Goal: Task Accomplishment & Management: Manage account settings

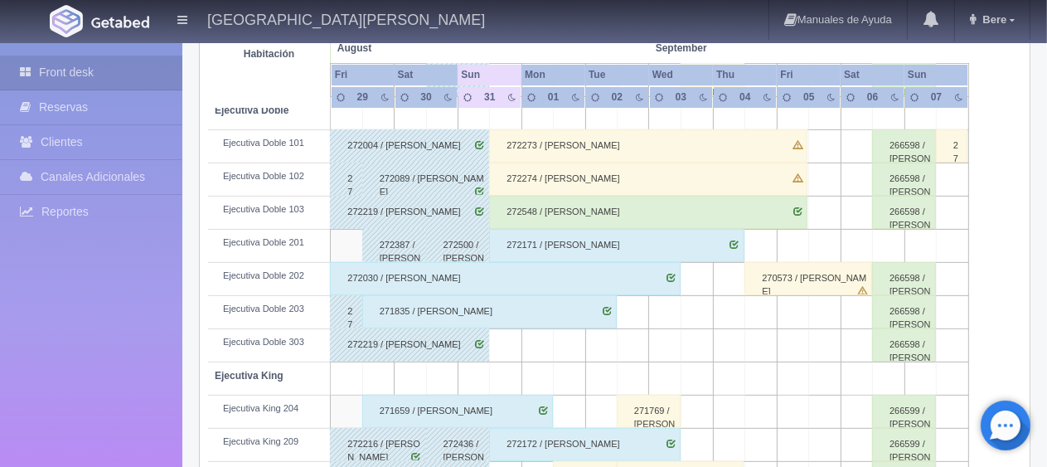
scroll to position [138, 0]
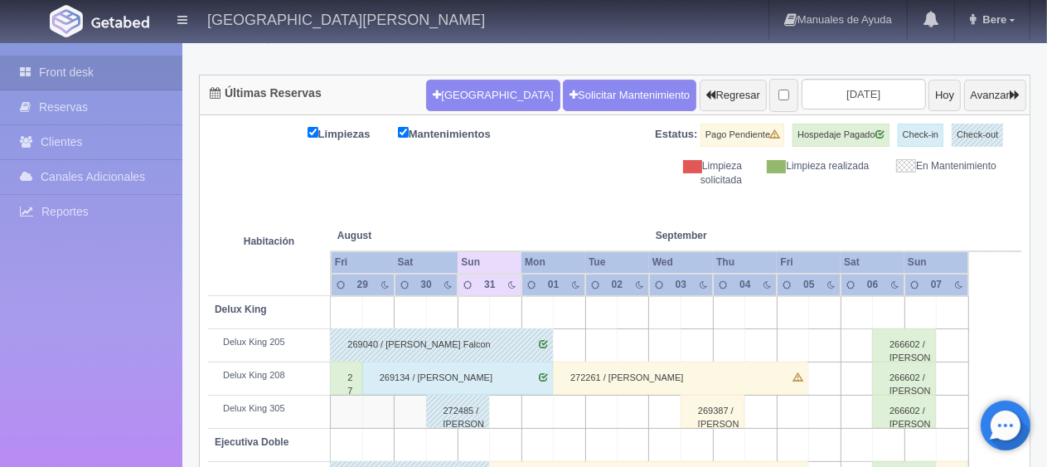
click at [514, 377] on div "269134 / [PERSON_NAME]" at bounding box center [457, 377] width 191 height 33
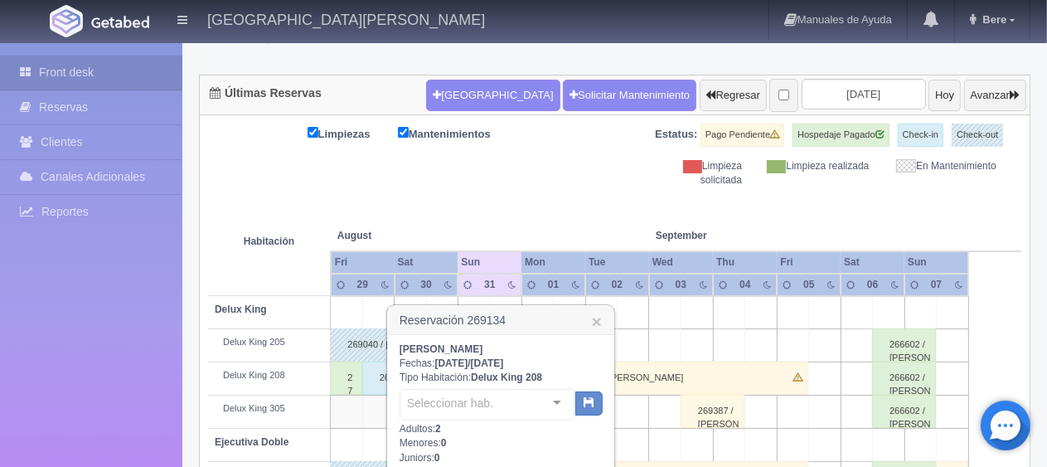
scroll to position [469, 0]
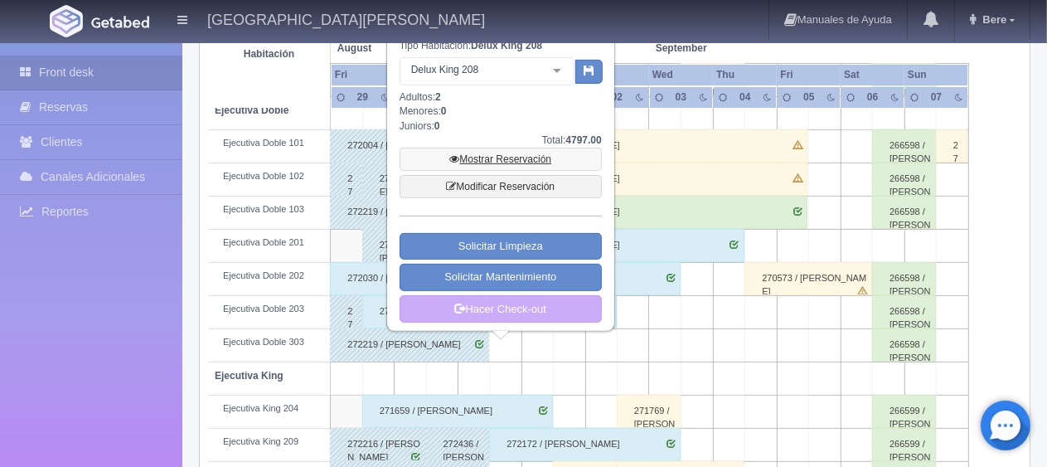
click at [529, 162] on link "Mostrar Reservación" at bounding box center [501, 159] width 202 height 23
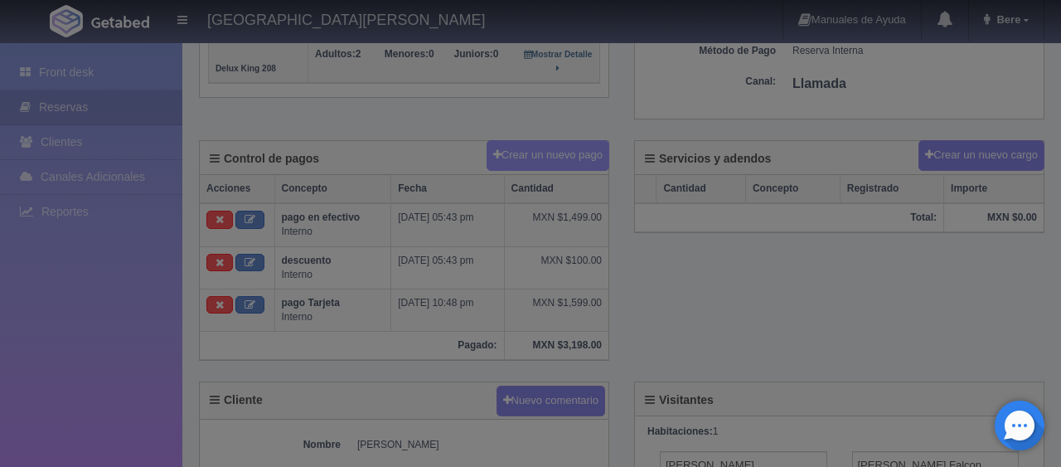
scroll to position [414, 0]
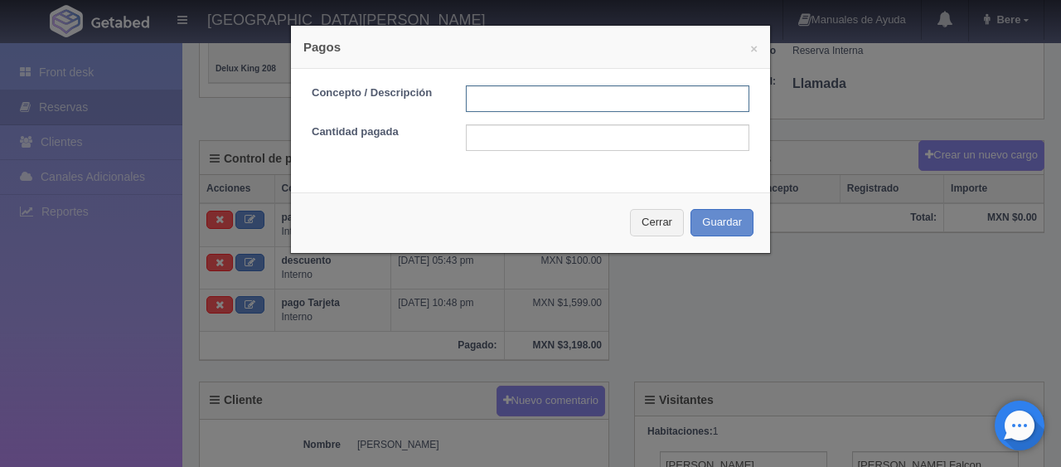
click at [544, 108] on input "text" at bounding box center [607, 98] width 283 height 27
type input "pago con tarjeta"
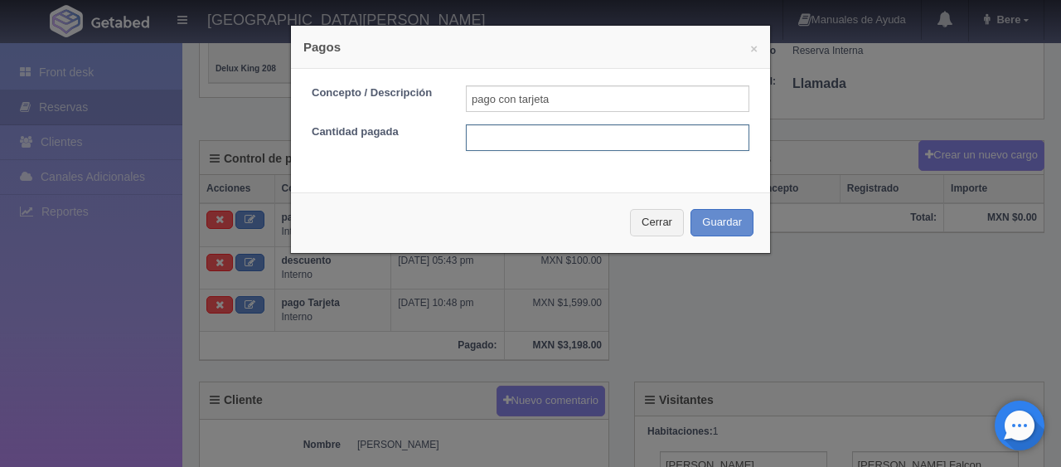
click at [579, 134] on input "text" at bounding box center [607, 137] width 283 height 27
type input "1599"
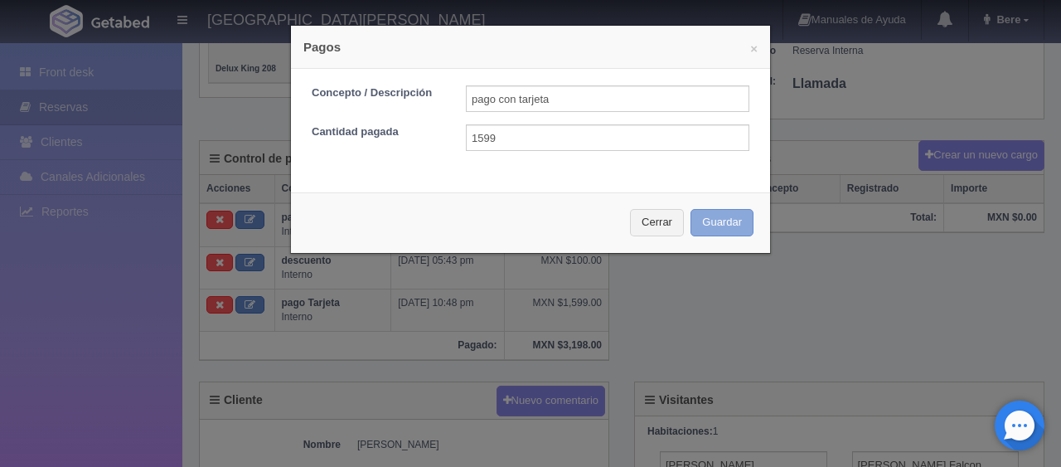
click at [706, 221] on button "Guardar" at bounding box center [721, 222] width 63 height 27
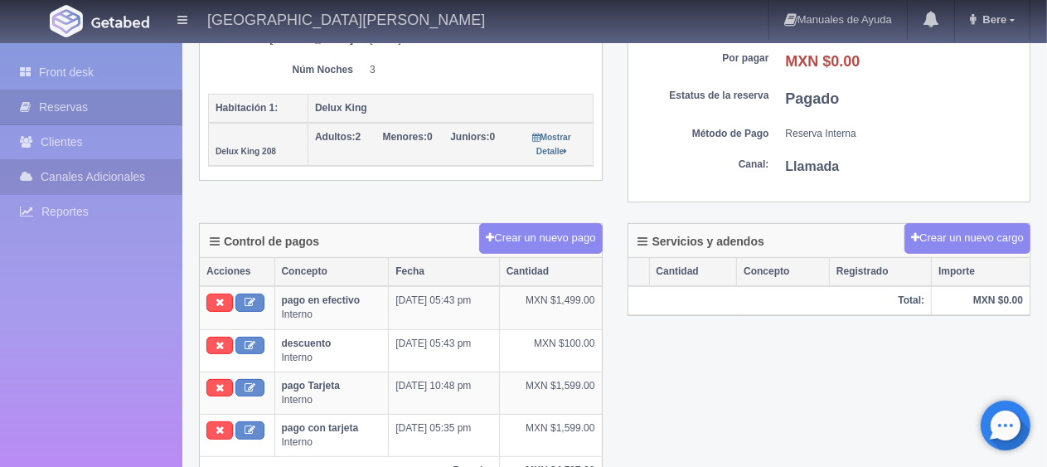
scroll to position [580, 0]
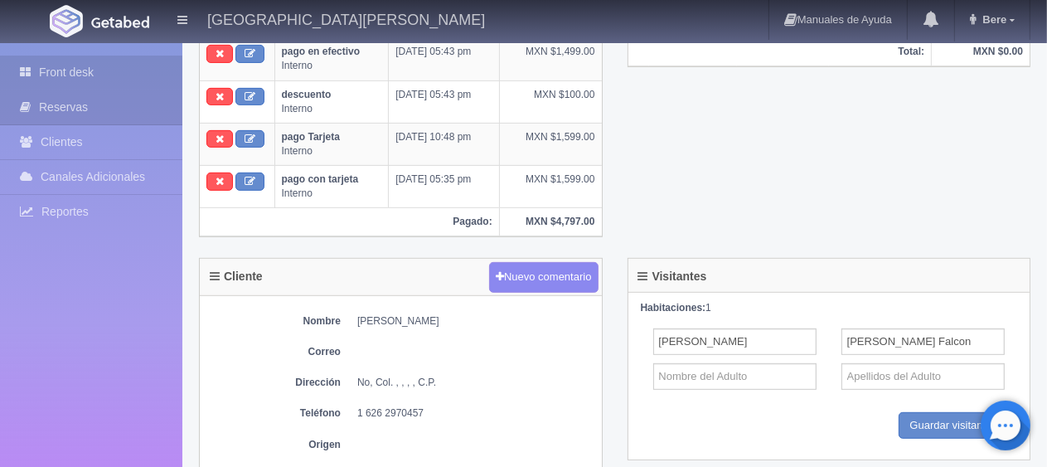
click at [104, 78] on link "Front desk" at bounding box center [91, 73] width 182 height 34
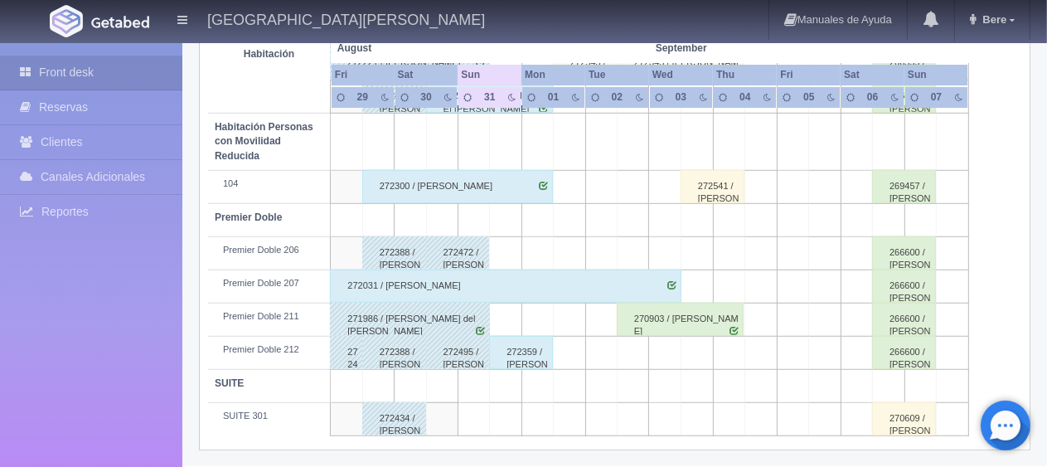
scroll to position [303, 0]
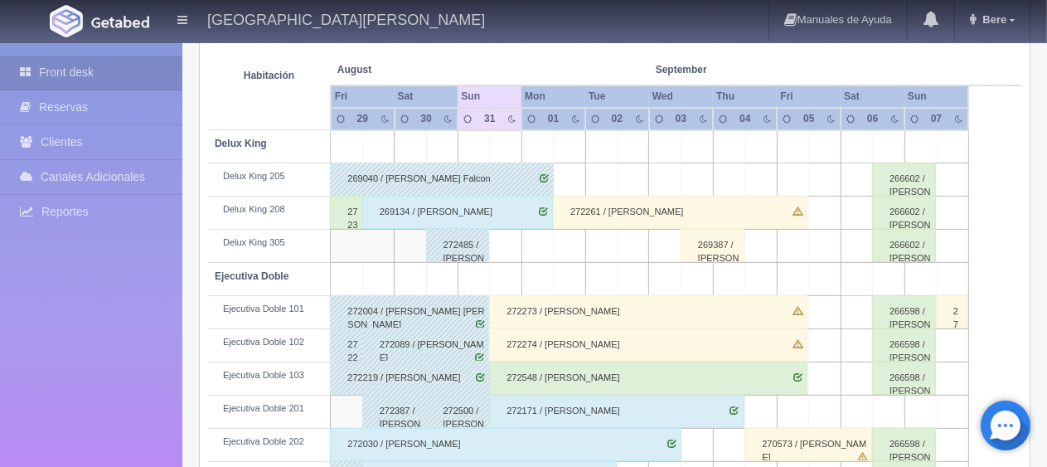
click at [589, 369] on div "272548 / [PERSON_NAME]" at bounding box center [648, 377] width 318 height 33
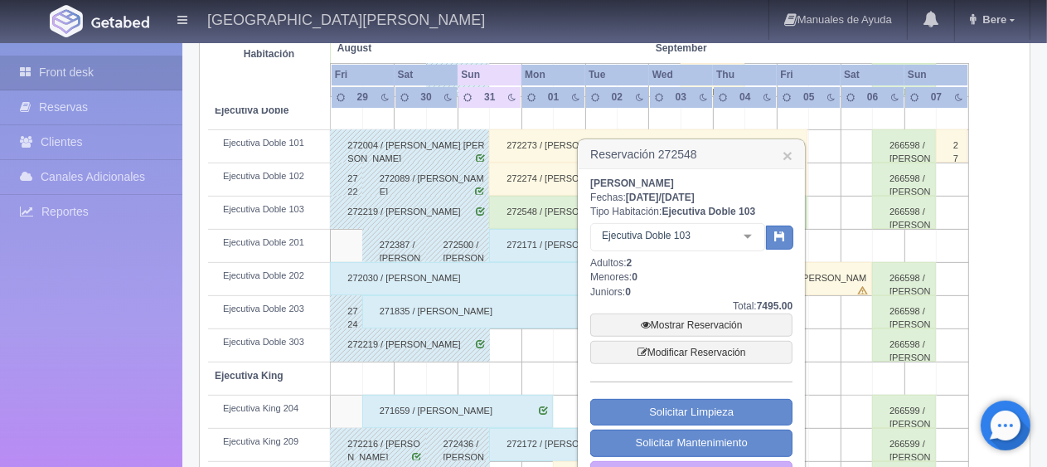
scroll to position [552, 0]
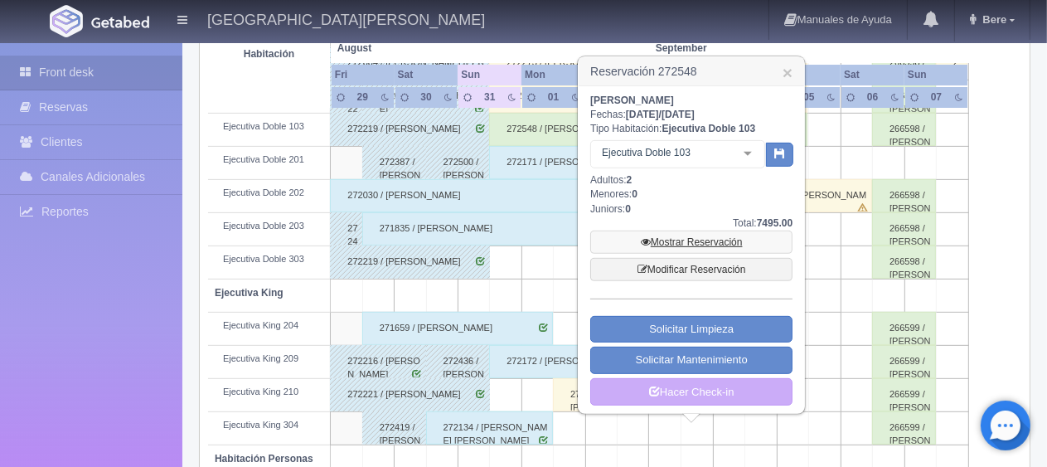
click at [705, 232] on link "Mostrar Reservación" at bounding box center [691, 241] width 202 height 23
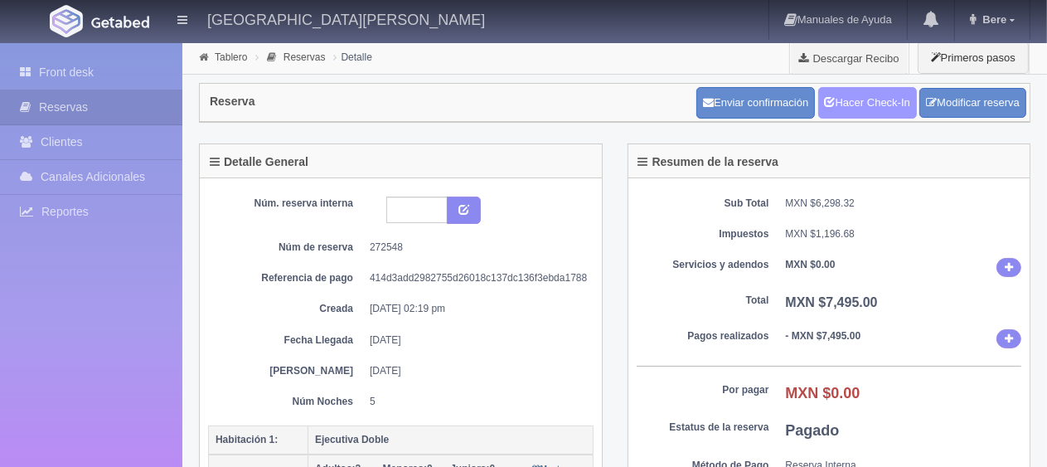
click at [863, 104] on link "Hacer Check-In" at bounding box center [867, 102] width 99 height 31
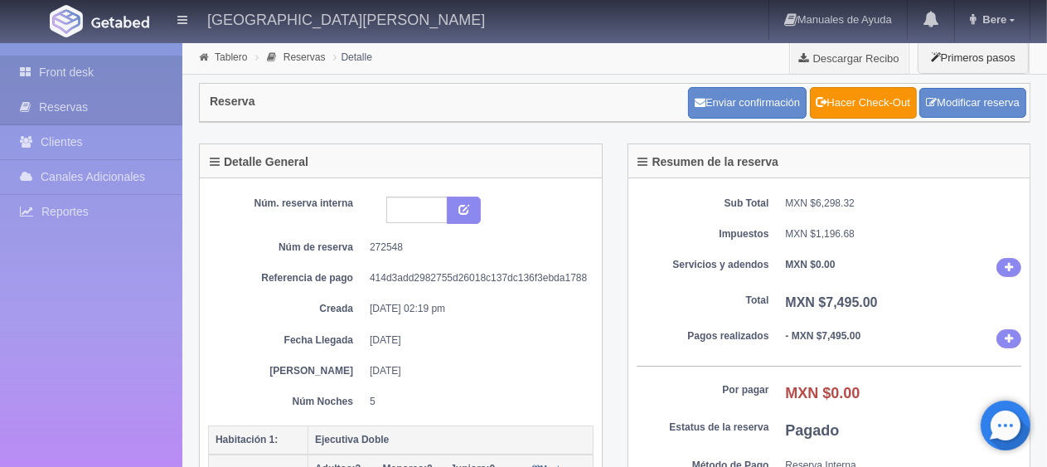
click at [102, 62] on link "Front desk" at bounding box center [91, 73] width 182 height 34
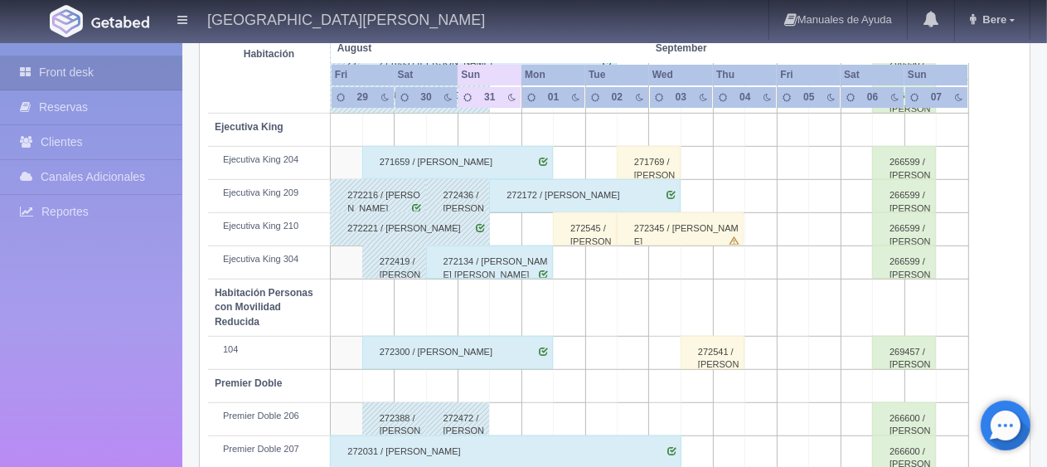
scroll to position [635, 0]
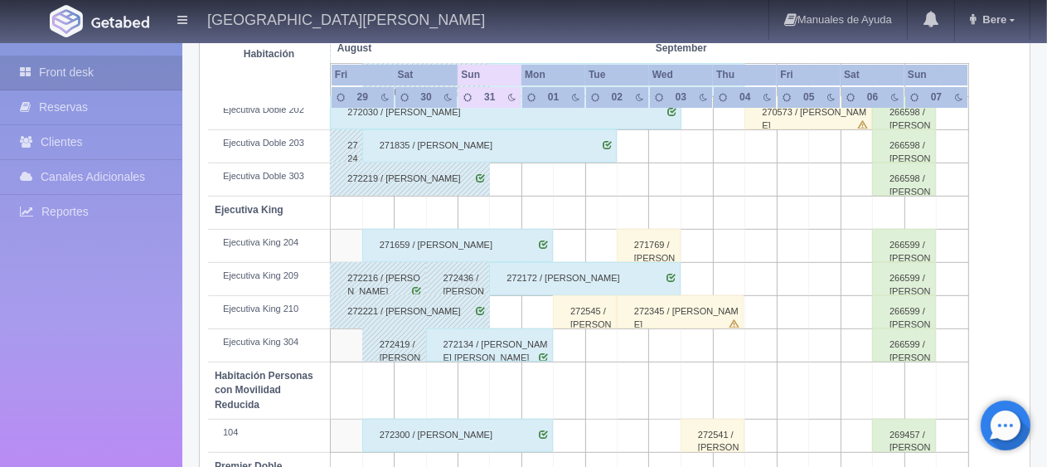
click at [603, 303] on div "272545 / [PERSON_NAME]" at bounding box center [585, 311] width 64 height 33
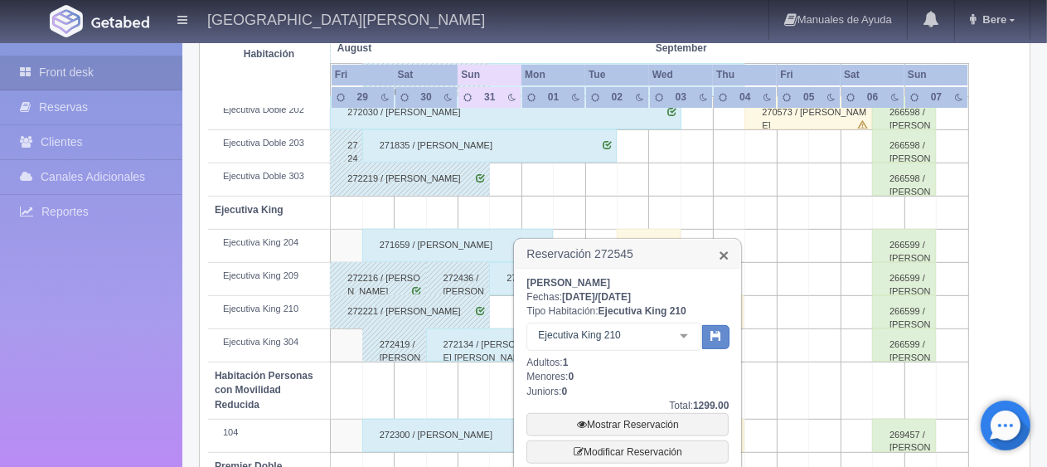
click at [721, 256] on link "×" at bounding box center [724, 254] width 10 height 17
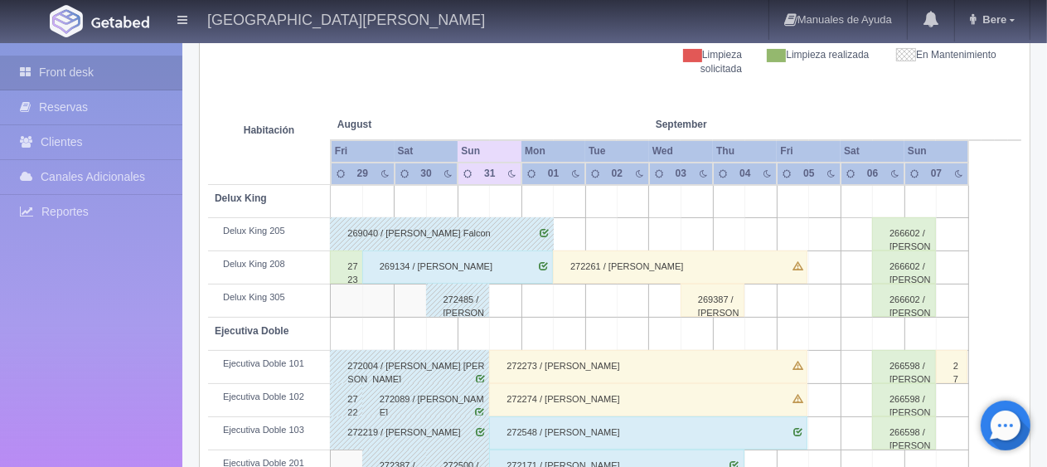
scroll to position [414, 0]
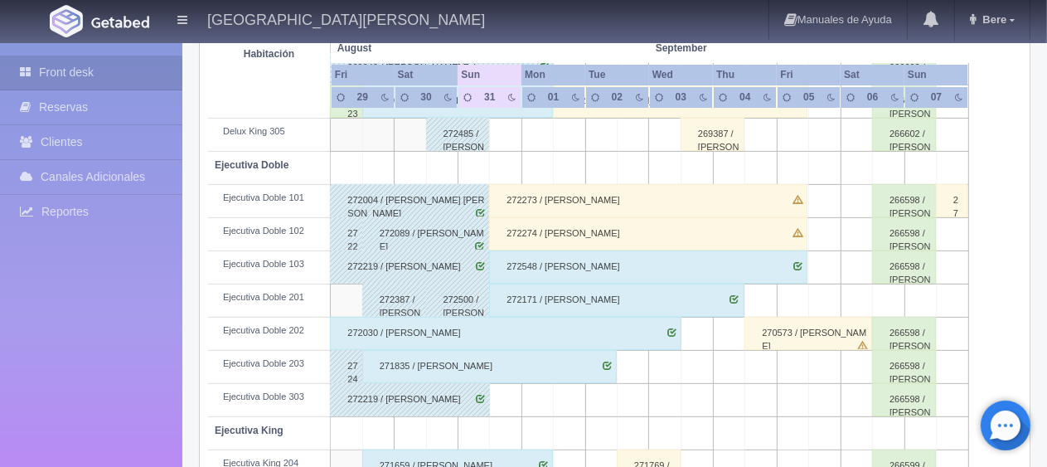
click at [249, 310] on td "Ejecutiva Doble 201" at bounding box center [269, 300] width 123 height 33
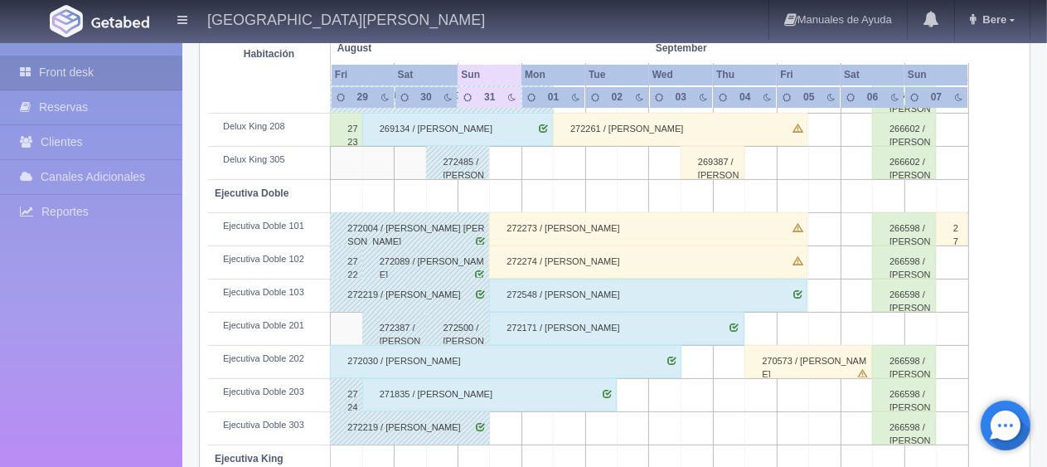
scroll to position [0, 0]
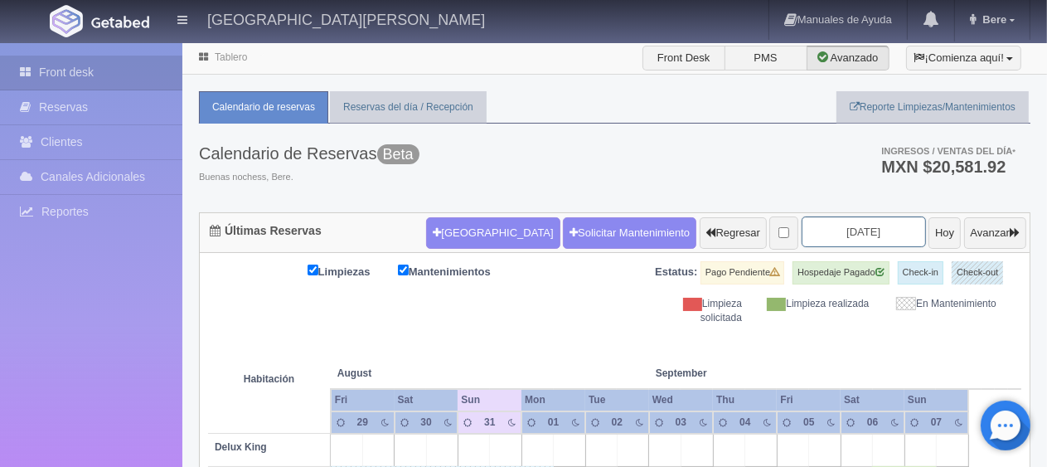
click at [875, 234] on input "[DATE]" at bounding box center [864, 231] width 124 height 31
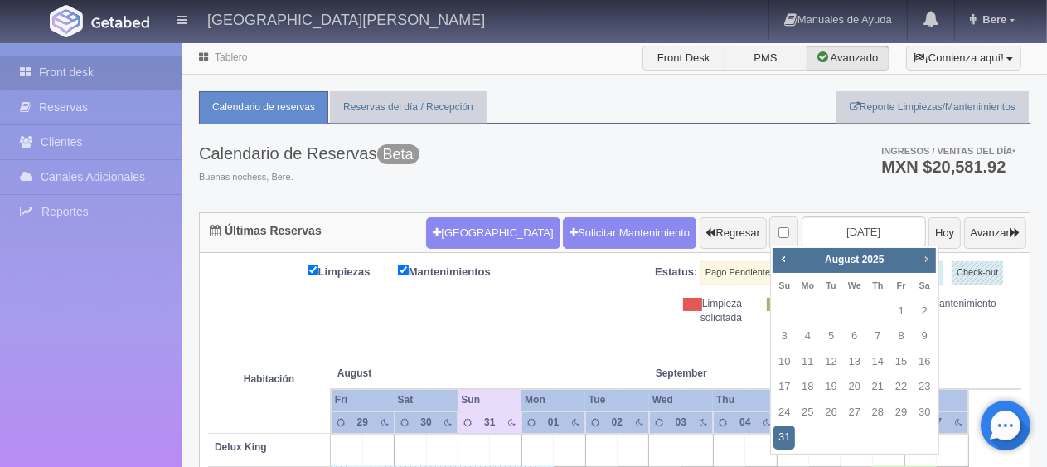
click at [925, 255] on span "Next" at bounding box center [925, 258] width 13 height 13
click at [787, 332] on link "7" at bounding box center [784, 336] width 22 height 24
type input "[DATE]"
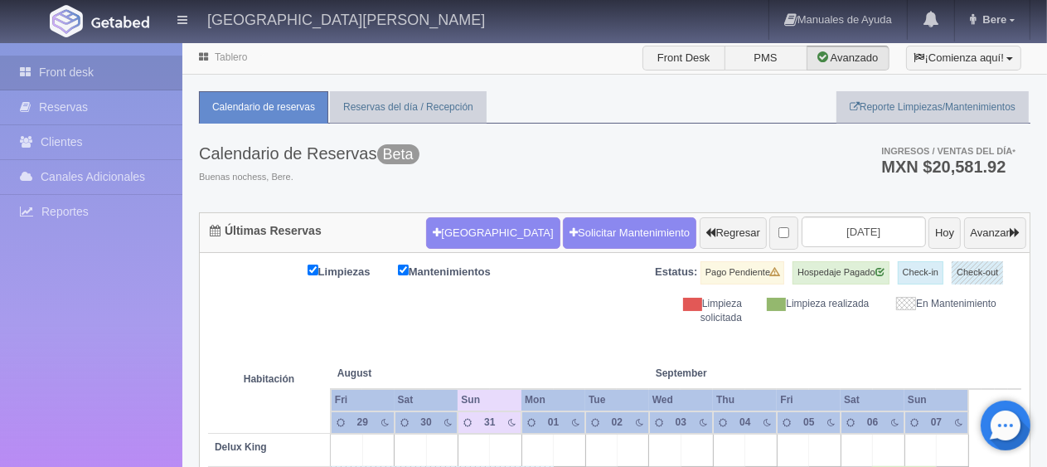
scroll to position [249, 0]
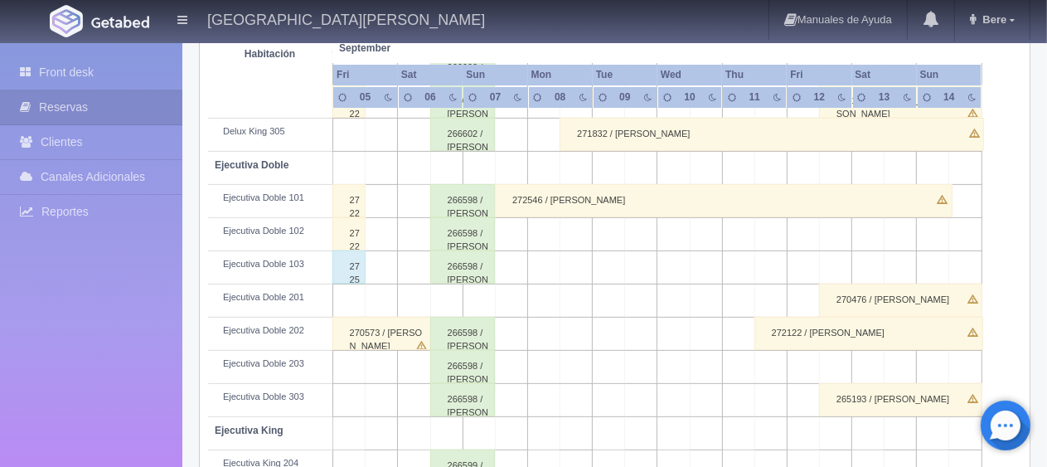
scroll to position [414, 0]
click at [599, 202] on div "272546 / [PERSON_NAME]" at bounding box center [724, 200] width 458 height 33
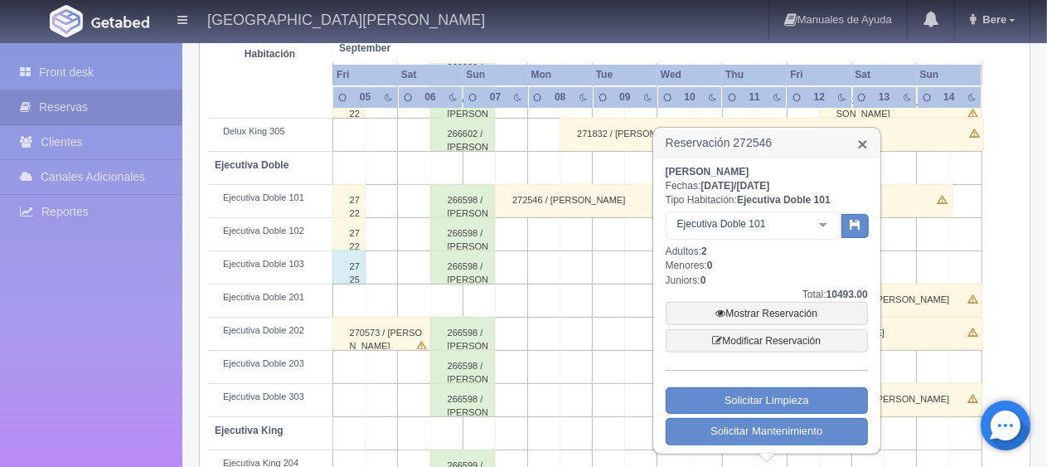
click at [864, 138] on link "×" at bounding box center [862, 143] width 10 height 17
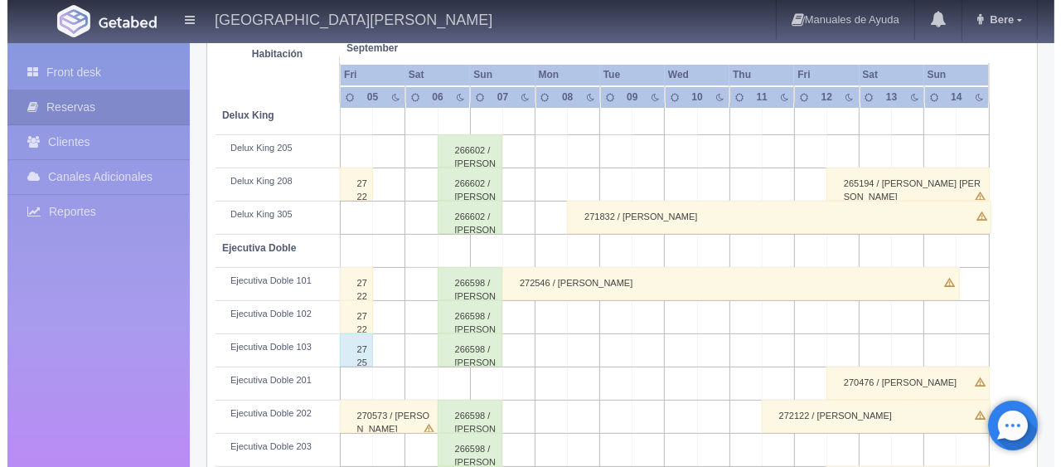
scroll to position [0, 0]
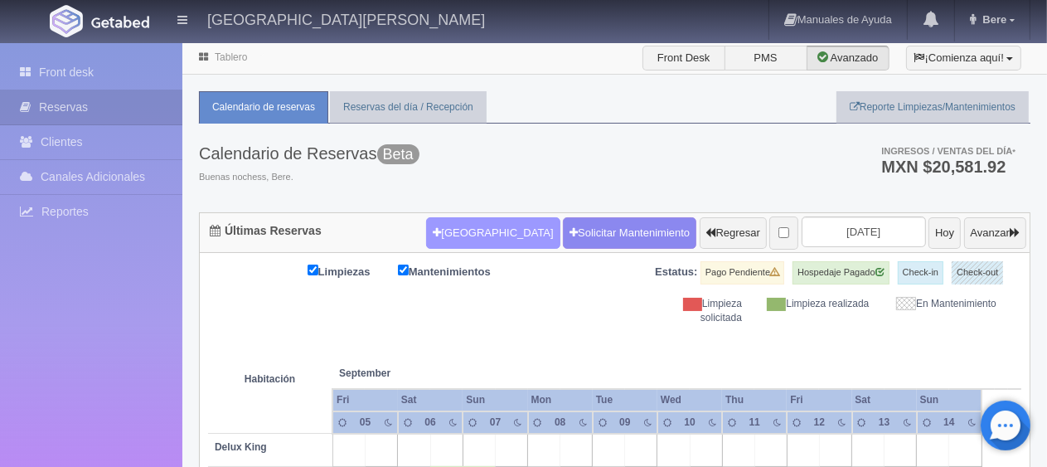
click at [467, 228] on button "[GEOGRAPHIC_DATA]" at bounding box center [492, 232] width 133 height 31
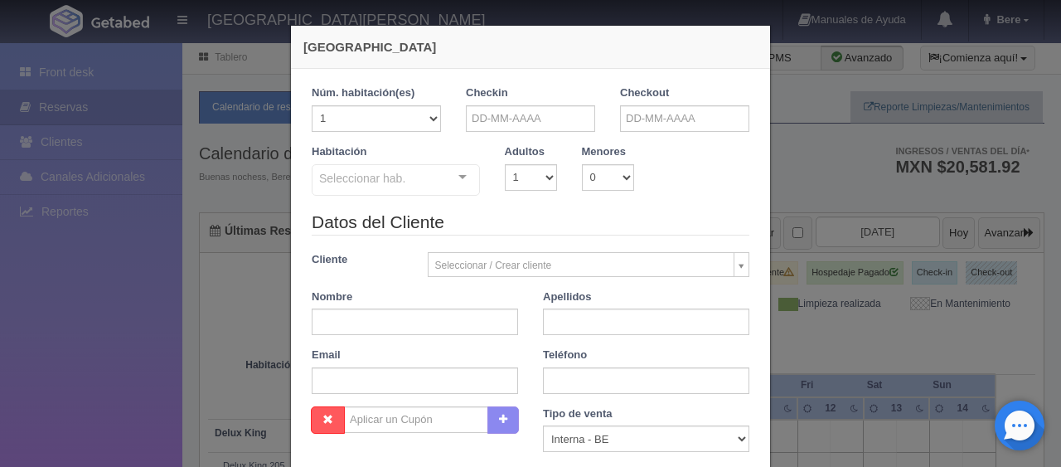
checkbox input "false"
click at [564, 109] on input "text" at bounding box center [530, 118] width 129 height 27
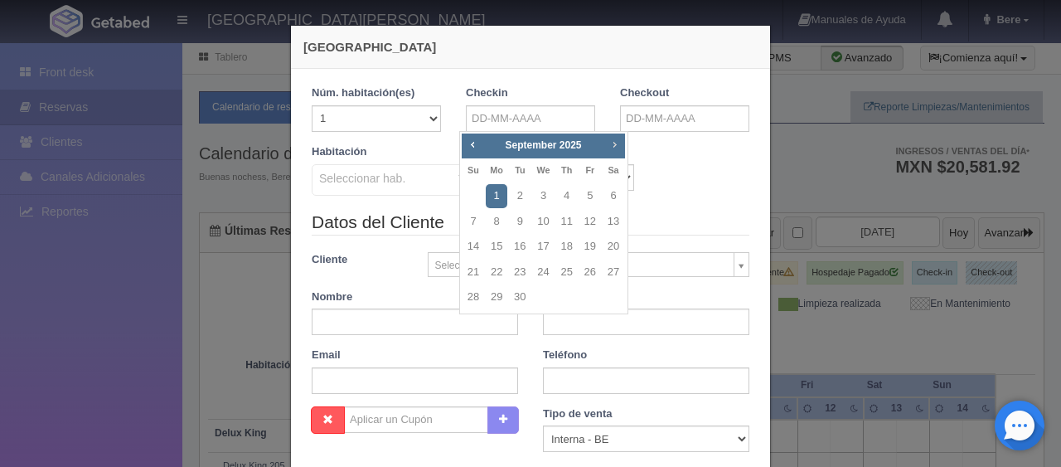
click at [613, 141] on span "Next" at bounding box center [614, 144] width 13 height 13
click at [471, 143] on span "Prev" at bounding box center [472, 144] width 13 height 13
drag, startPoint x: 471, startPoint y: 220, endPoint x: 685, endPoint y: 200, distance: 214.9
click at [471, 220] on link "7" at bounding box center [474, 222] width 22 height 24
type input "[DATE]"
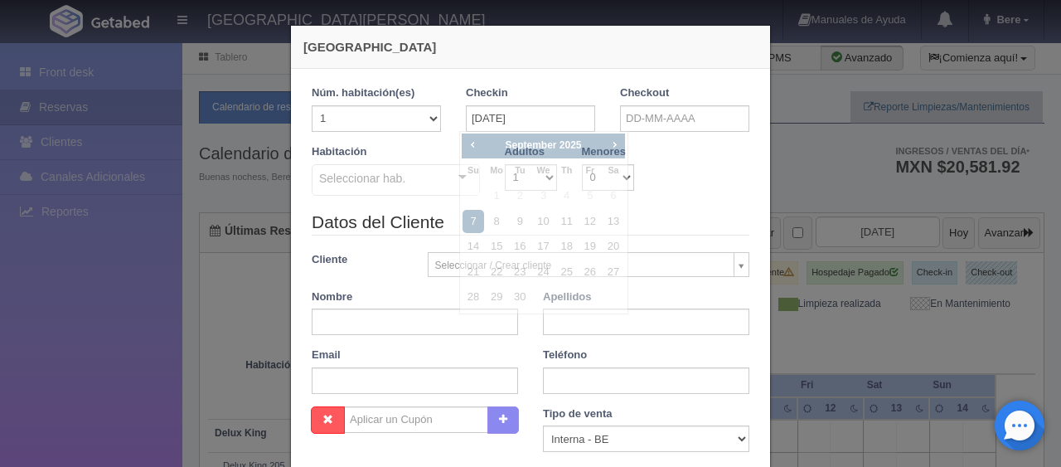
checkbox input "false"
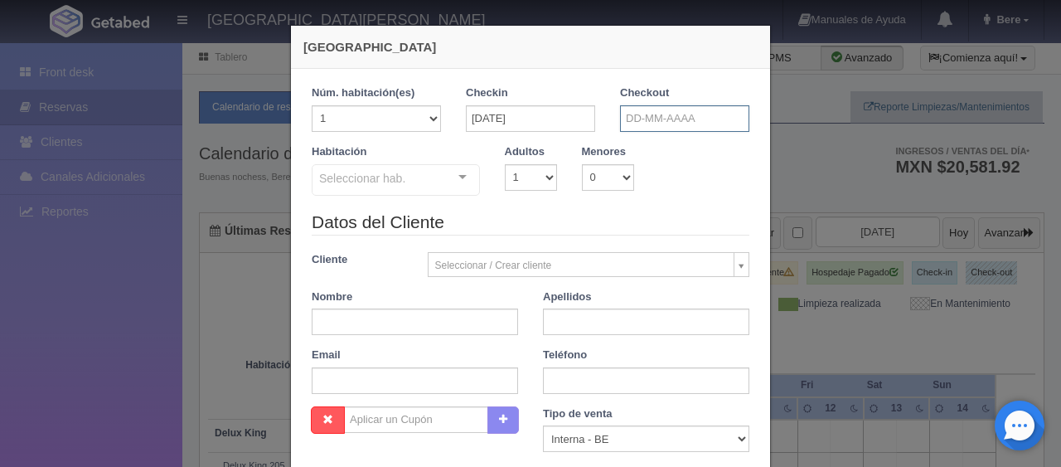
click at [716, 115] on input "text" at bounding box center [684, 118] width 129 height 27
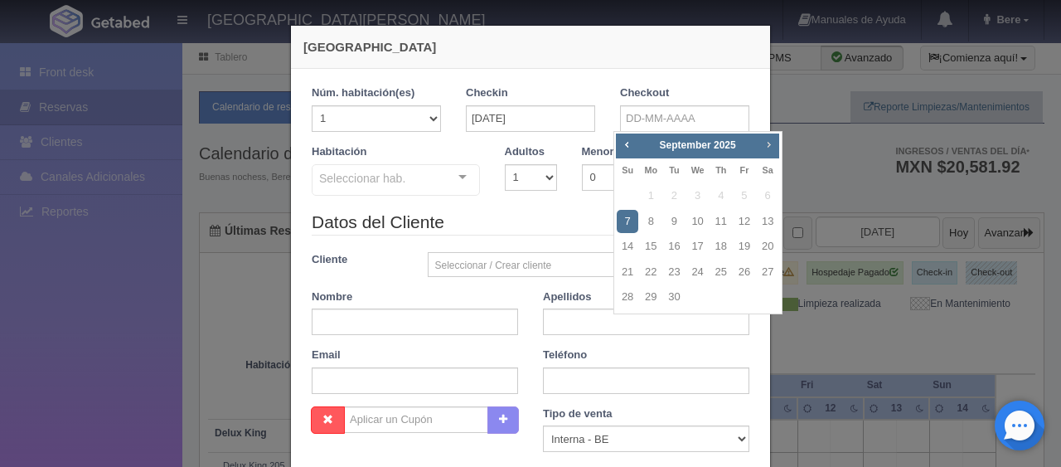
click at [767, 139] on span "Next" at bounding box center [768, 144] width 13 height 13
click at [658, 220] on link "6" at bounding box center [651, 222] width 22 height 24
type input "06-10-2025"
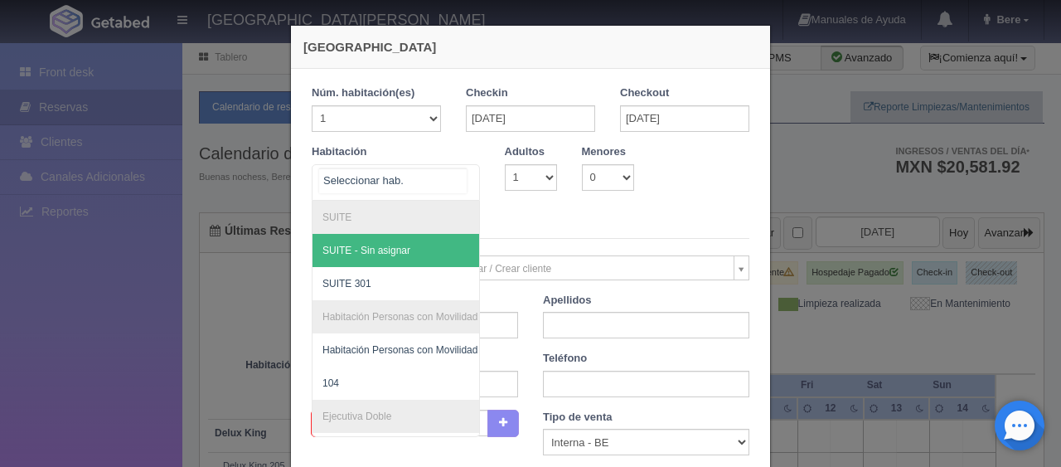
click at [404, 182] on div at bounding box center [396, 182] width 168 height 36
checkbox input "false"
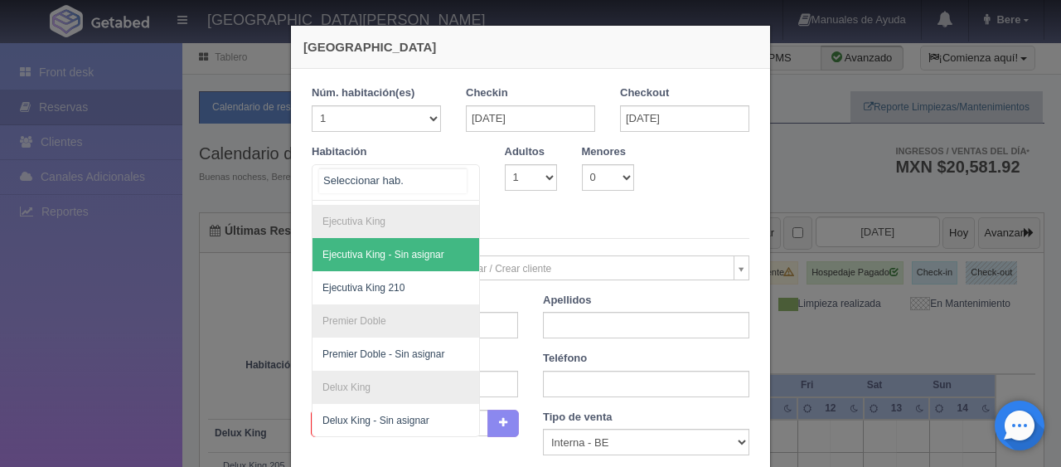
scroll to position [275, 0]
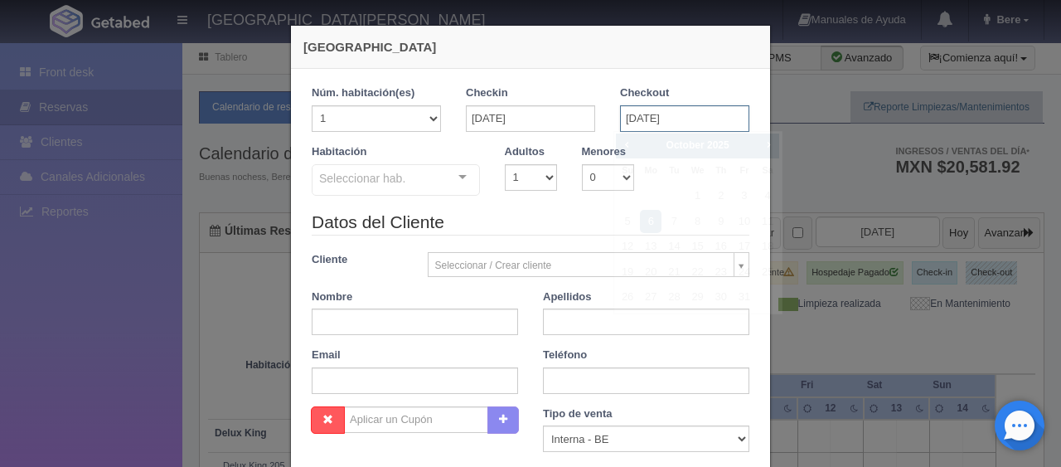
click at [662, 128] on input "06-10-2025" at bounding box center [684, 118] width 129 height 27
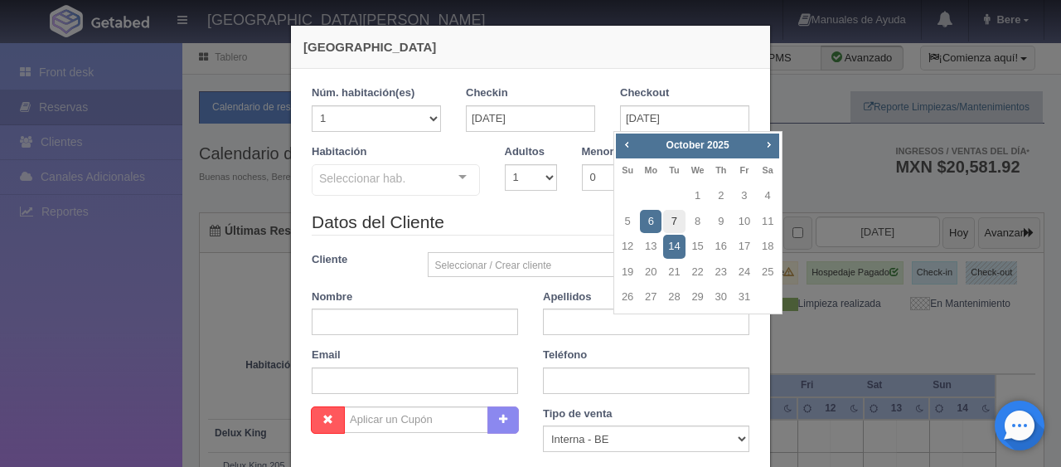
click at [676, 220] on link "7" at bounding box center [674, 222] width 22 height 24
type input "07-10-2025"
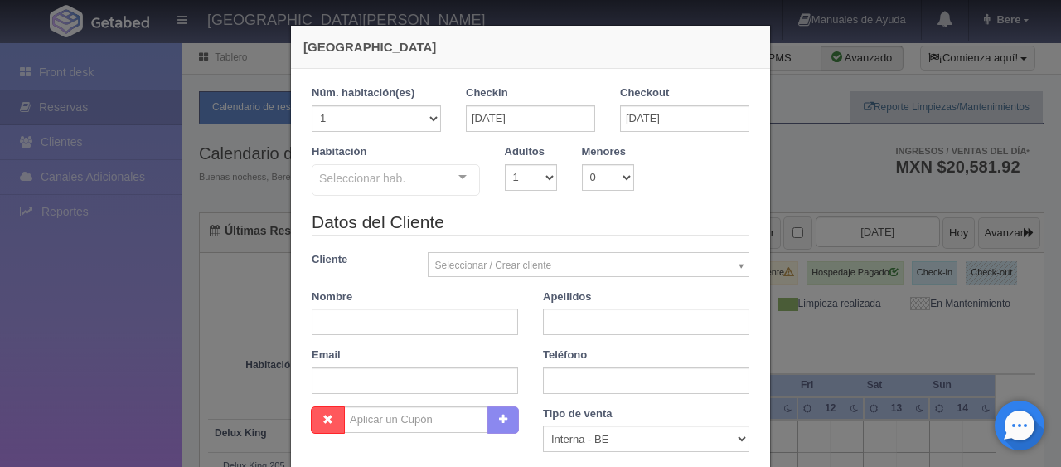
checkbox input "false"
click at [418, 188] on div "Seleccionar hab." at bounding box center [396, 179] width 168 height 31
click at [908, 340] on div "Nueva Reserva 1 Núm. habitación(es) 1 2 3 4 5 6 7 8 9 10 11 12 13 14 15 16 17 1…" at bounding box center [530, 233] width 1061 height 467
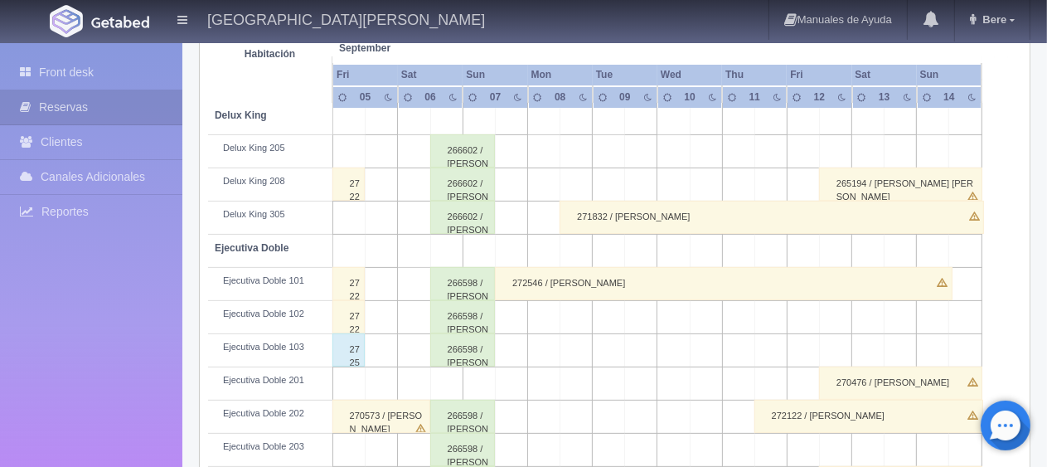
scroll to position [166, 0]
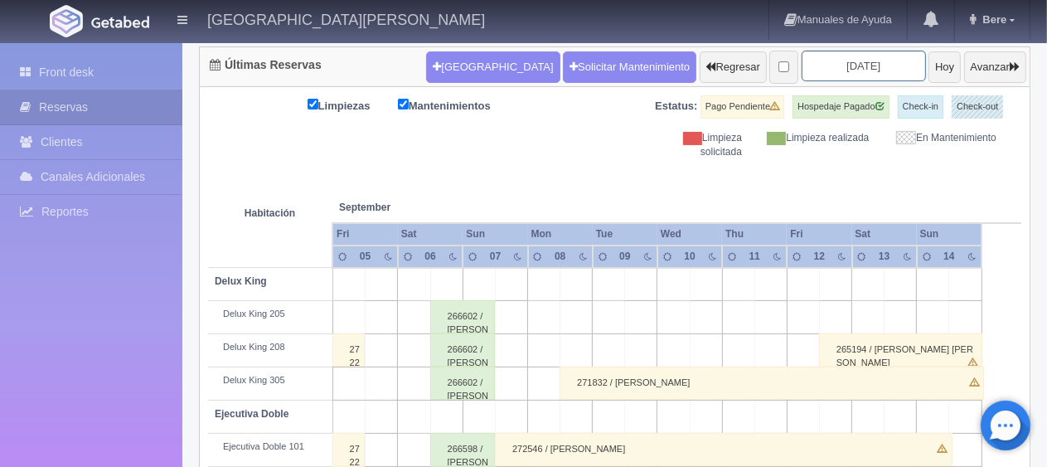
click at [858, 70] on input "2025-09-07" at bounding box center [864, 66] width 124 height 31
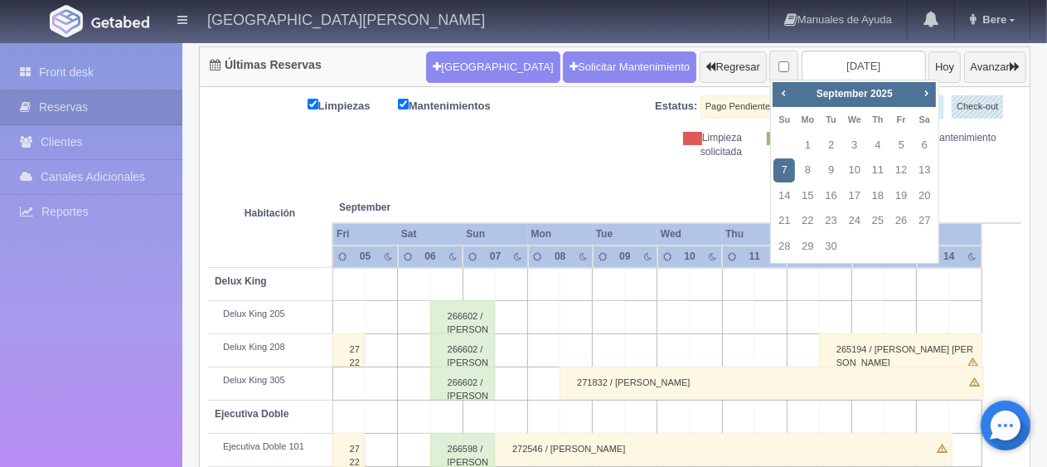
click at [881, 390] on div "271832 / Arnold Lua" at bounding box center [771, 382] width 424 height 33
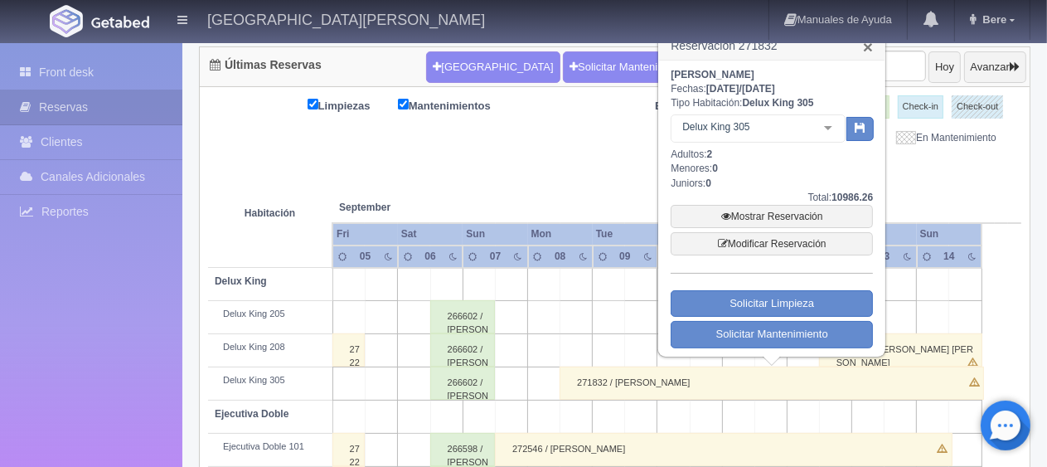
click at [869, 50] on link "×" at bounding box center [868, 46] width 10 height 17
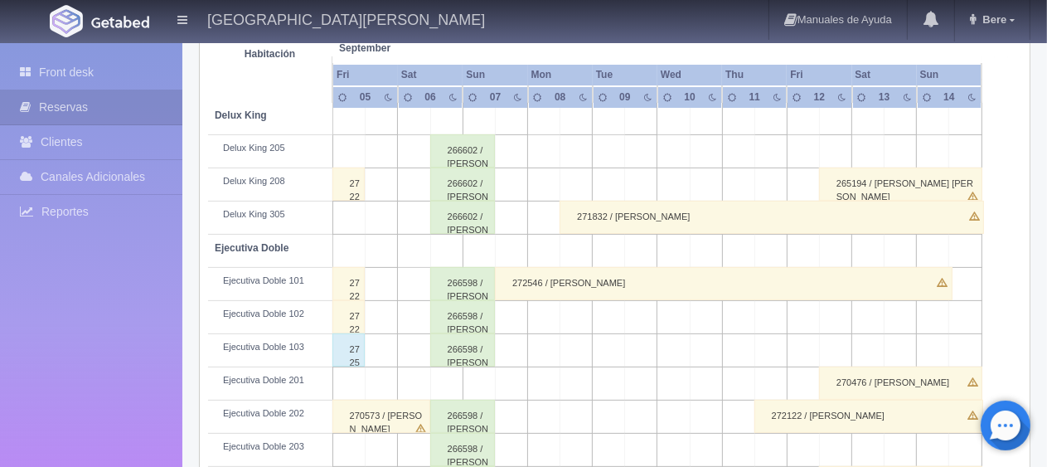
scroll to position [0, 0]
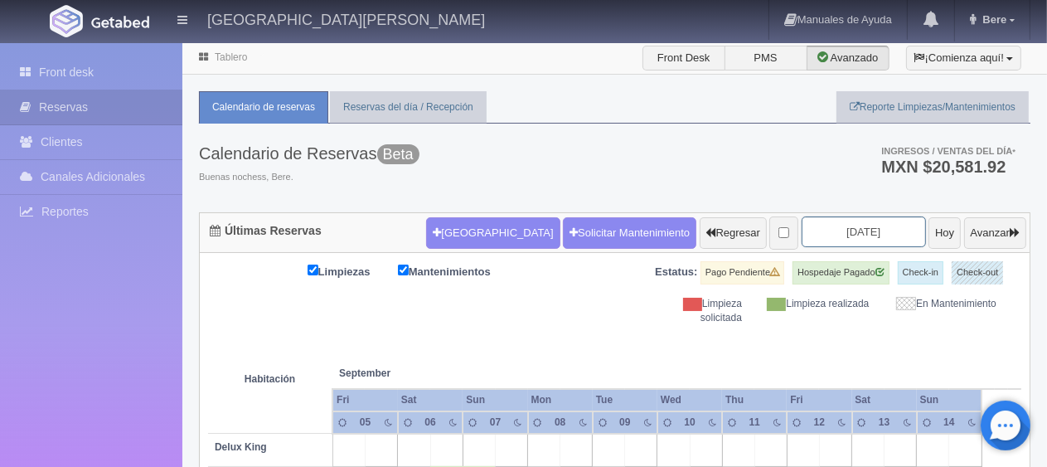
click at [809, 220] on input "[DATE]" at bounding box center [864, 231] width 124 height 31
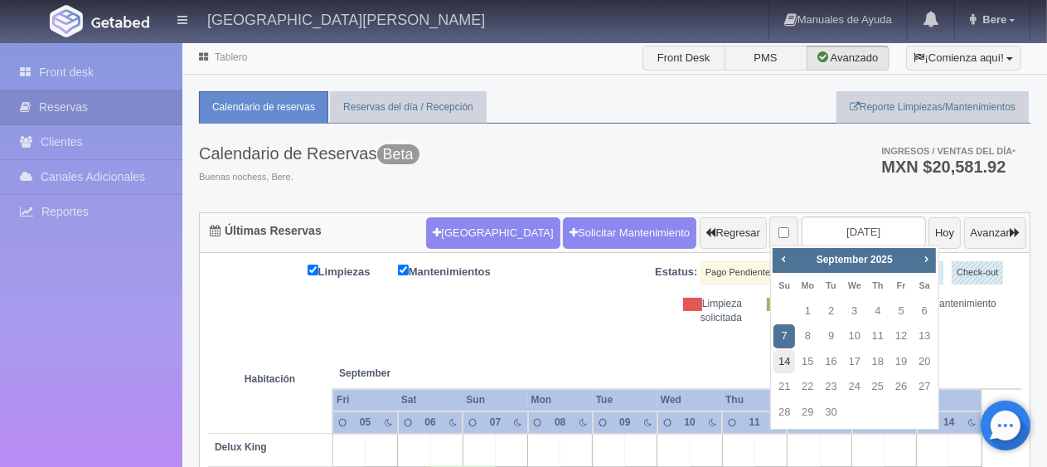
click at [784, 359] on link "14" at bounding box center [784, 362] width 22 height 24
type input "2025-09-14"
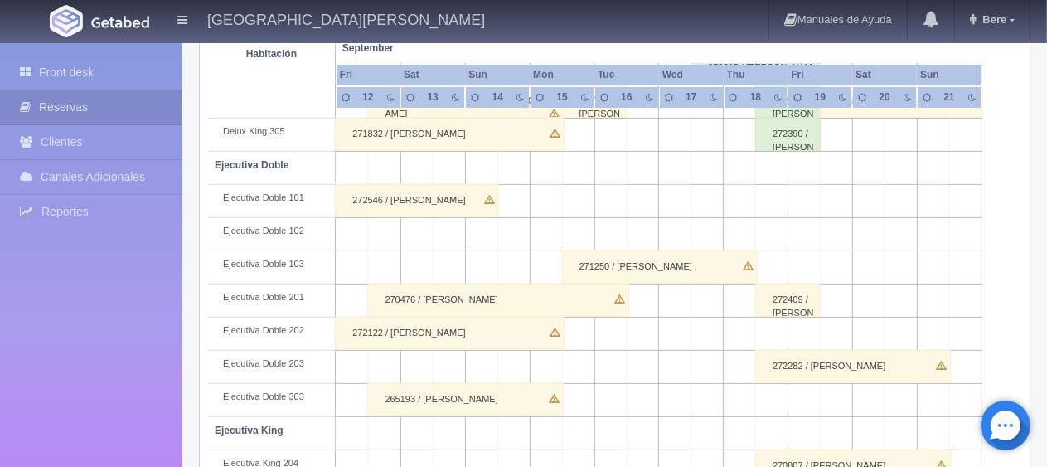
scroll to position [166, 0]
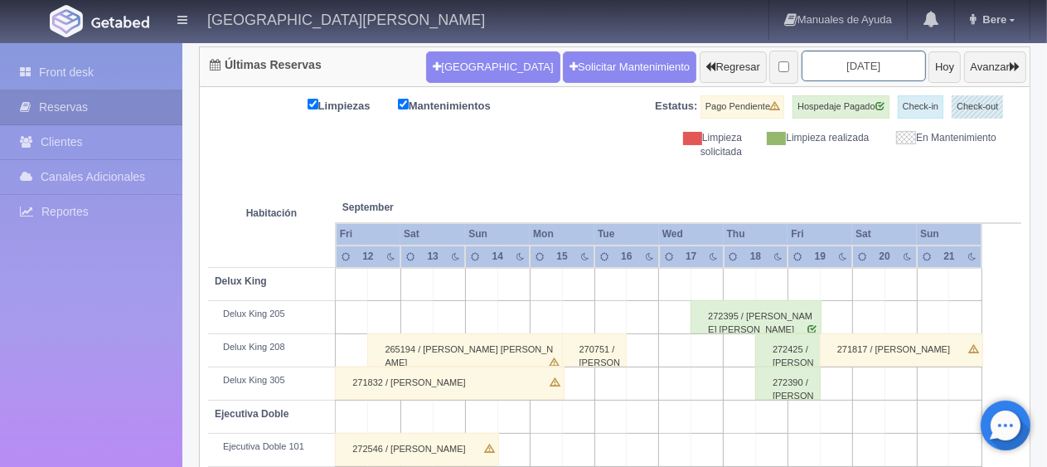
click at [882, 73] on input "2025-09-14" at bounding box center [864, 66] width 124 height 31
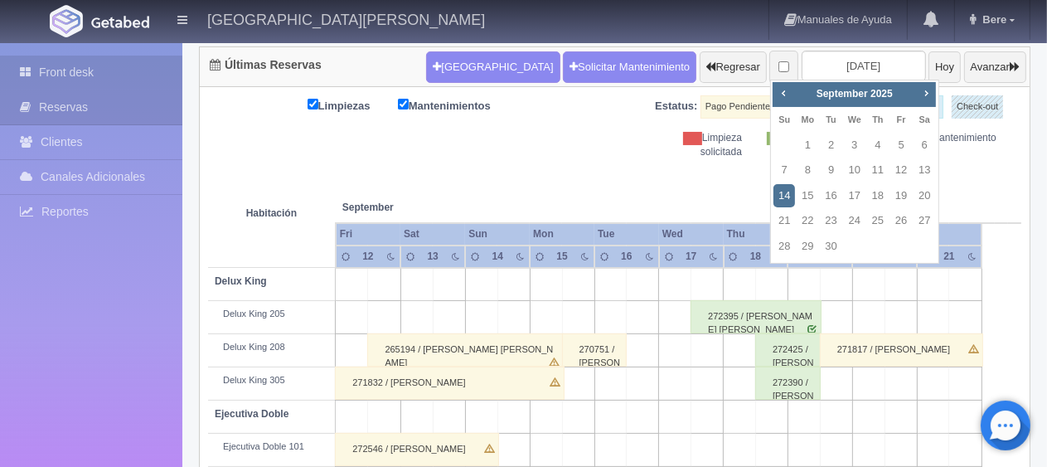
click at [79, 68] on link "Front desk" at bounding box center [91, 73] width 182 height 34
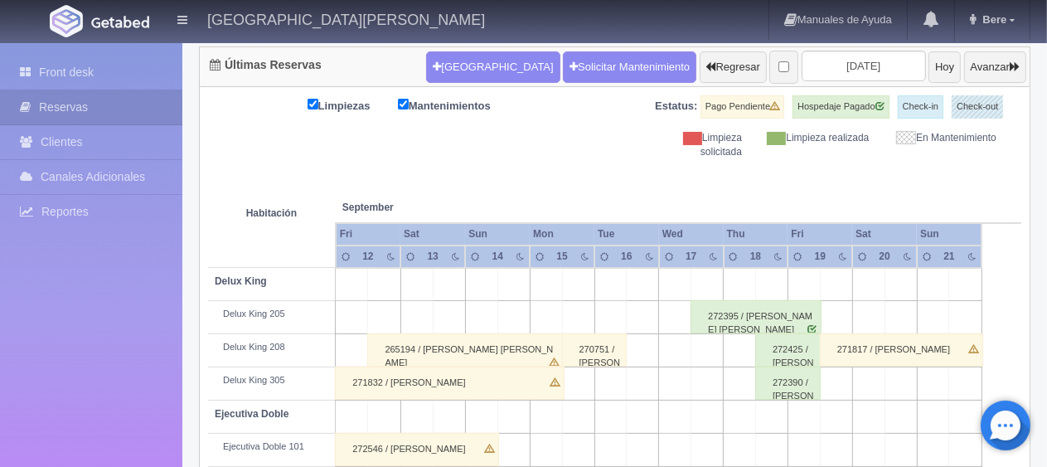
scroll to position [0, 0]
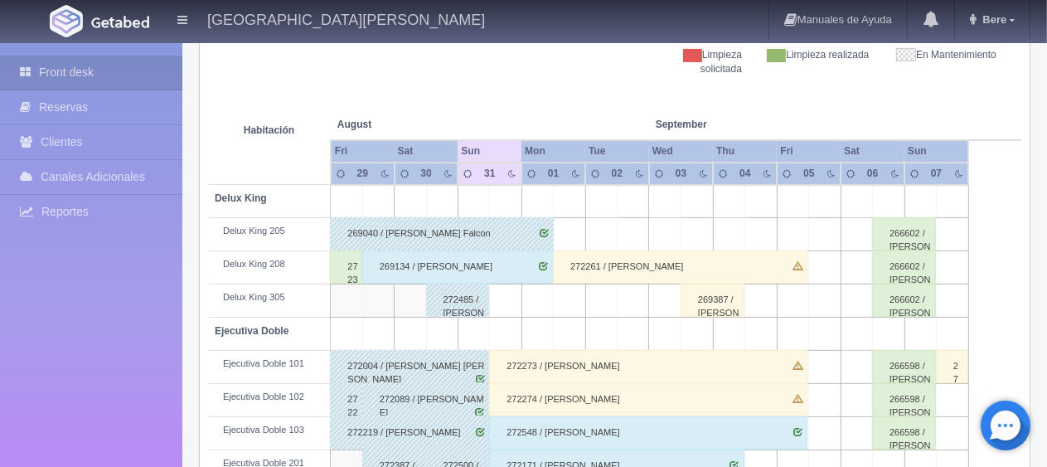
scroll to position [166, 0]
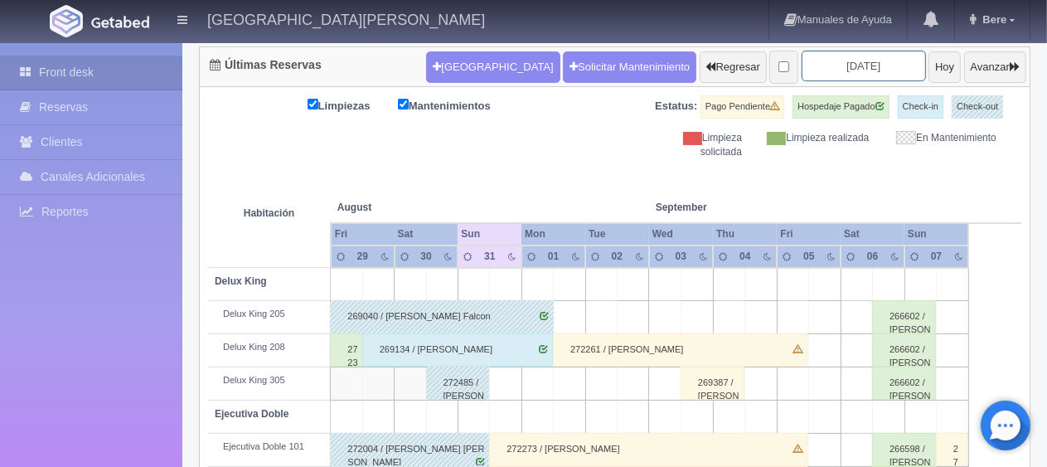
click at [875, 70] on input "[DATE]" at bounding box center [864, 66] width 124 height 31
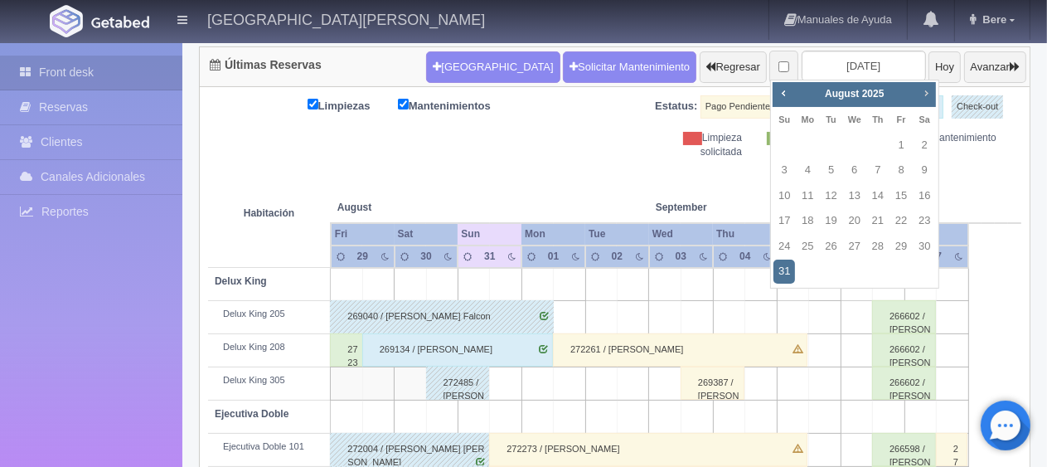
click at [928, 95] on span "Next" at bounding box center [925, 92] width 13 height 13
click at [789, 169] on link "7" at bounding box center [784, 170] width 22 height 24
type input "[DATE]"
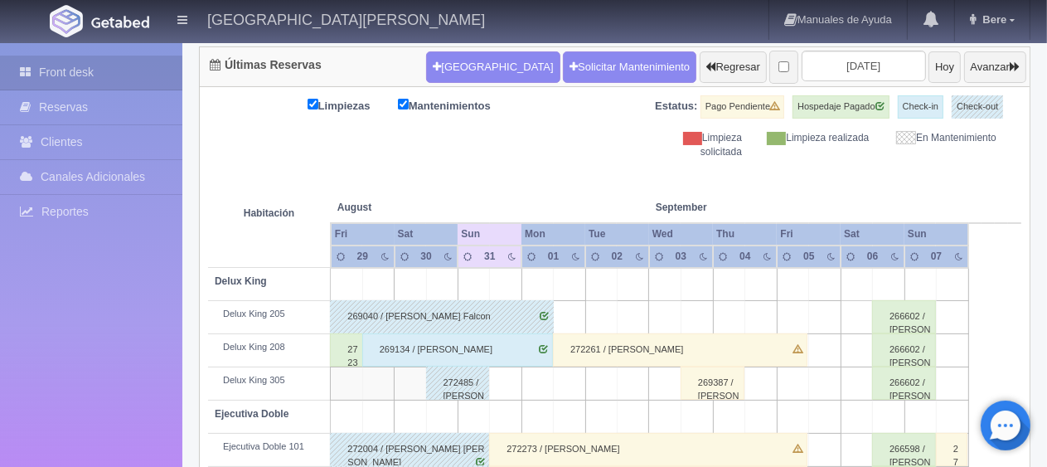
scroll to position [663, 0]
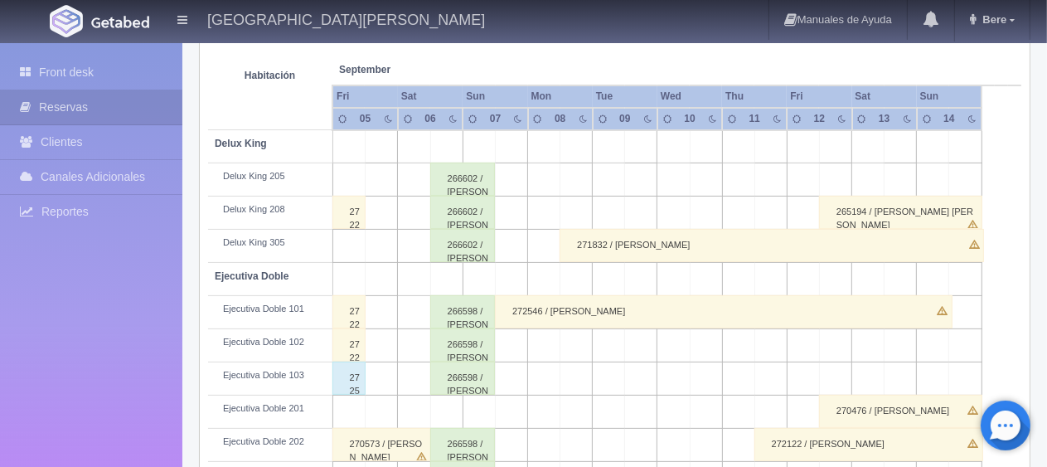
scroll to position [386, 0]
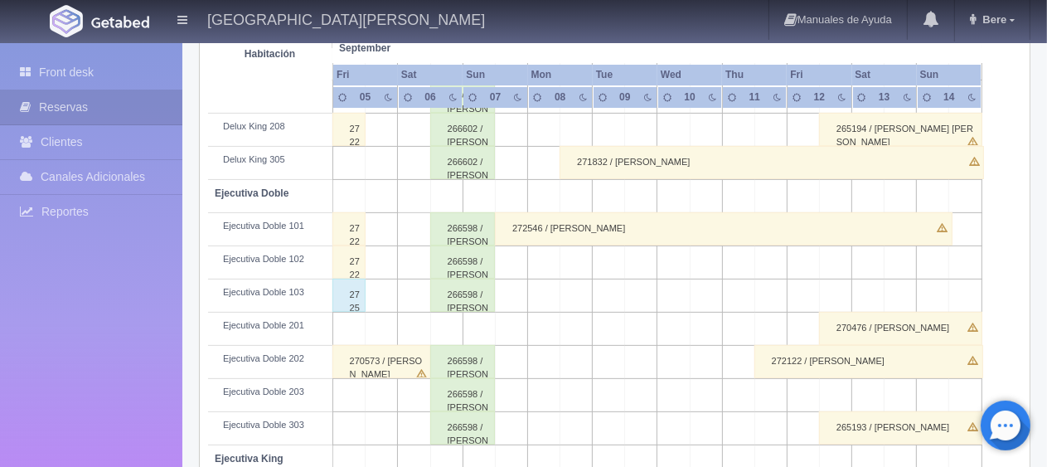
click at [477, 232] on div "266598 / [PERSON_NAME]" at bounding box center [462, 228] width 65 height 33
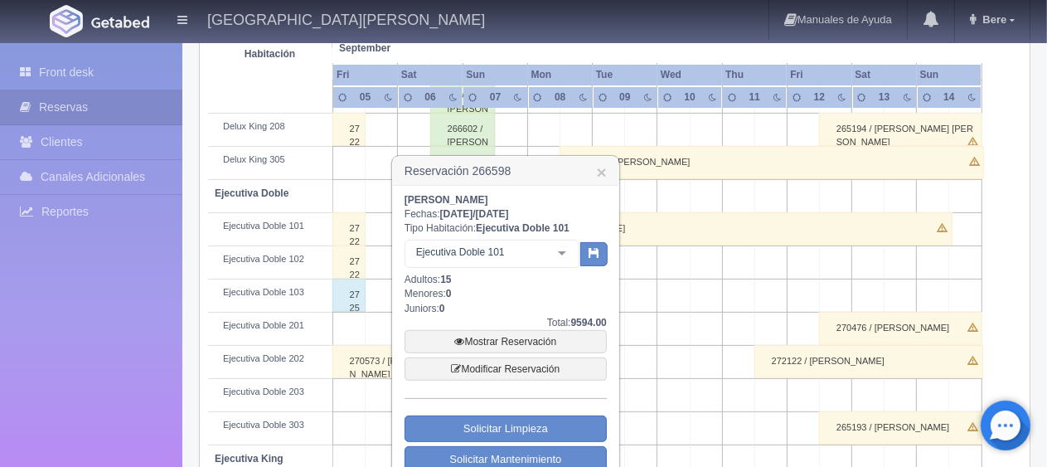
click at [550, 256] on div "Ejecutiva Doble 101 Ejecutiva Doble Ejecutiva Doble - Sin asignar Ejecutiva Dob…" at bounding box center [491, 256] width 175 height 33
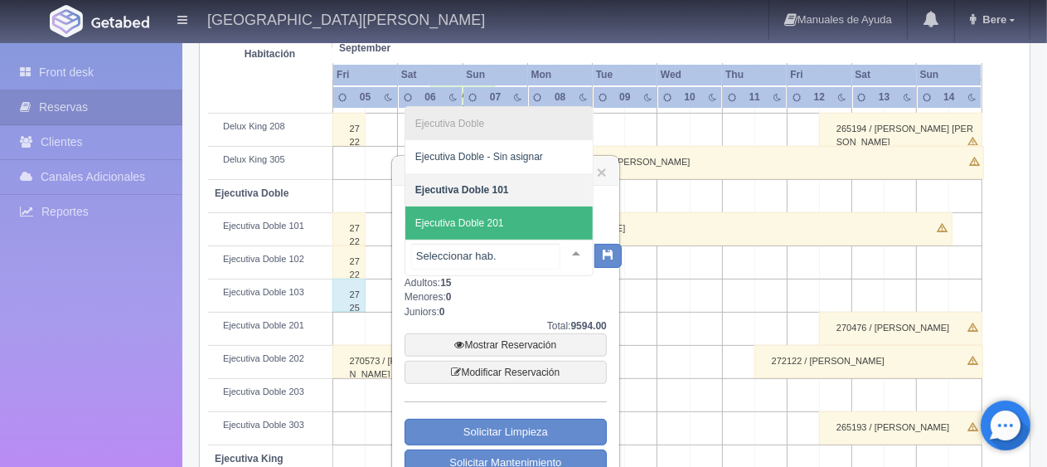
click at [547, 230] on span "Ejecutiva Doble 201" at bounding box center [498, 222] width 187 height 33
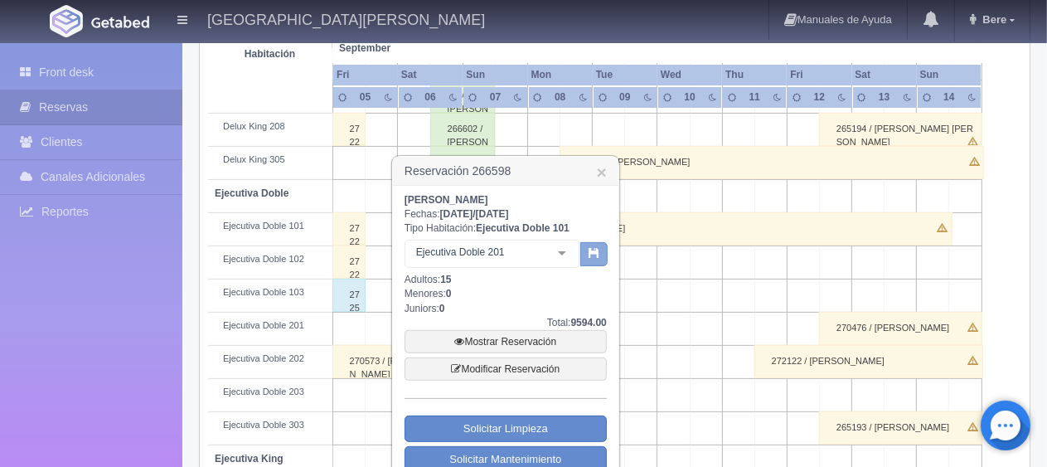
click at [597, 253] on icon "button" at bounding box center [594, 252] width 11 height 11
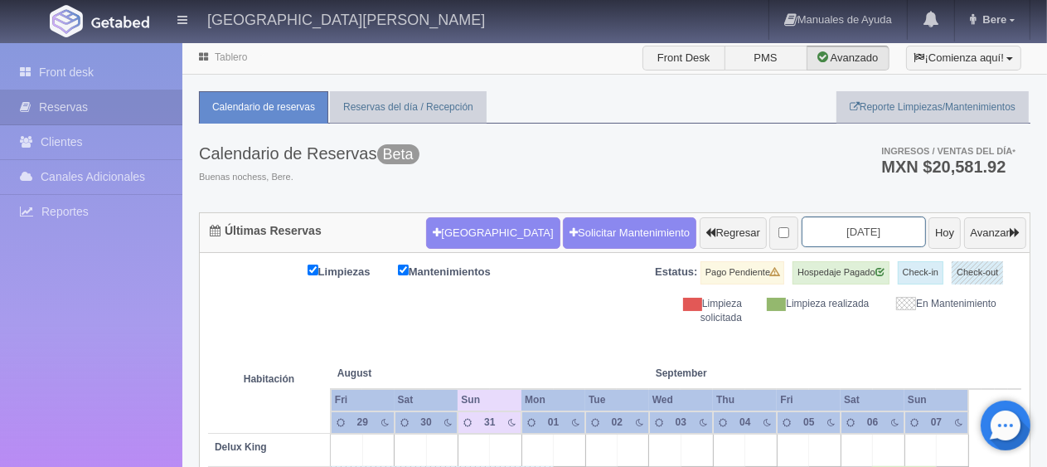
click at [862, 239] on input "2025-08-31" at bounding box center [864, 231] width 124 height 31
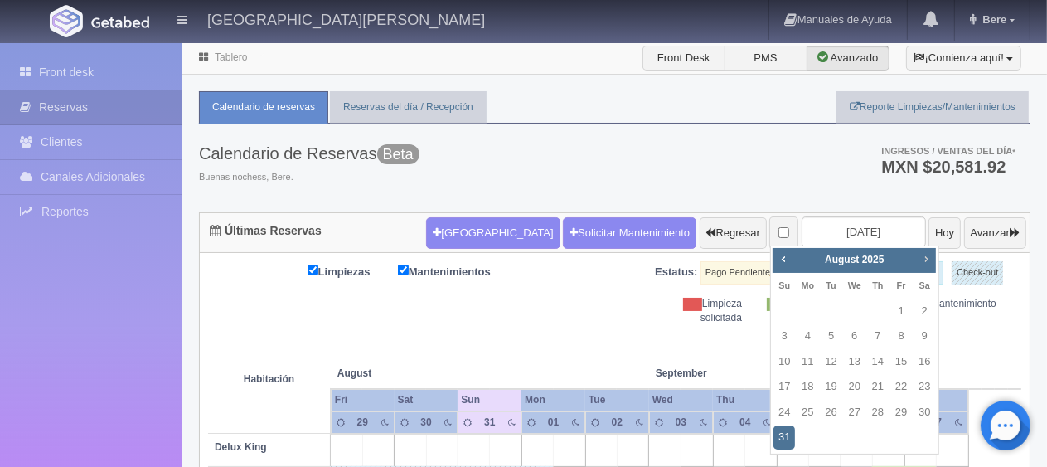
click at [928, 264] on span "Next" at bounding box center [925, 258] width 13 height 13
click at [792, 333] on link "7" at bounding box center [784, 336] width 22 height 24
type input "[DATE]"
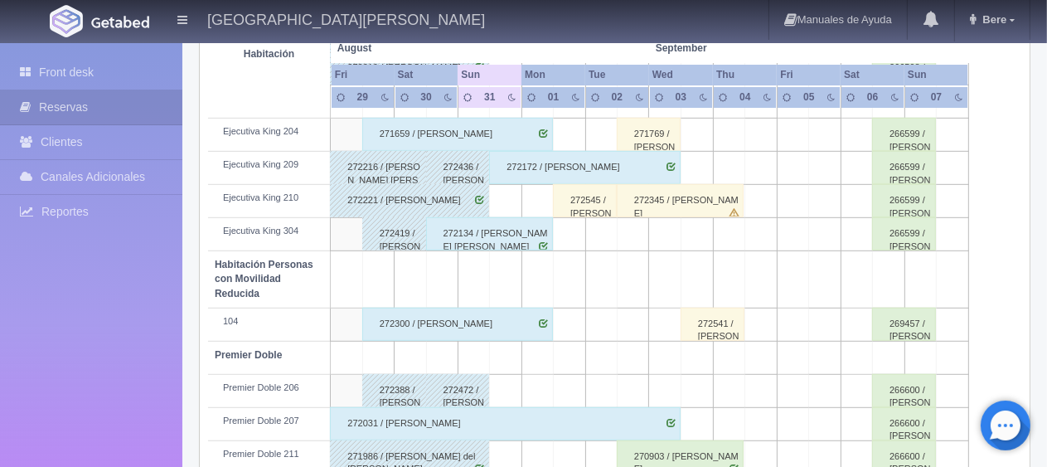
scroll to position [884, 0]
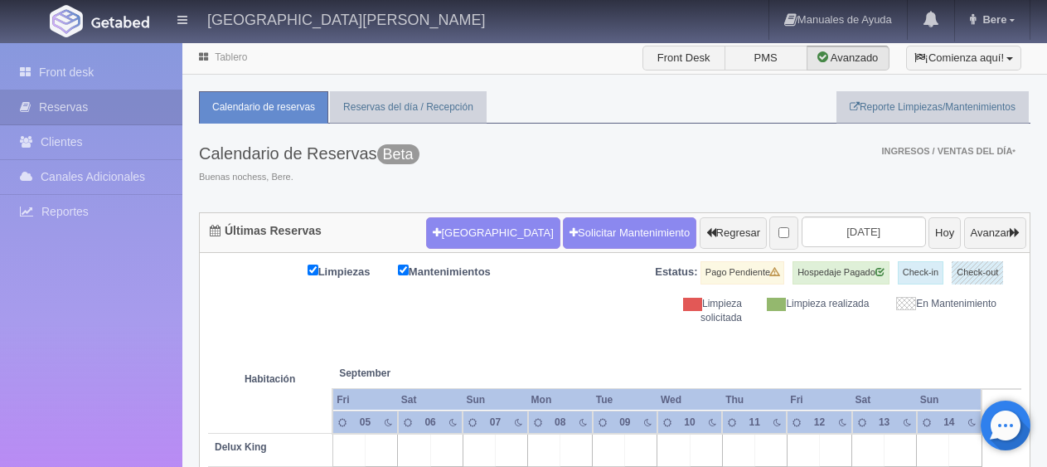
click at [285, 346] on td "Habitación" at bounding box center [270, 379] width 124 height 108
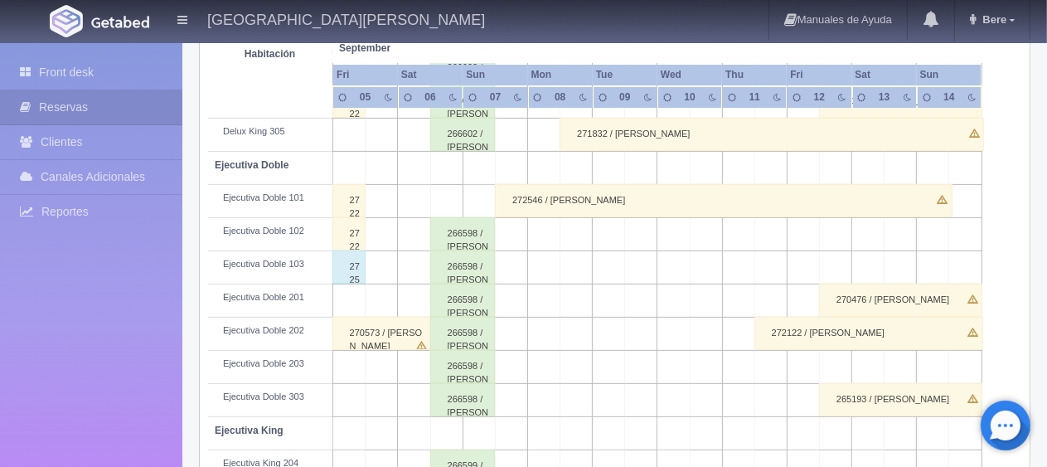
scroll to position [332, 0]
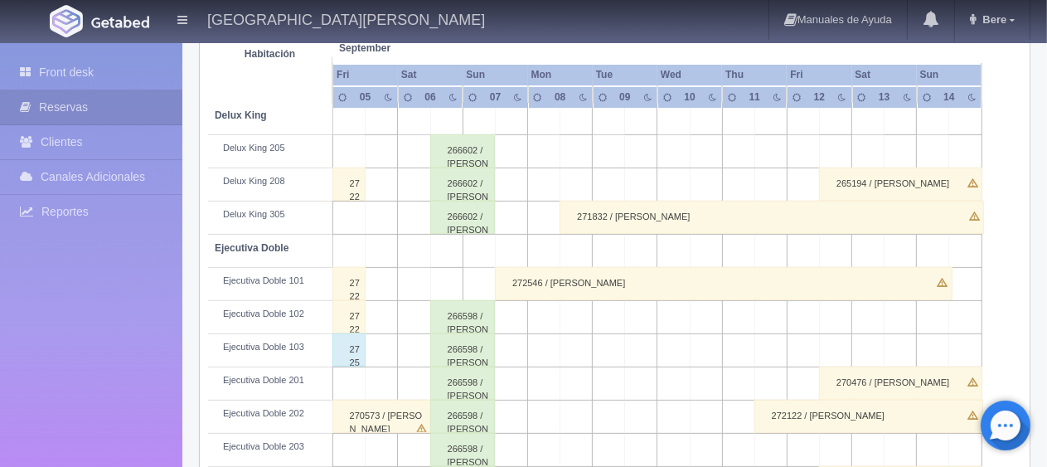
click at [646, 285] on div "272546 / [PERSON_NAME]" at bounding box center [724, 283] width 458 height 33
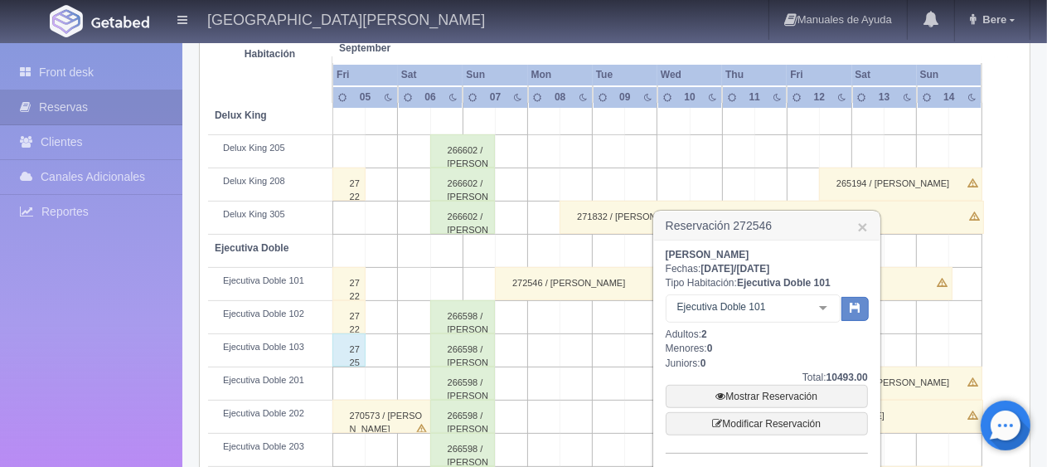
scroll to position [0, 0]
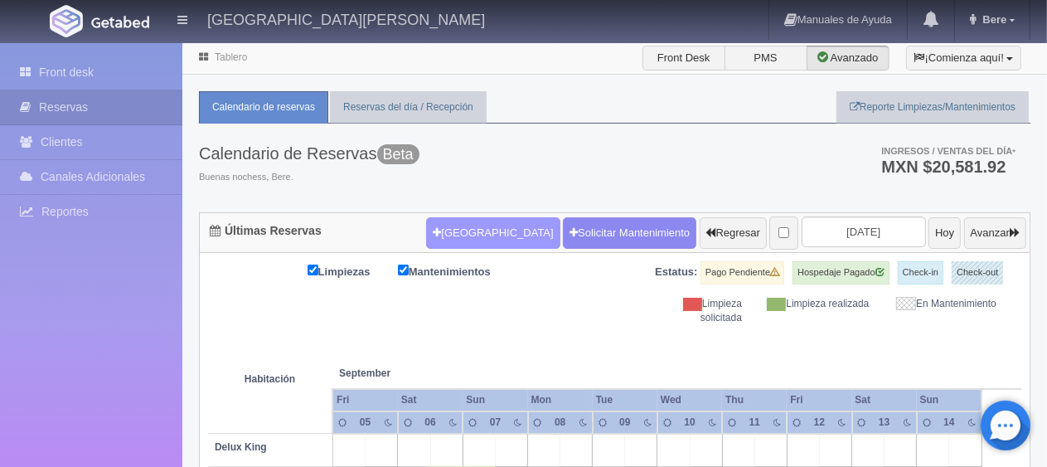
click at [458, 239] on button "[GEOGRAPHIC_DATA]" at bounding box center [492, 232] width 133 height 31
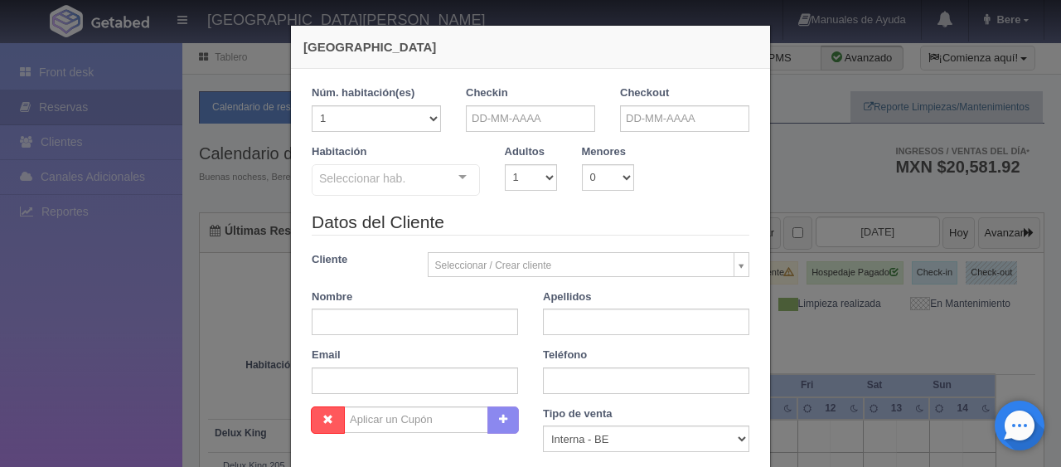
checkbox input "false"
click at [503, 113] on input "text" at bounding box center [530, 118] width 129 height 27
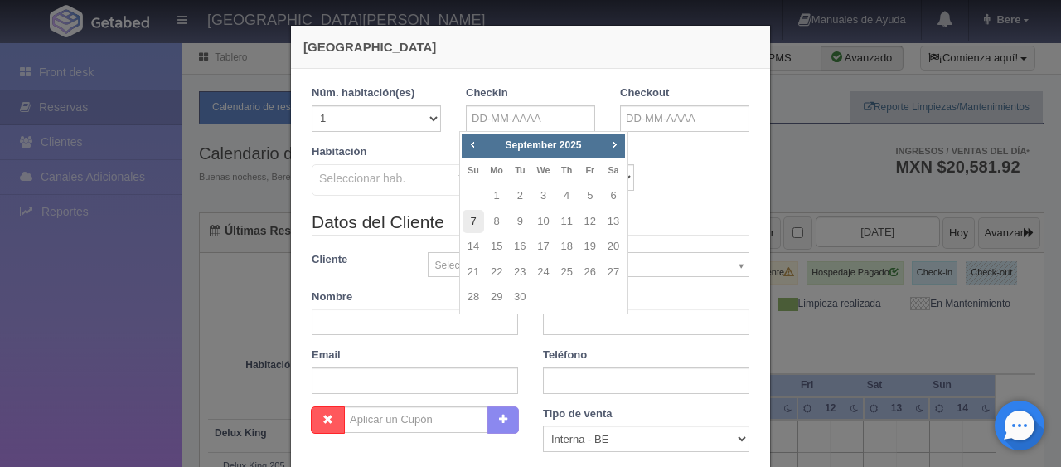
click at [470, 222] on link "7" at bounding box center [474, 222] width 22 height 24
type input "[DATE]"
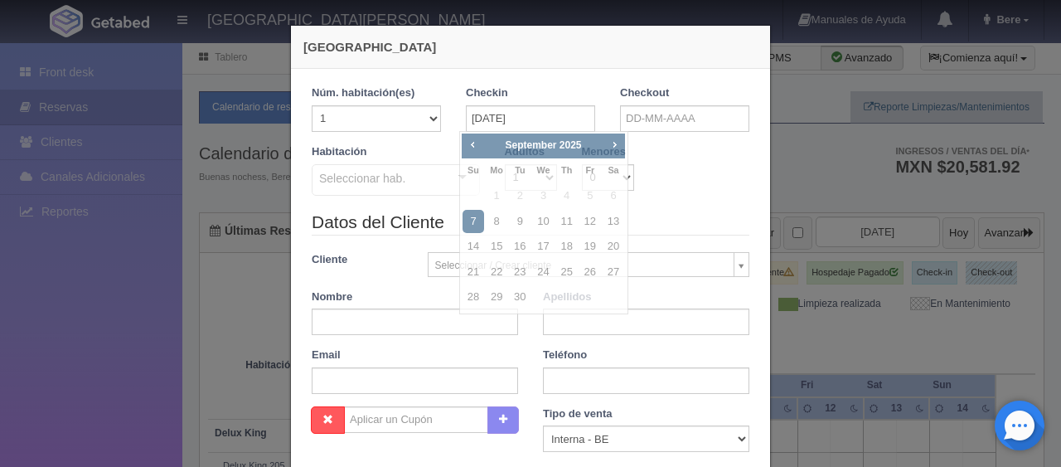
checkbox input "false"
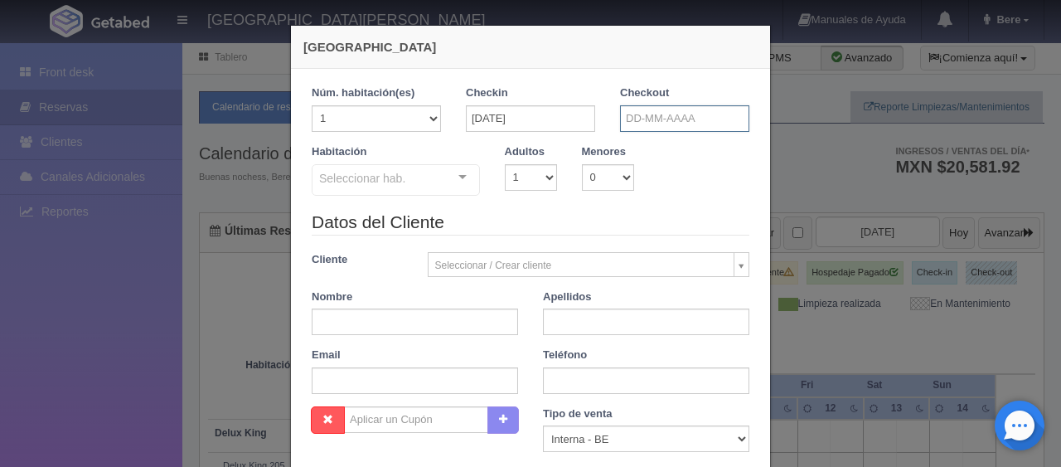
click at [673, 108] on input "text" at bounding box center [684, 118] width 129 height 27
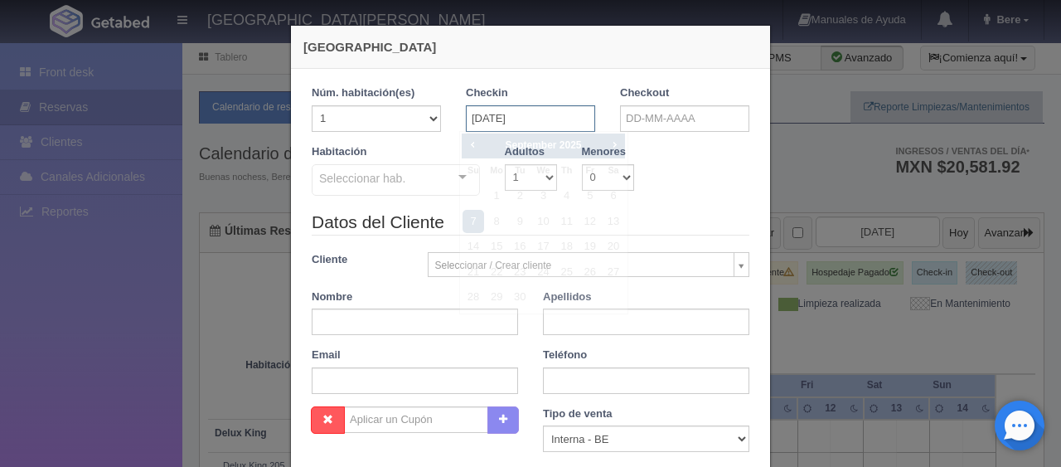
click at [535, 128] on input "07-09-2025" at bounding box center [530, 118] width 129 height 27
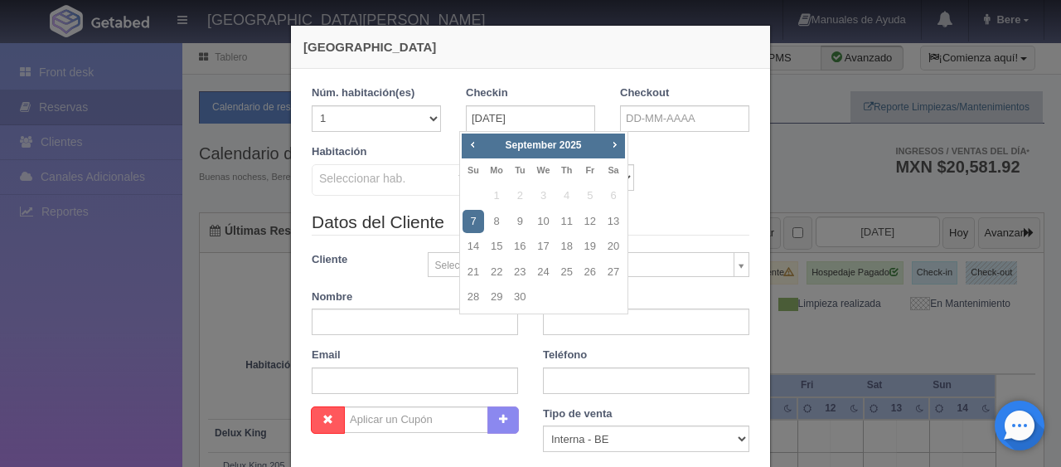
click at [673, 224] on legend "Datos del Cliente" at bounding box center [531, 223] width 438 height 26
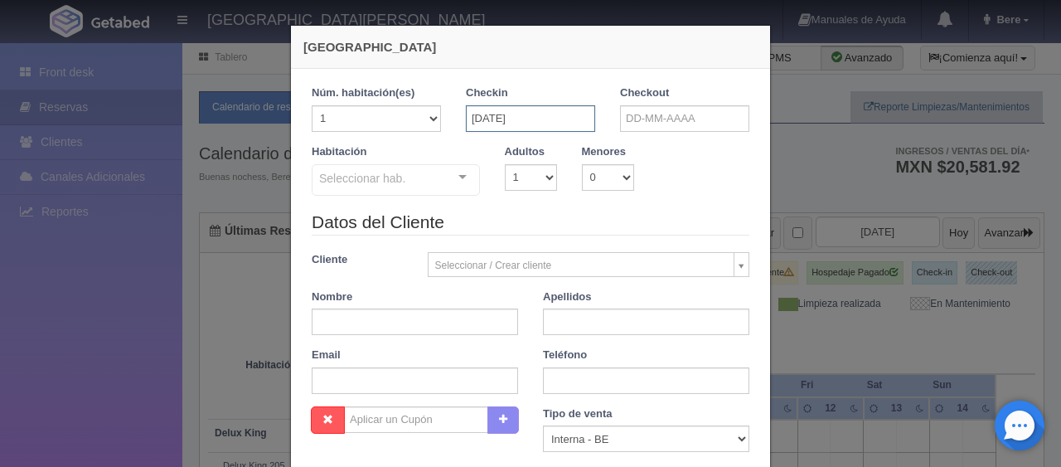
click at [540, 117] on input "07-09-2025" at bounding box center [530, 118] width 129 height 27
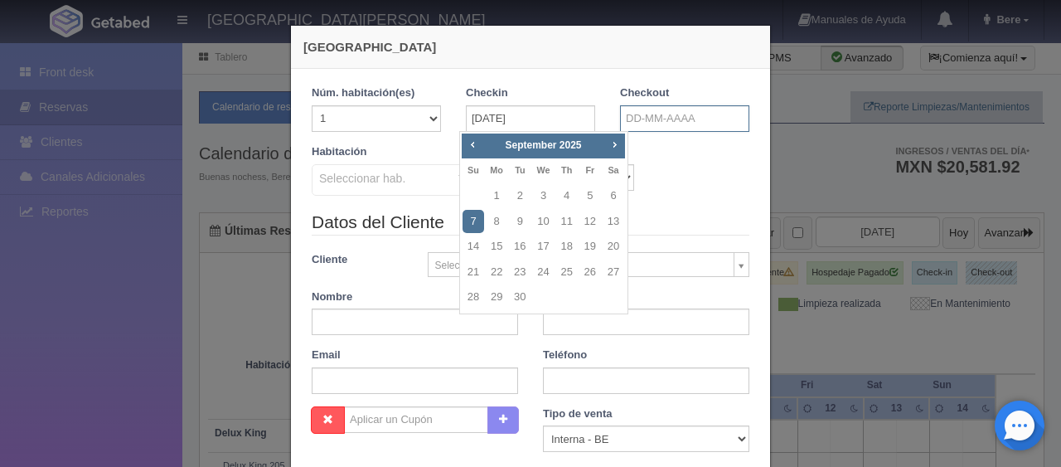
click at [708, 121] on input "text" at bounding box center [684, 118] width 129 height 27
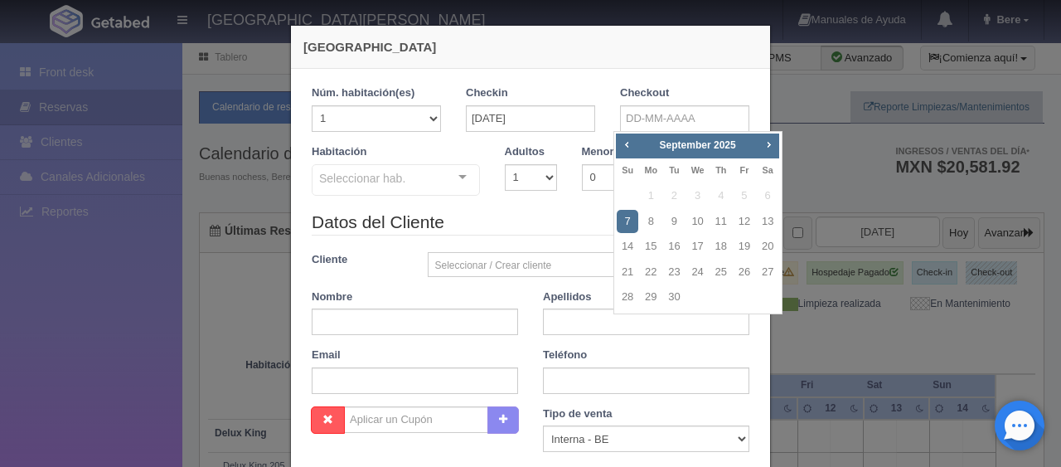
click at [564, 207] on div "Habitación Seleccionar hab. SUITE SUITE - Sin asignar SUITE 301 Habitación Pers…" at bounding box center [530, 176] width 463 height 65
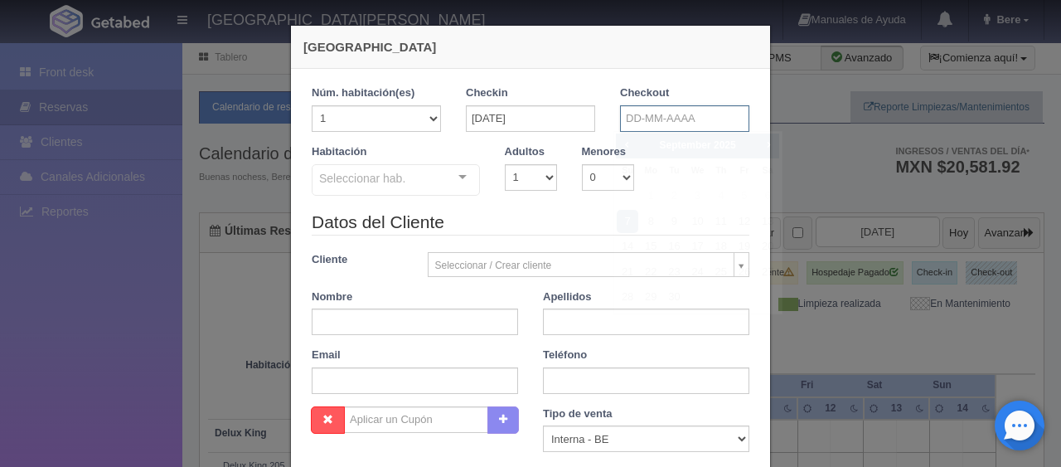
click at [655, 123] on input "text" at bounding box center [684, 118] width 129 height 27
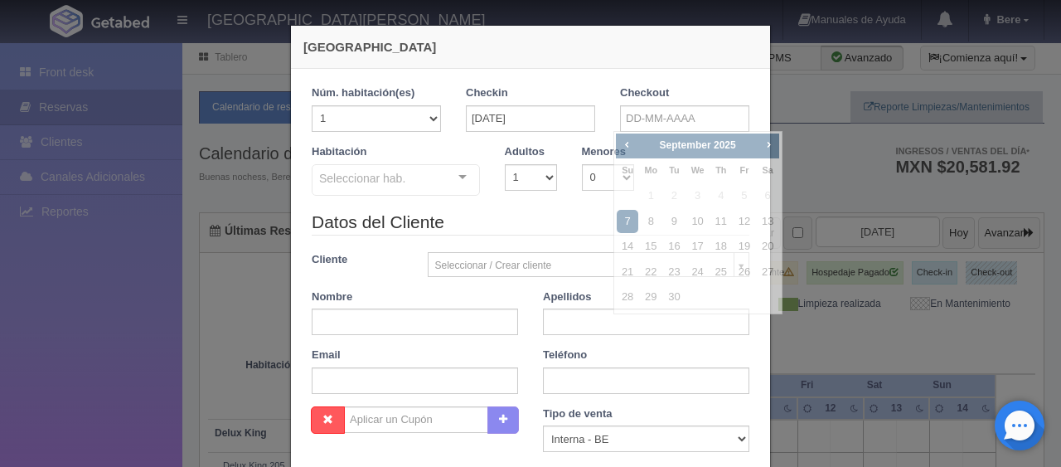
click at [569, 216] on legend "Datos del Cliente" at bounding box center [531, 223] width 438 height 26
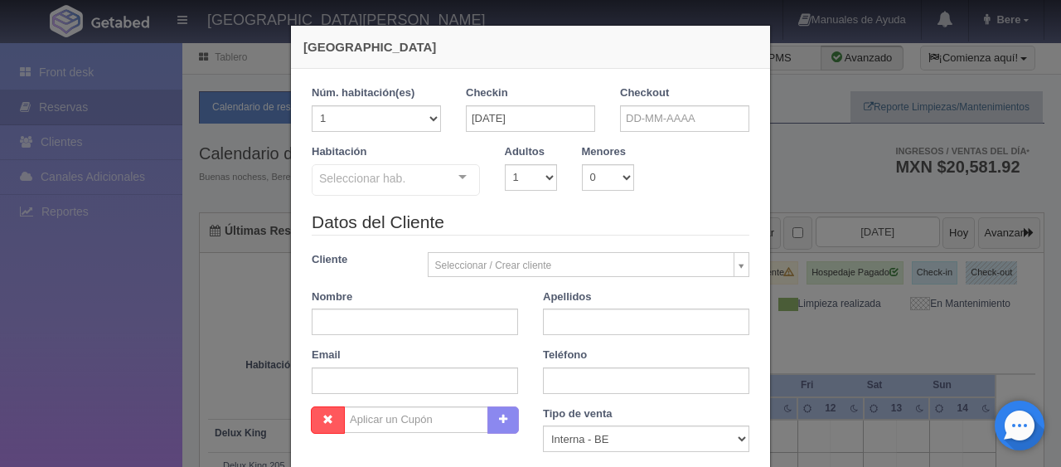
click at [971, 317] on div "Nueva Reserva 1 Núm. habitación(es) 1 2 3 4 5 6 7 8 9 10 11 12 13 14 15 16 17 1…" at bounding box center [530, 233] width 1061 height 467
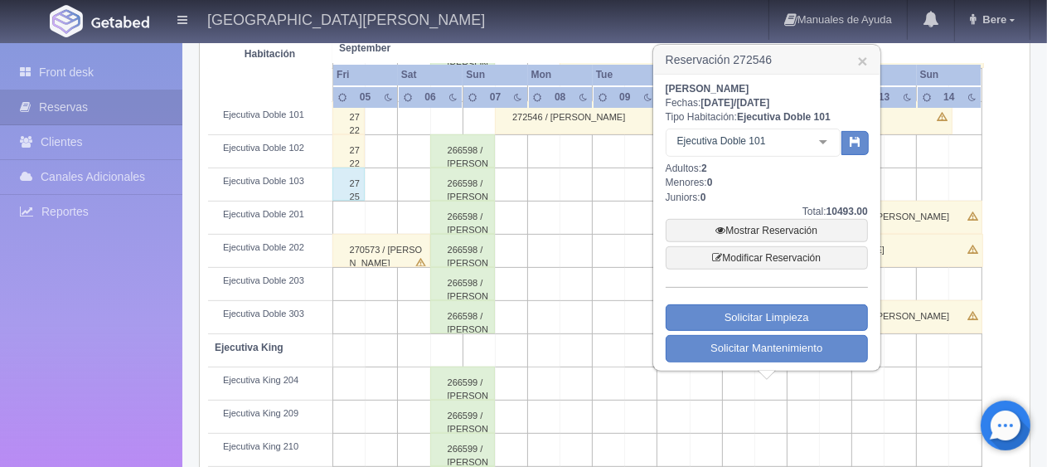
scroll to position [414, 0]
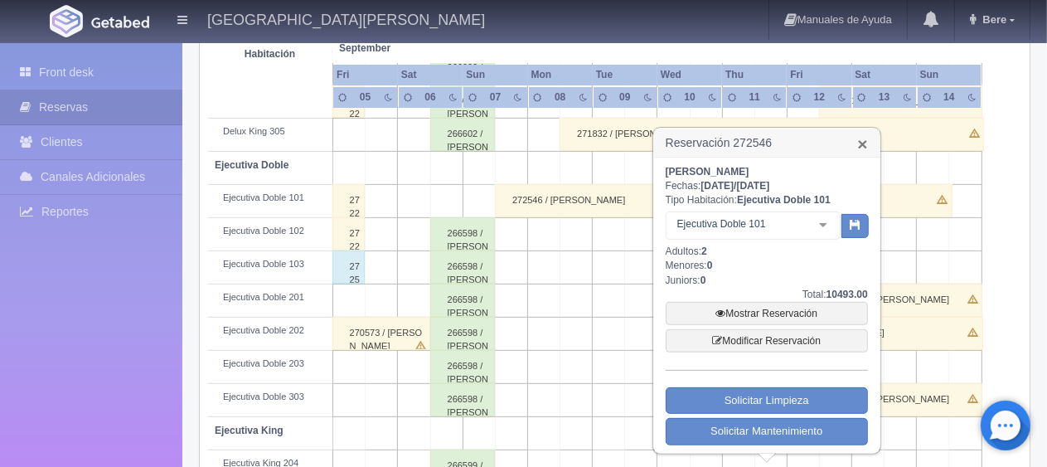
click at [860, 148] on link "×" at bounding box center [862, 143] width 10 height 17
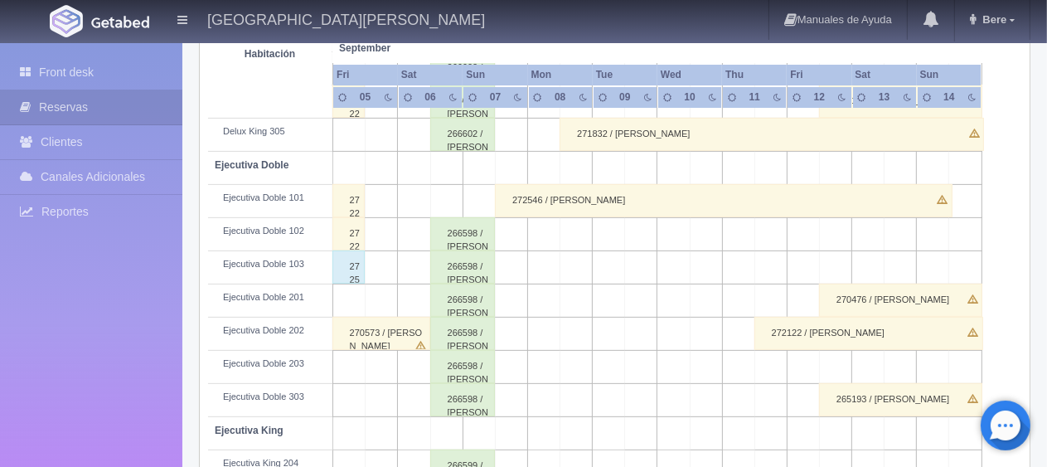
click at [468, 302] on div "266598 / [PERSON_NAME]" at bounding box center [462, 299] width 65 height 33
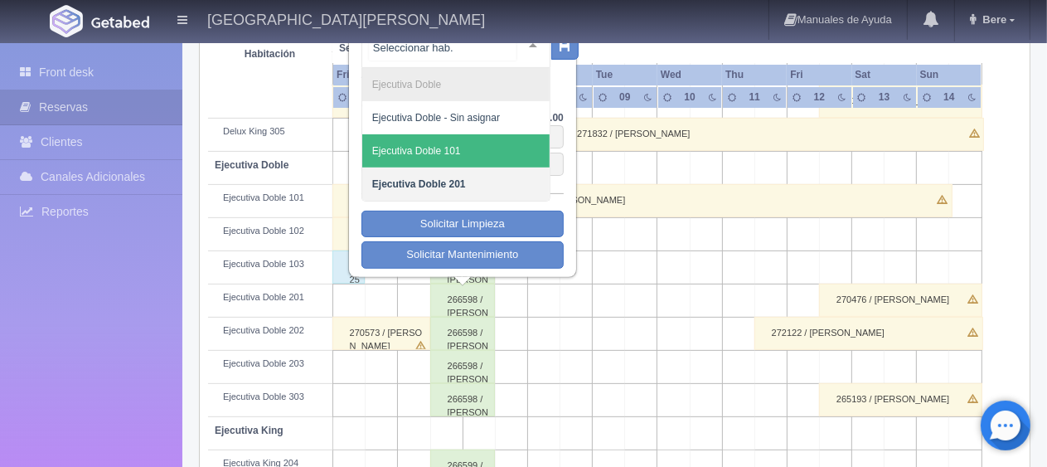
click at [474, 161] on span "Ejecutiva Doble 101" at bounding box center [455, 150] width 187 height 33
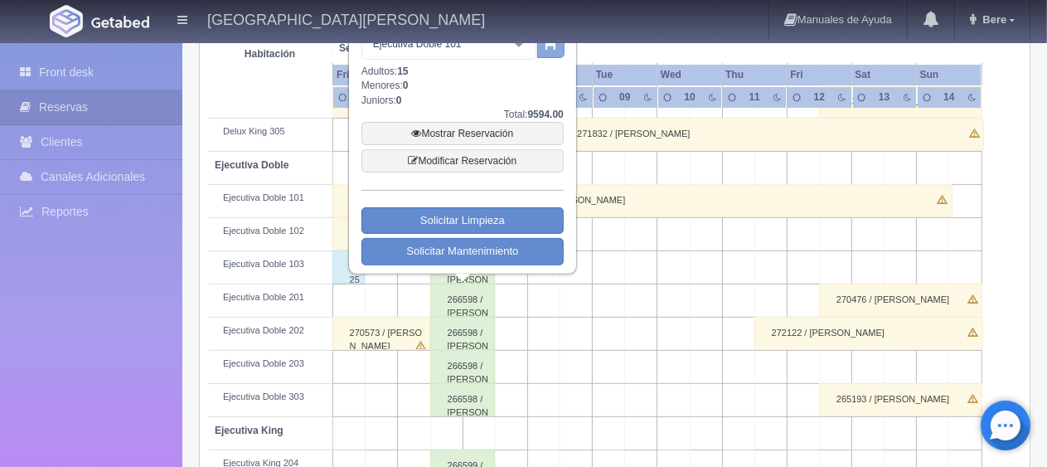
click at [551, 51] on button "button" at bounding box center [550, 46] width 27 height 25
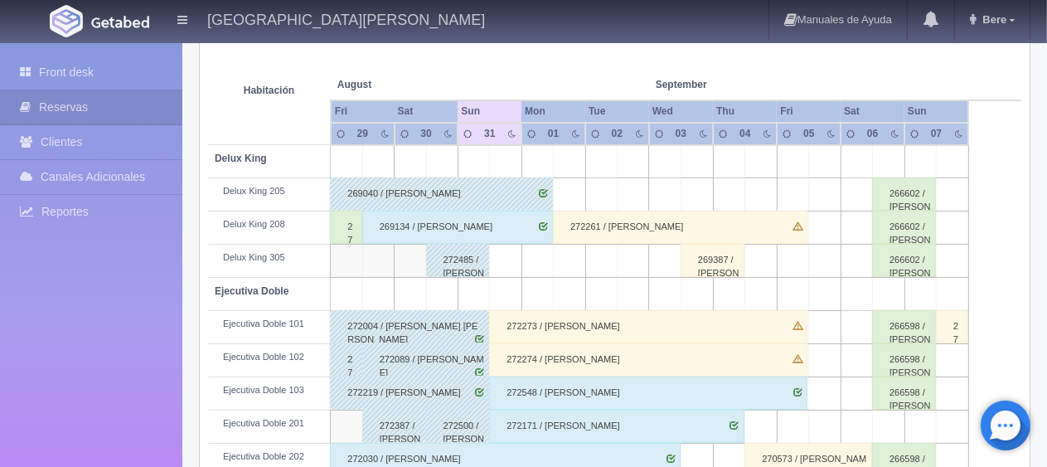
scroll to position [40, 0]
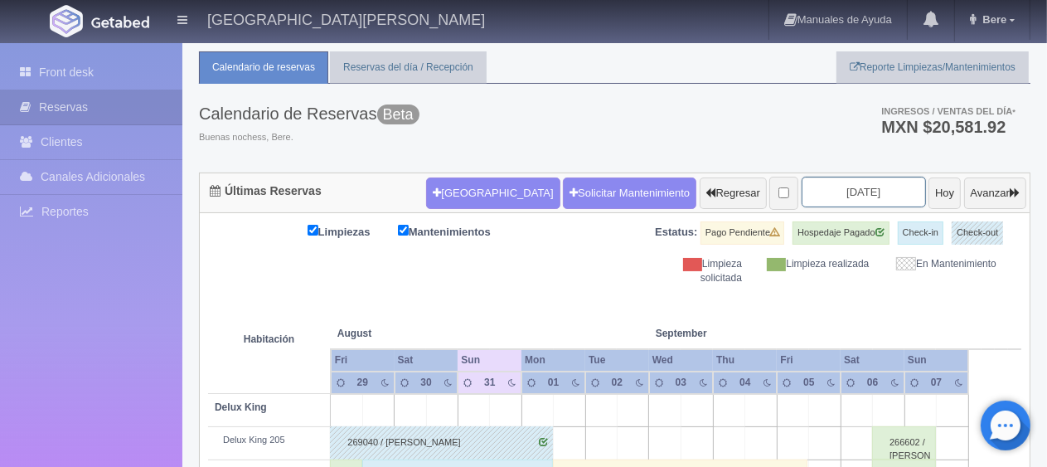
click at [869, 186] on input "2025-08-31" at bounding box center [864, 192] width 124 height 31
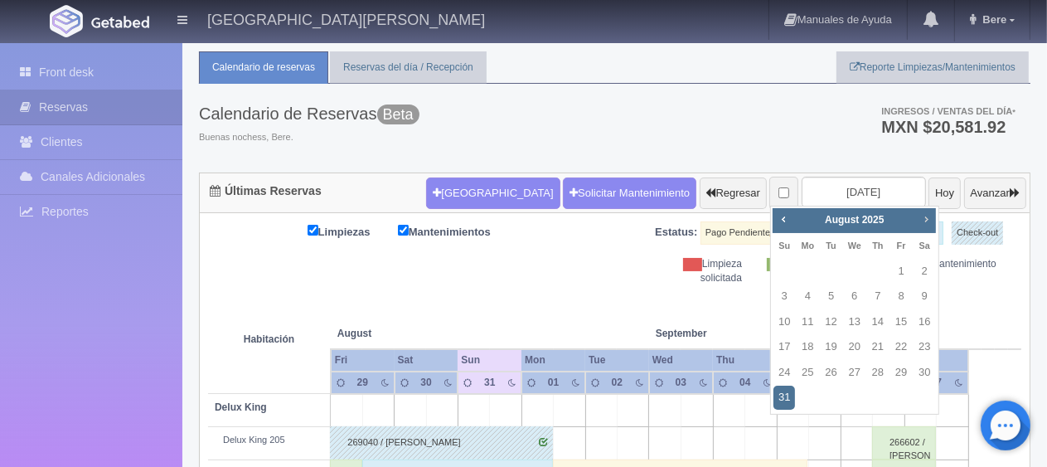
click at [918, 222] on link "Next" at bounding box center [926, 219] width 18 height 18
click at [789, 292] on link "7" at bounding box center [784, 296] width 22 height 24
type input "[DATE]"
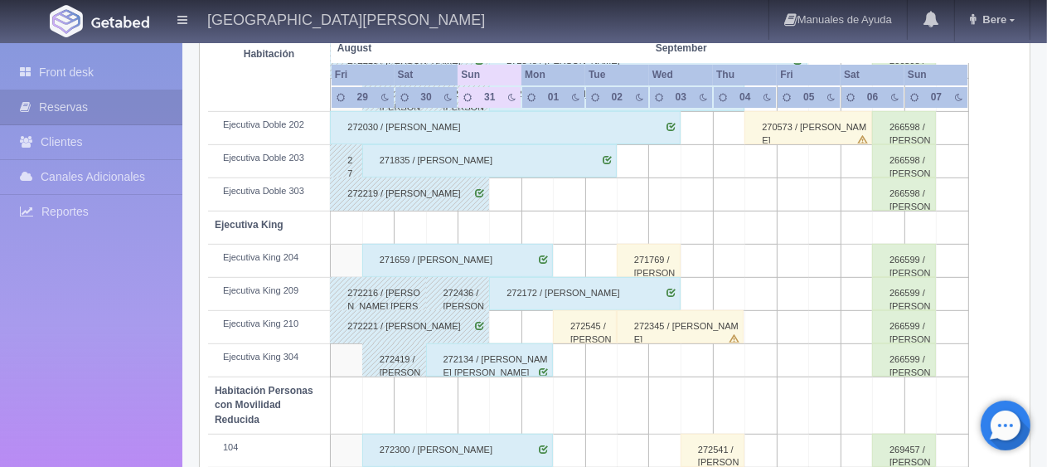
scroll to position [206, 0]
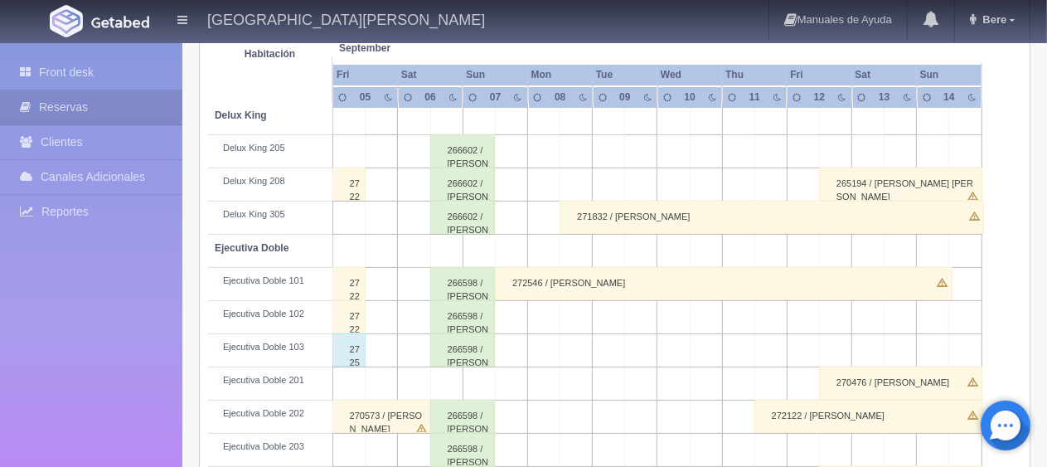
scroll to position [166, 0]
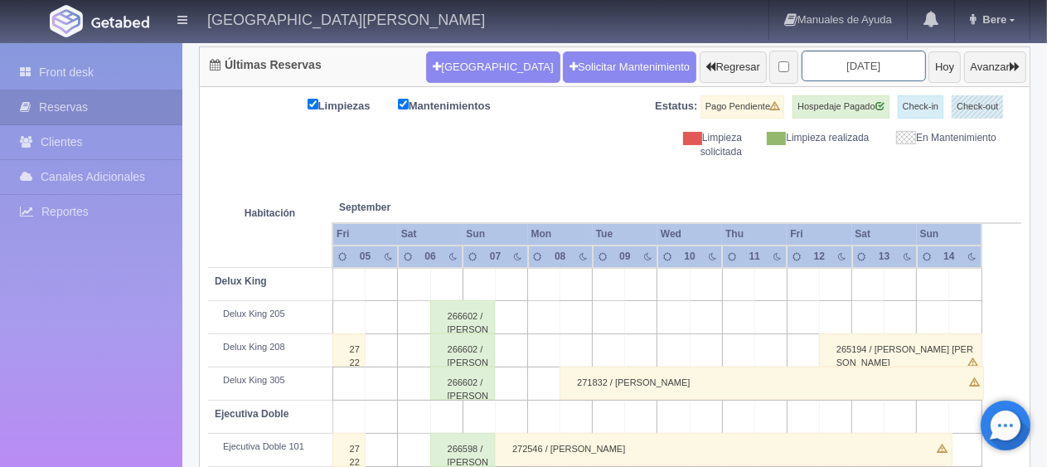
click at [848, 61] on input "[DATE]" at bounding box center [864, 66] width 124 height 31
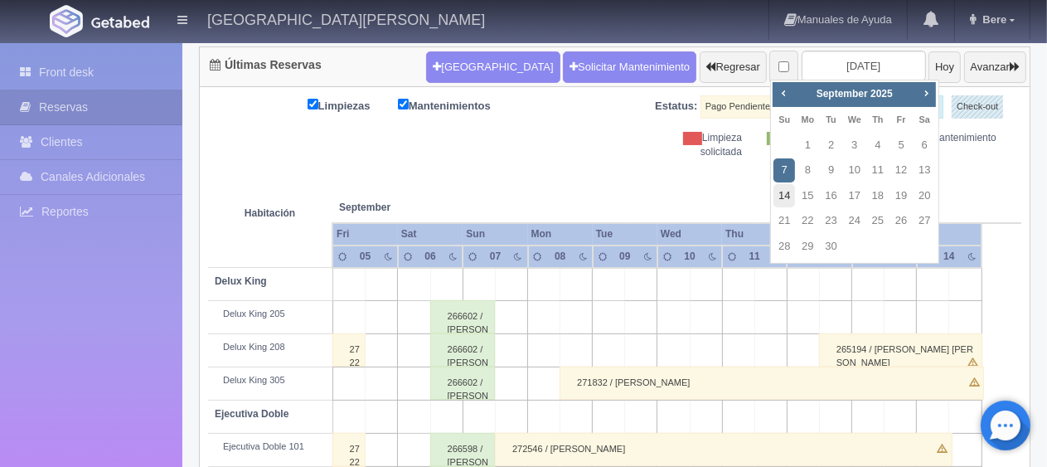
click at [791, 196] on link "14" at bounding box center [784, 196] width 22 height 24
type input "[DATE]"
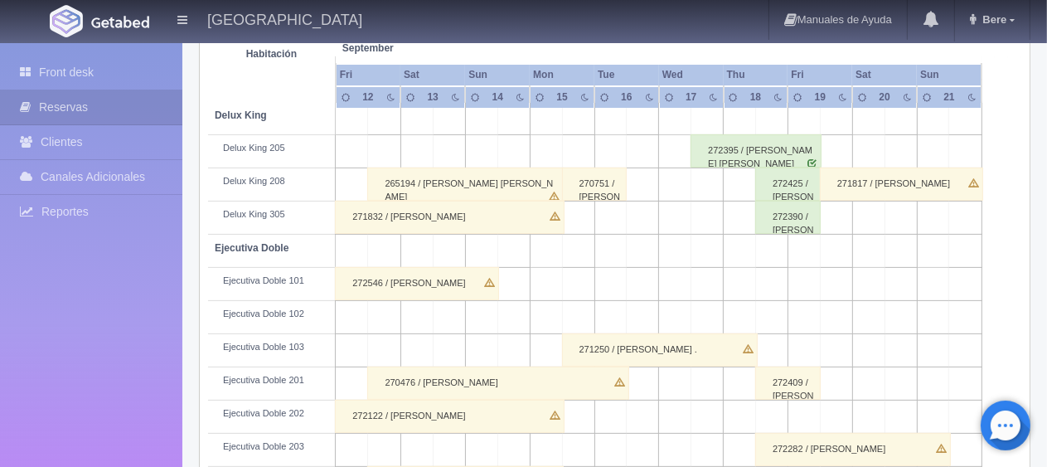
scroll to position [166, 0]
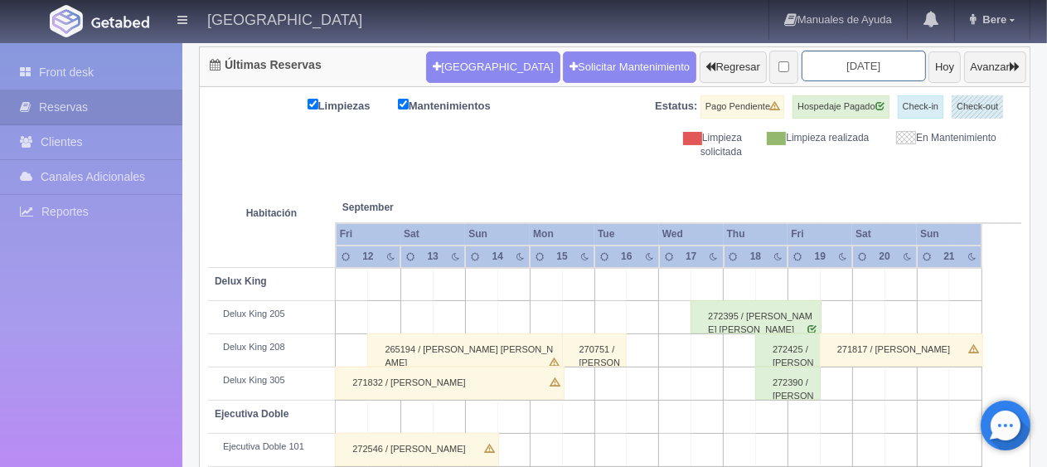
click at [855, 59] on input "[DATE]" at bounding box center [864, 66] width 124 height 31
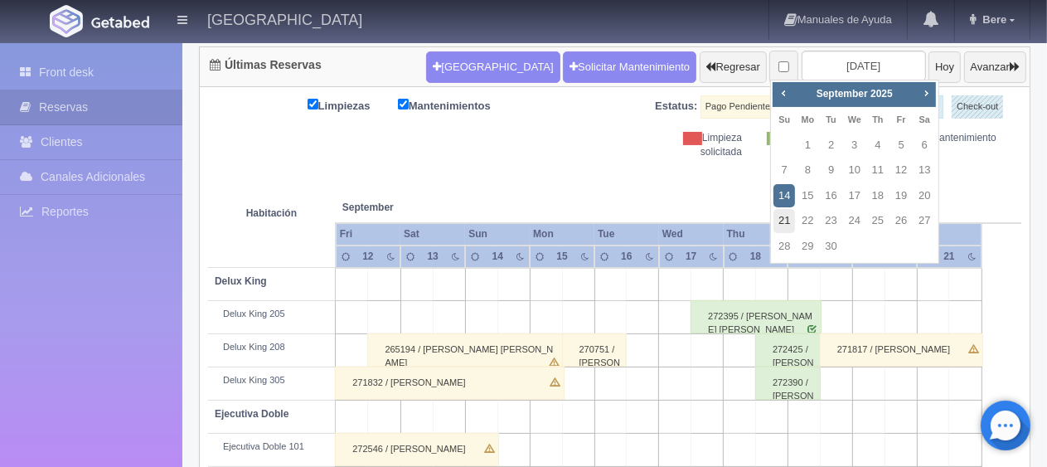
click at [789, 223] on link "21" at bounding box center [784, 221] width 22 height 24
type input "[DATE]"
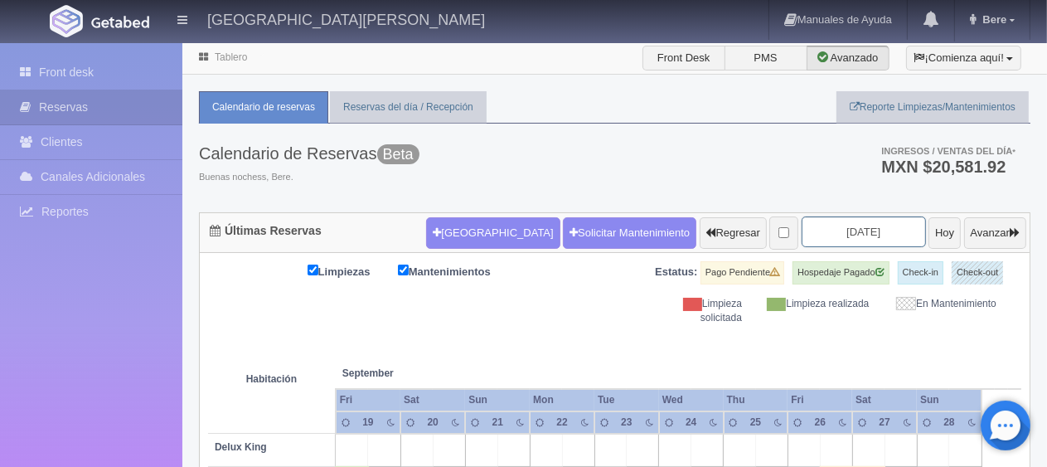
click at [868, 235] on input "2025-09-21" at bounding box center [864, 231] width 124 height 31
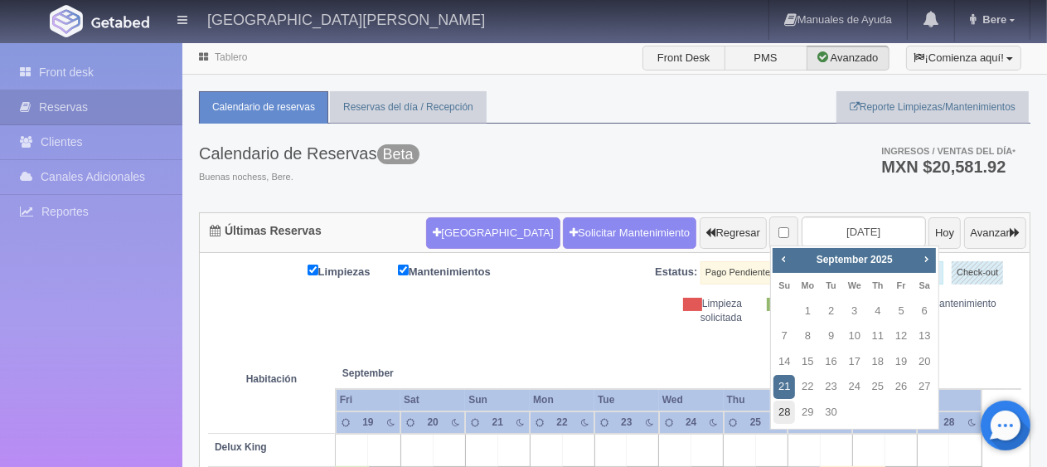
click at [787, 409] on link "28" at bounding box center [784, 412] width 22 height 24
type input "2025-09-28"
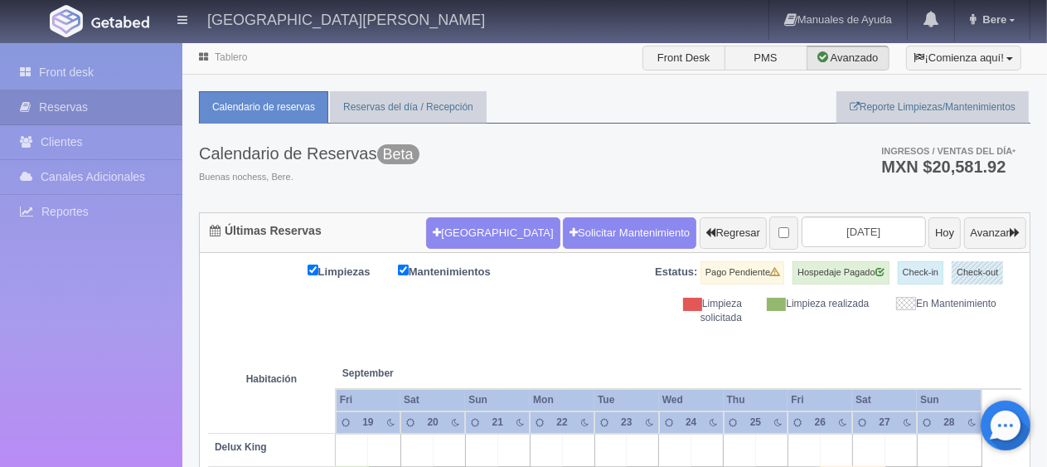
scroll to position [249, 0]
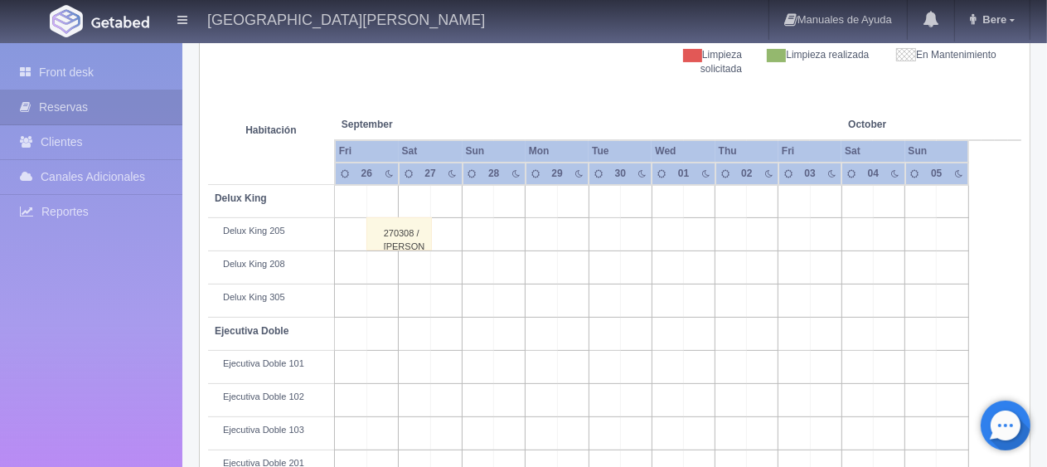
scroll to position [166, 0]
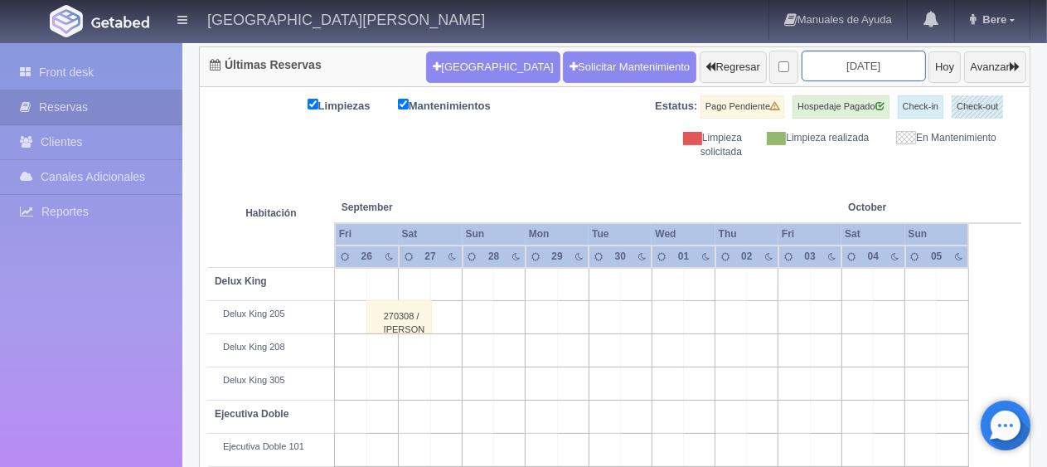
click at [872, 70] on input "2025-09-28" at bounding box center [864, 66] width 124 height 31
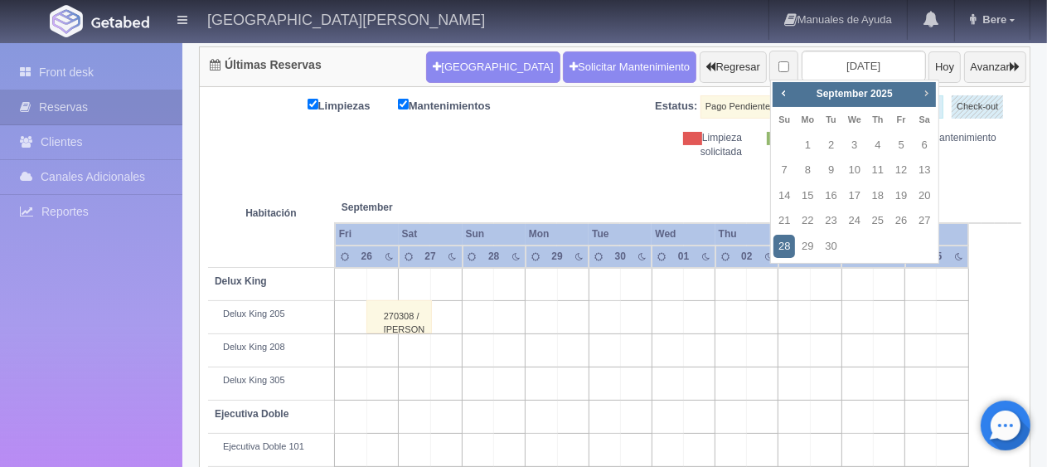
click at [930, 90] on span "Next" at bounding box center [925, 92] width 13 height 13
click at [815, 169] on link "6" at bounding box center [808, 170] width 22 height 24
type input "2025-10-06"
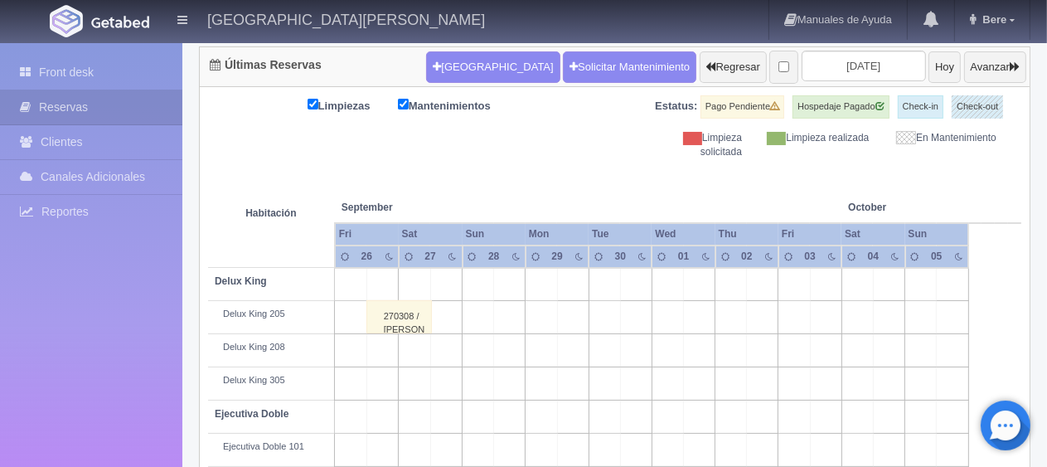
scroll to position [332, 0]
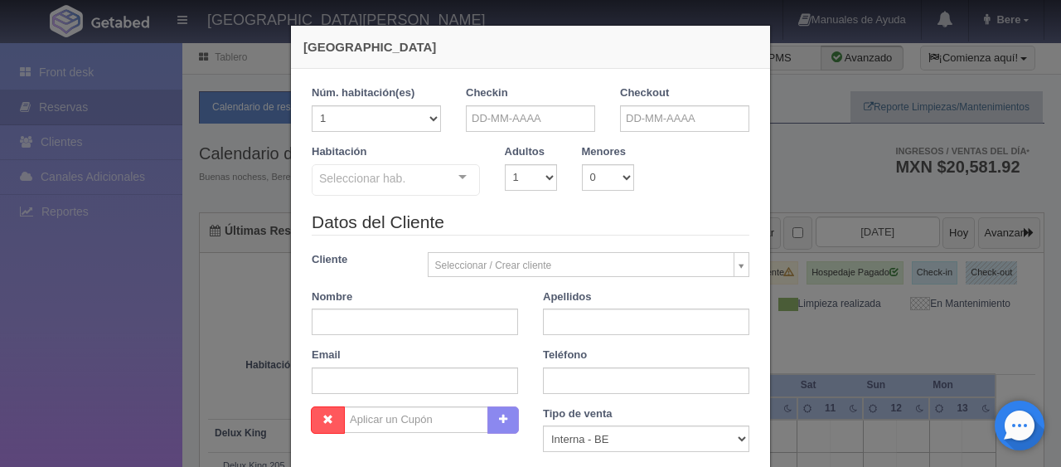
checkbox input "false"
click at [533, 122] on input "text" at bounding box center [530, 118] width 129 height 27
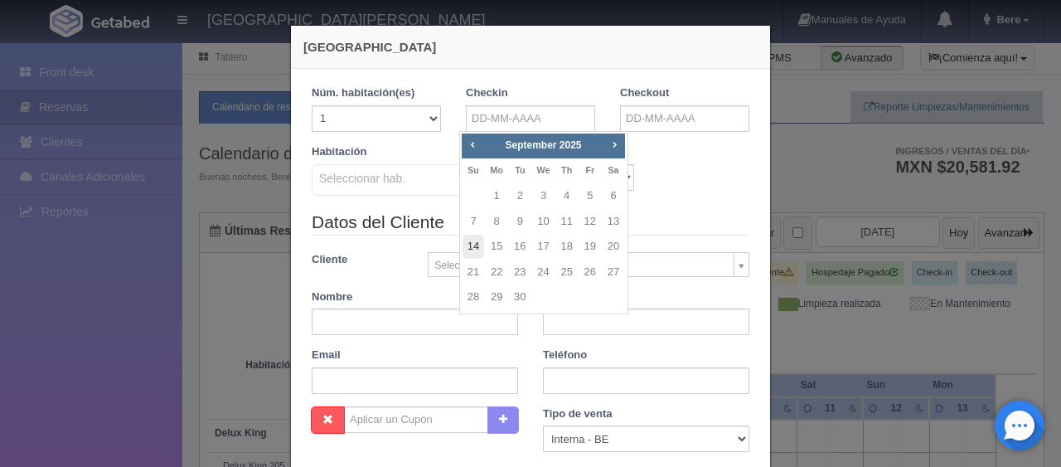
click at [475, 249] on link "14" at bounding box center [474, 247] width 22 height 24
type input "[DATE]"
checkbox input "false"
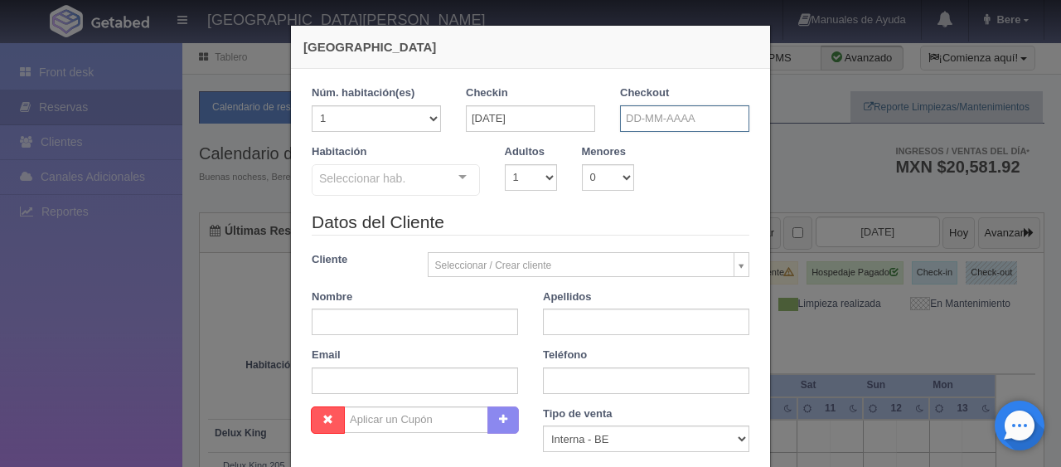
click at [653, 109] on input "text" at bounding box center [684, 118] width 129 height 27
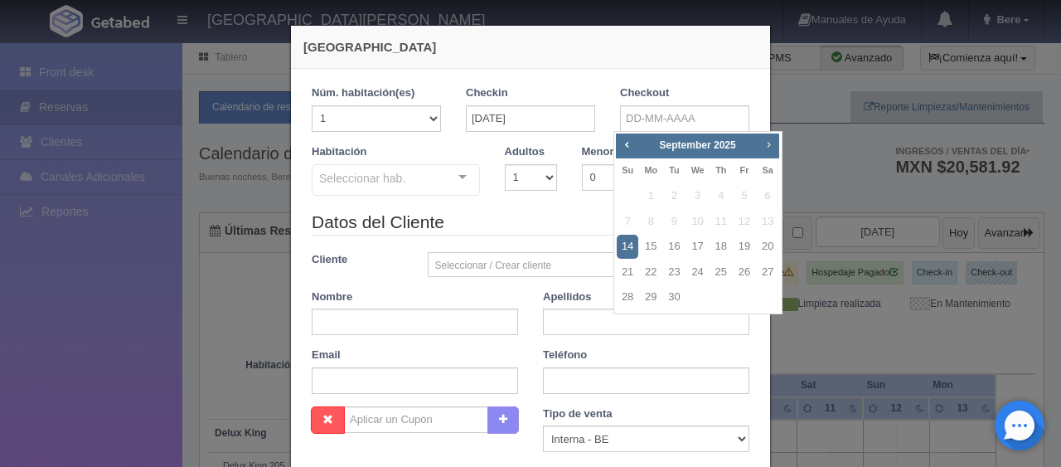
click at [773, 146] on span "Next" at bounding box center [768, 144] width 13 height 13
click at [676, 217] on link "7" at bounding box center [674, 222] width 22 height 24
type input "07-10-2025"
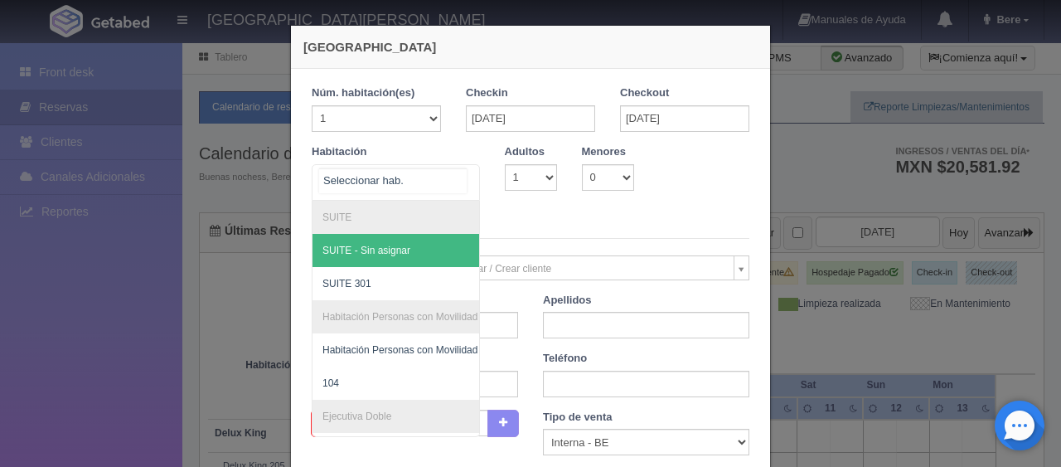
click at [444, 184] on div "SUITE SUITE - Sin asignar SUITE 301 Habitación Personas con Movilidad Reducida …" at bounding box center [396, 182] width 168 height 36
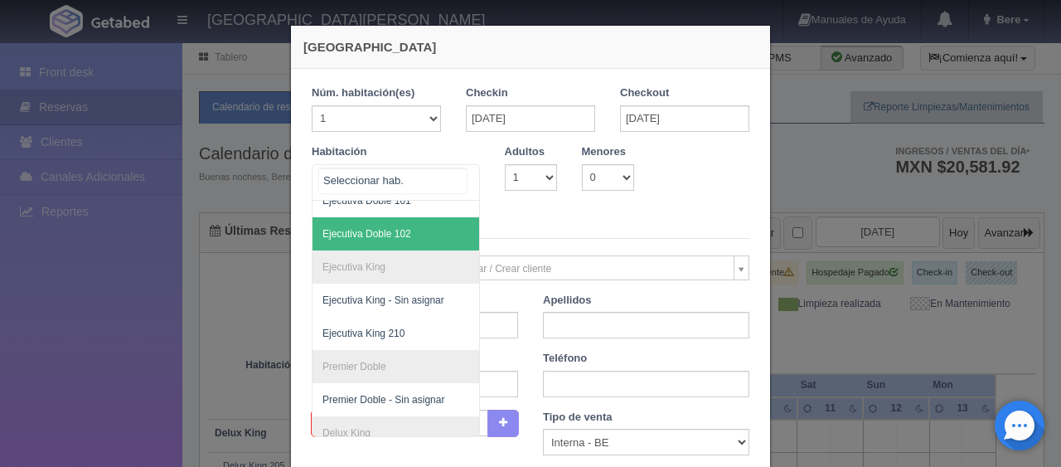
scroll to position [166, 0]
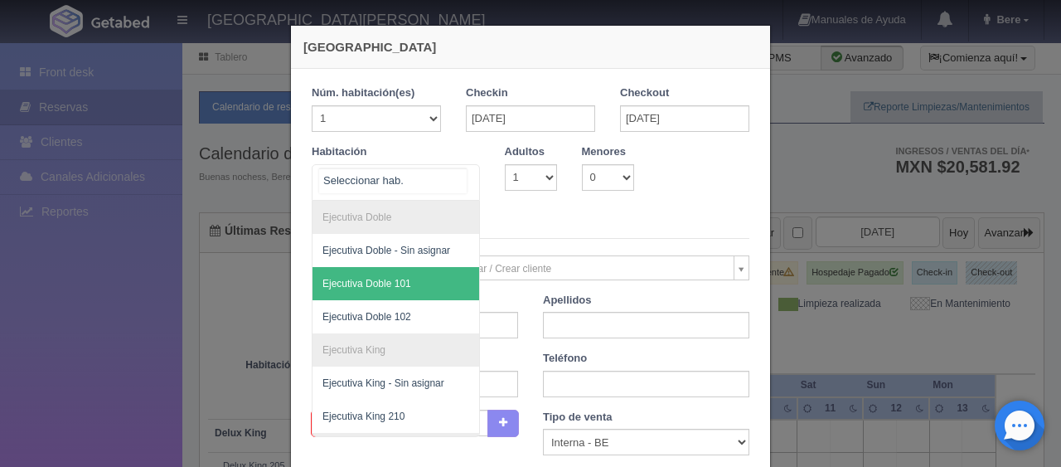
click at [400, 273] on span "Ejecutiva Doble 101" at bounding box center [451, 283] width 279 height 33
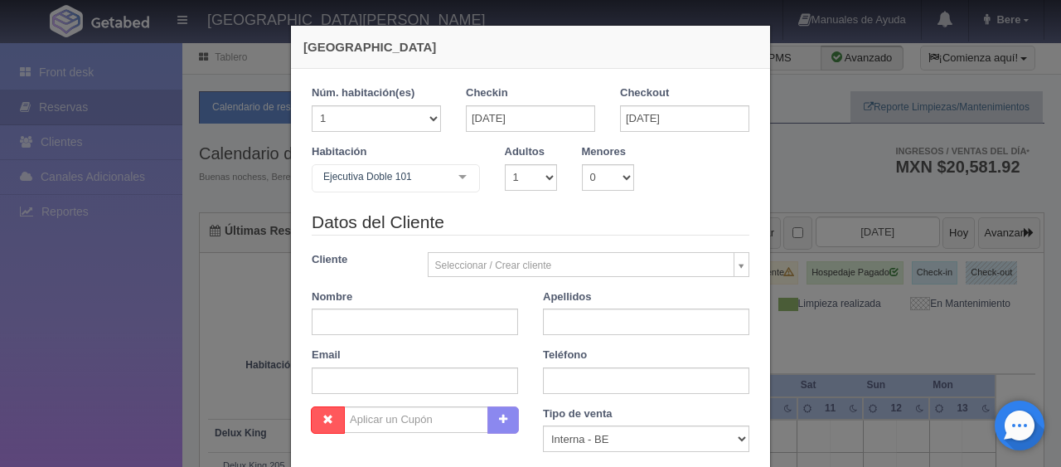
checkbox input "false"
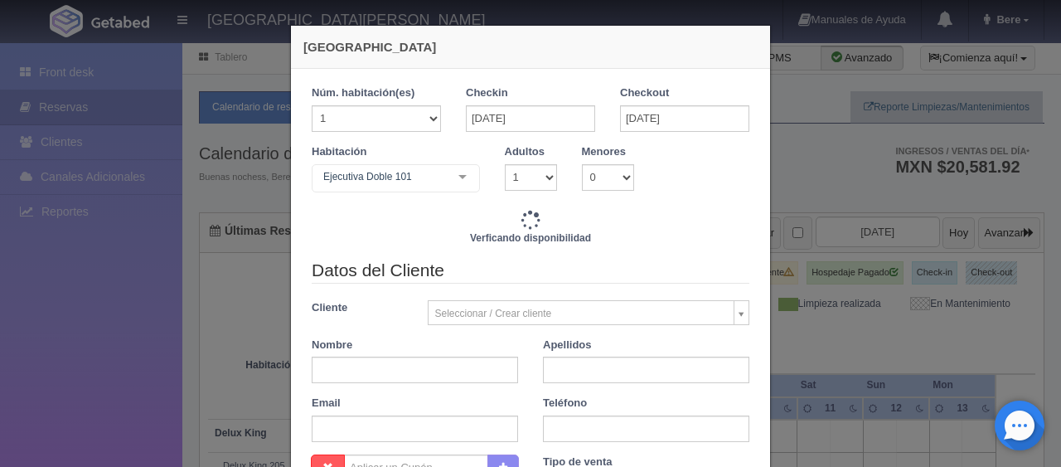
type input "29877.00"
checkbox input "false"
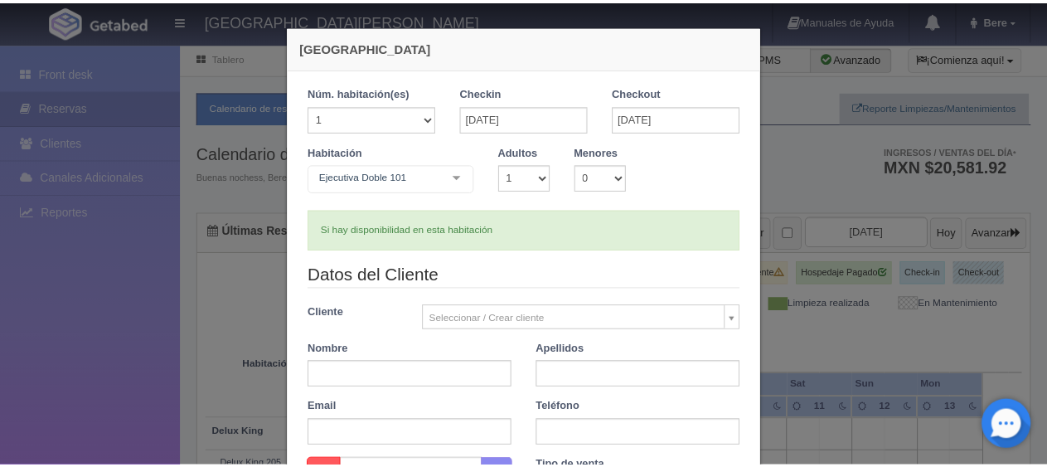
scroll to position [345, 0]
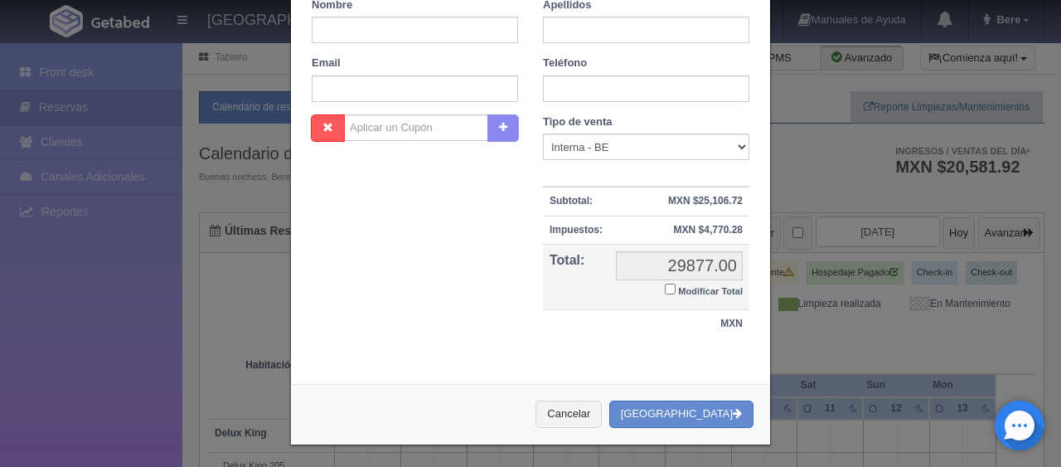
click at [855, 330] on div "Nueva Reserva 1 Núm. habitación(es) 1 2 3 4 5 6 7 8 9 10 11 12 13 14 15 16 17 1…" at bounding box center [530, 233] width 1061 height 467
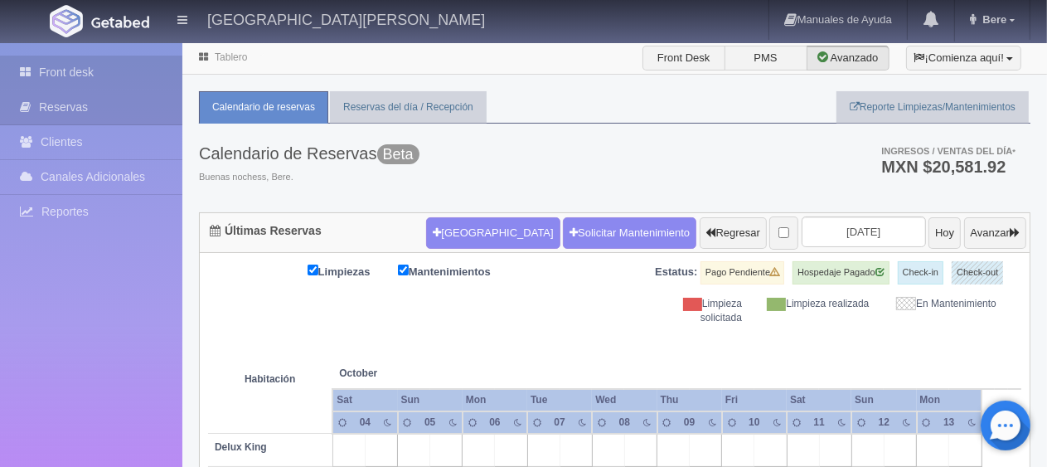
click at [128, 69] on link "Front desk" at bounding box center [91, 73] width 182 height 34
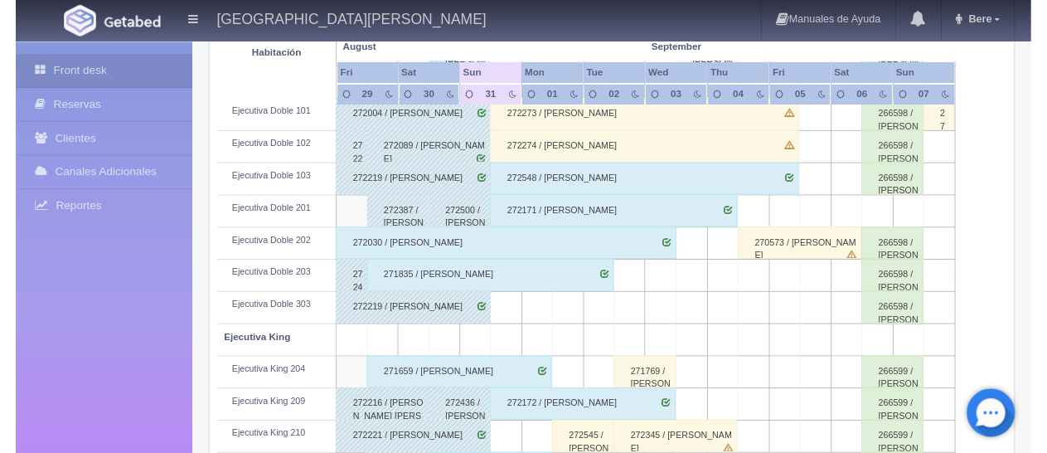
scroll to position [414, 0]
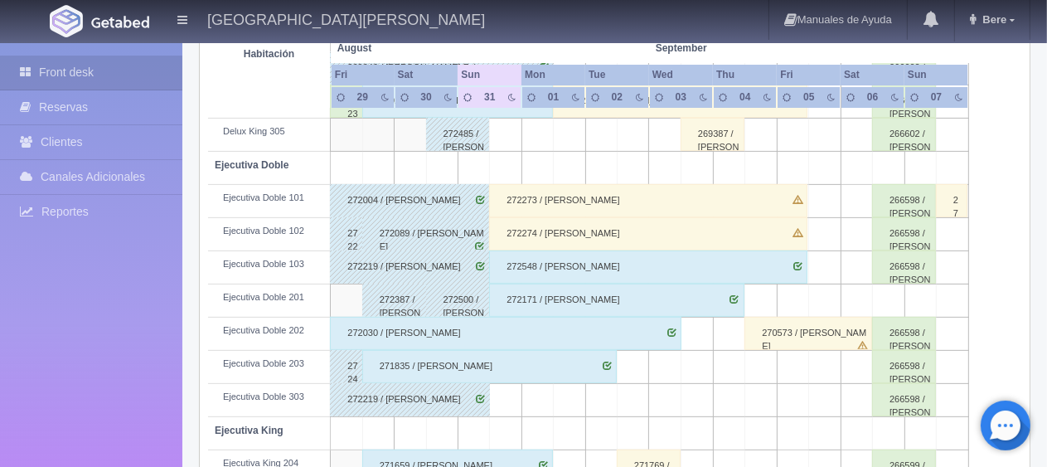
click at [947, 203] on div "272546 / [PERSON_NAME]" at bounding box center [951, 200] width 31 height 33
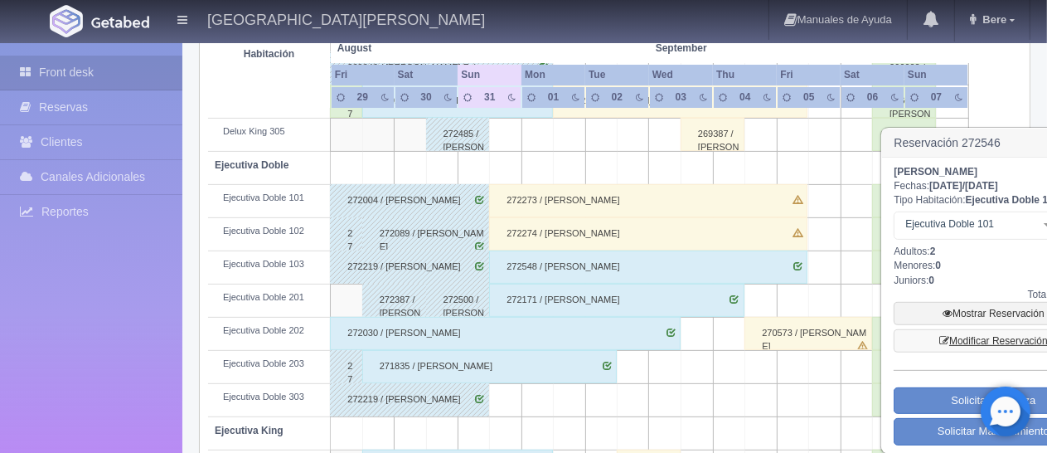
click at [954, 346] on link "Modificar Reservación" at bounding box center [993, 340] width 199 height 23
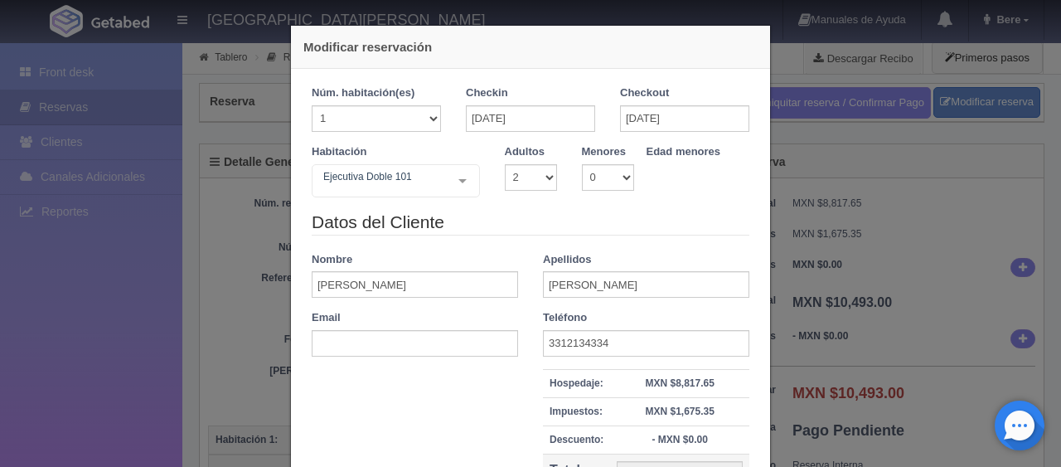
select select "2"
click at [619, 221] on legend "Datos del Cliente" at bounding box center [531, 223] width 438 height 26
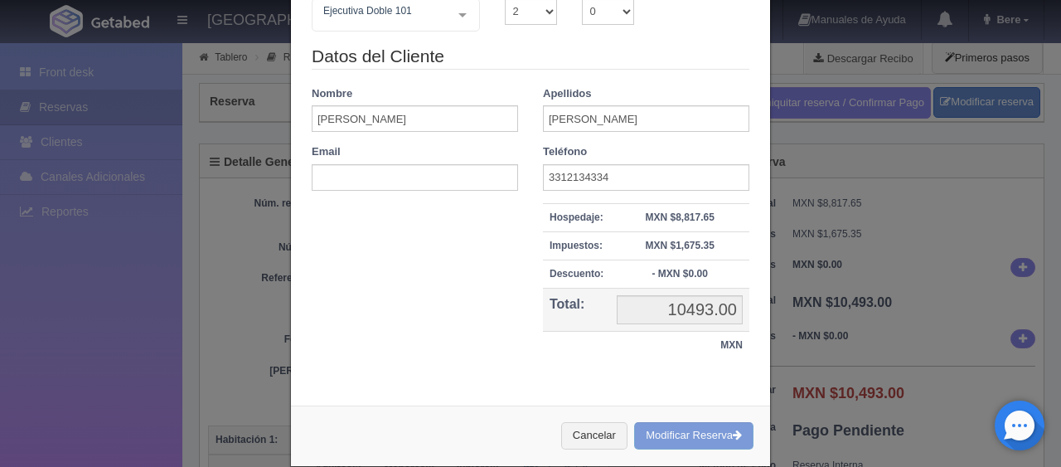
click at [464, 300] on div "Datos del Cliente Nombre [PERSON_NAME] [PERSON_NAME] Email Teléfono [PHONE_NUMB…" at bounding box center [530, 210] width 463 height 333
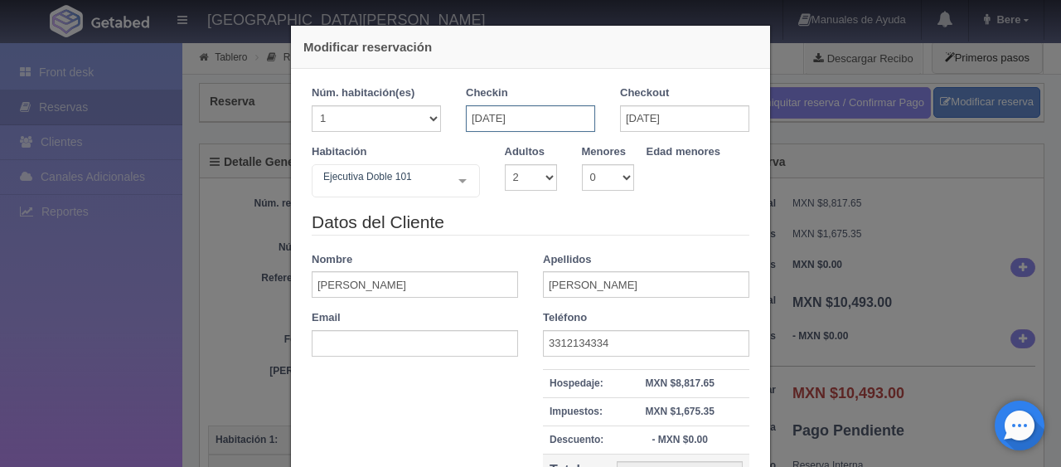
click at [559, 114] on input "[DATE]" at bounding box center [530, 118] width 129 height 27
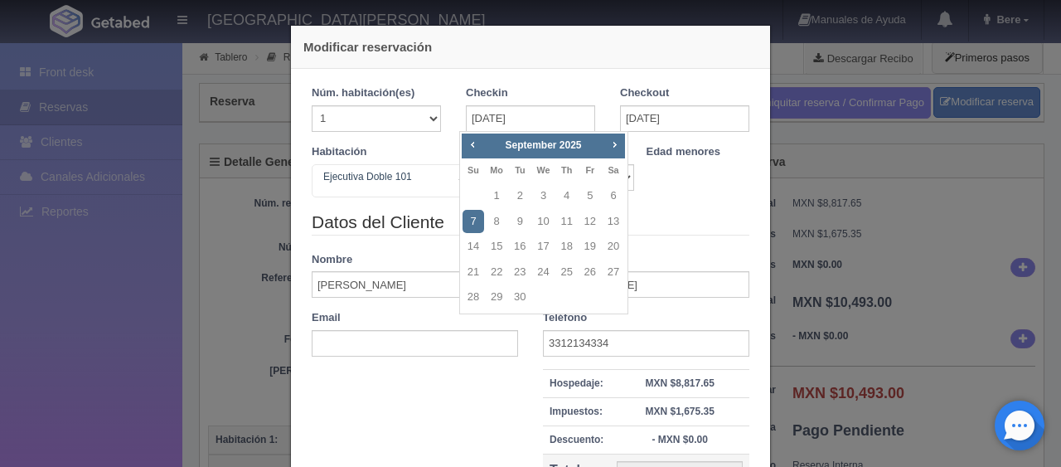
click at [472, 219] on link "7" at bounding box center [474, 222] width 22 height 24
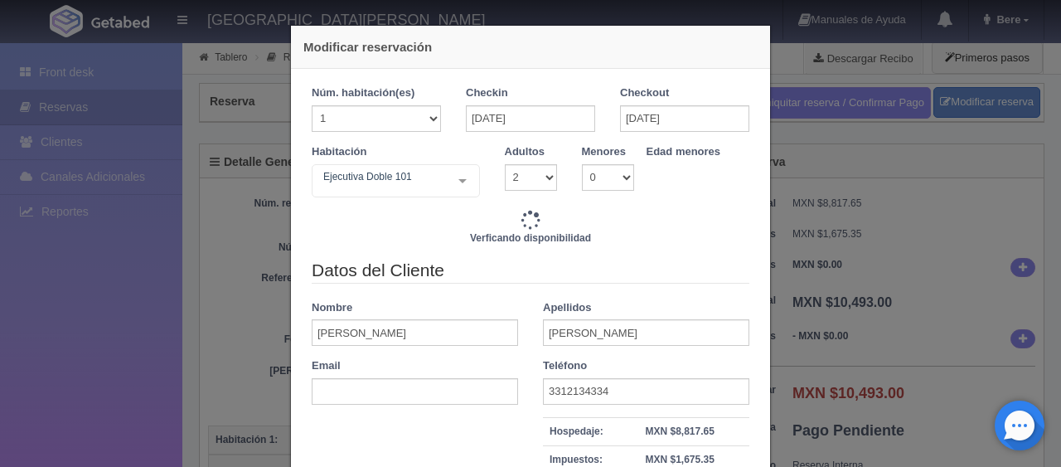
type input "10843.00"
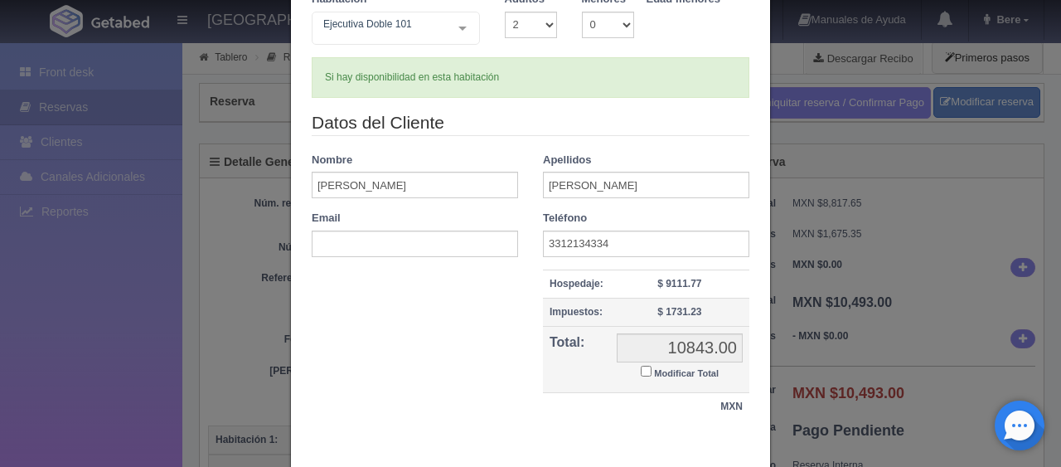
scroll to position [235, 0]
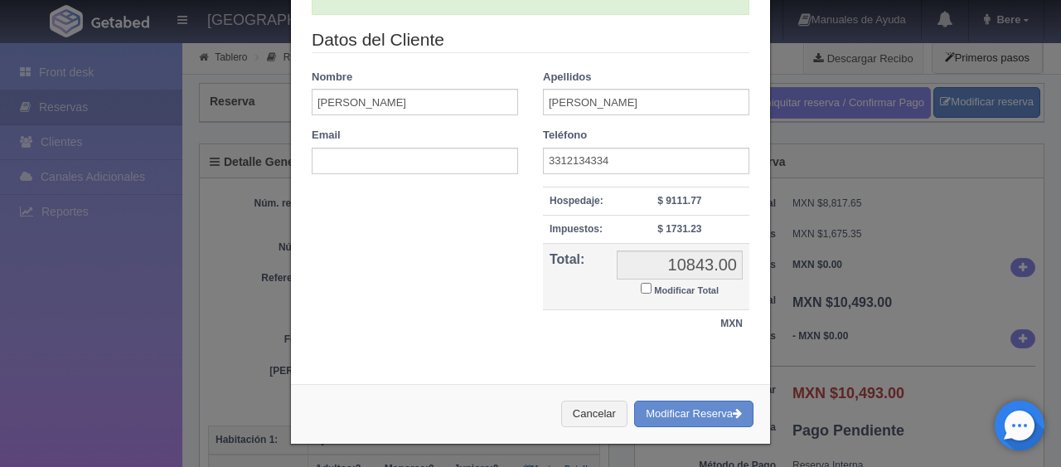
click at [684, 285] on small "Modificar Total" at bounding box center [686, 290] width 65 height 10
click at [652, 284] on input "Modificar Total" at bounding box center [646, 288] width 11 height 11
checkbox input "true"
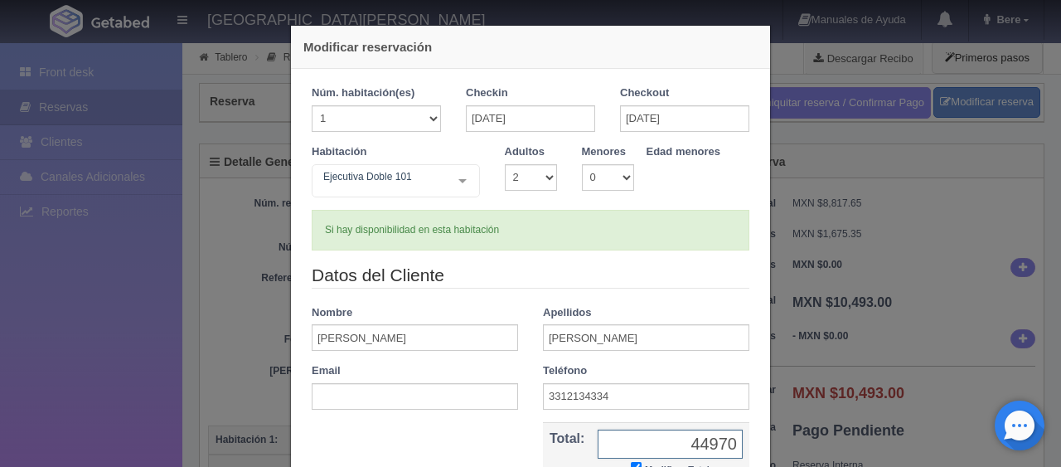
scroll to position [179, 0]
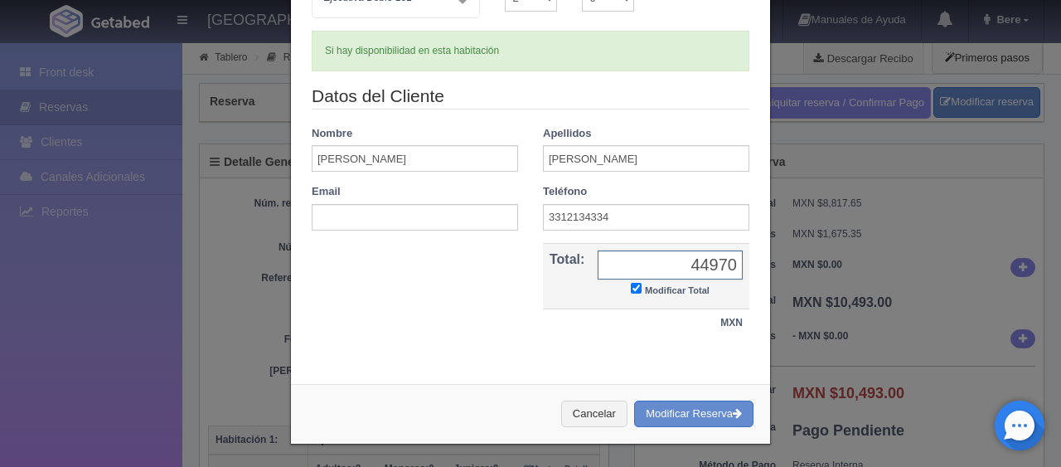
type input "44970"
click at [429, 300] on div "Datos del Cliente Nombre Adolfo Apellidos Marquez Email Teléfono 3312134334 Hos…" at bounding box center [530, 219] width 463 height 271
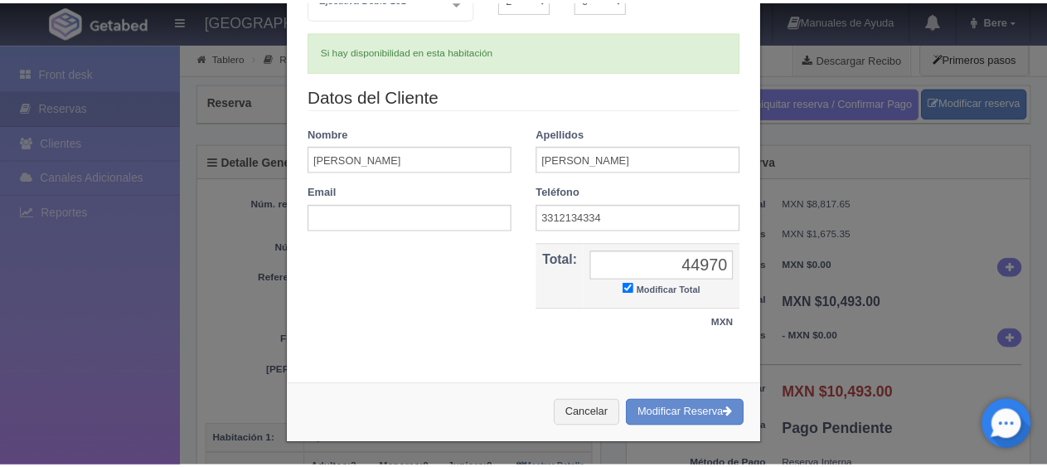
scroll to position [0, 0]
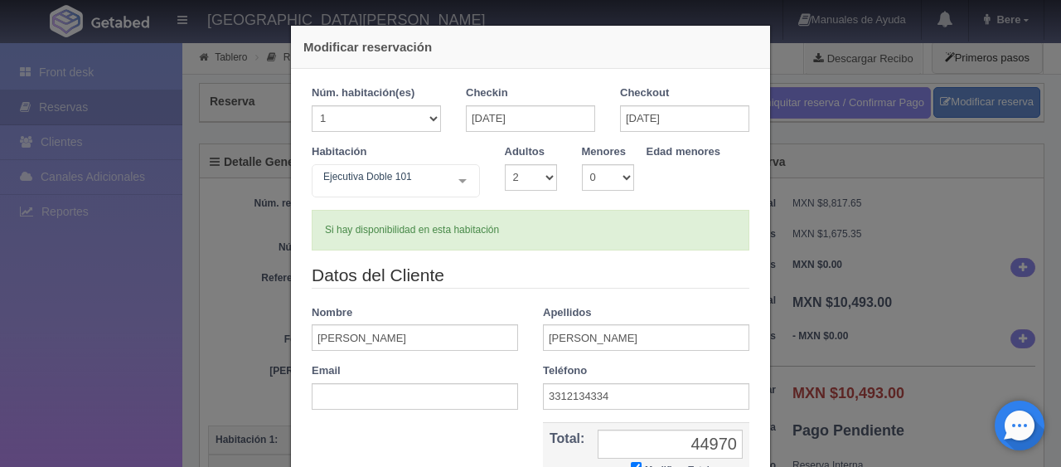
click at [948, 290] on div "Modificar reservación Núm. habitación(es) 1 2 3 4 5 6 7 8 9 10 11 12 13 14 15 1…" at bounding box center [530, 233] width 1061 height 467
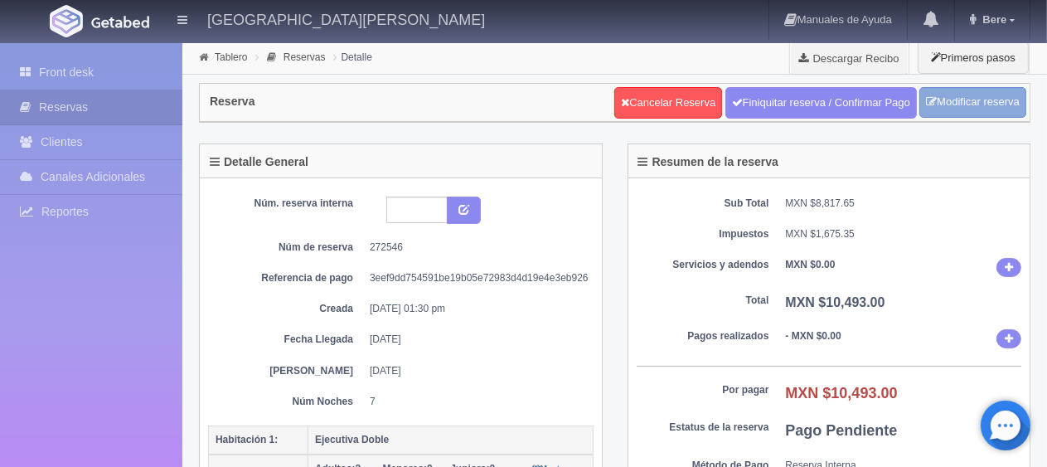
click at [966, 114] on link "Modificar reserva" at bounding box center [972, 102] width 107 height 31
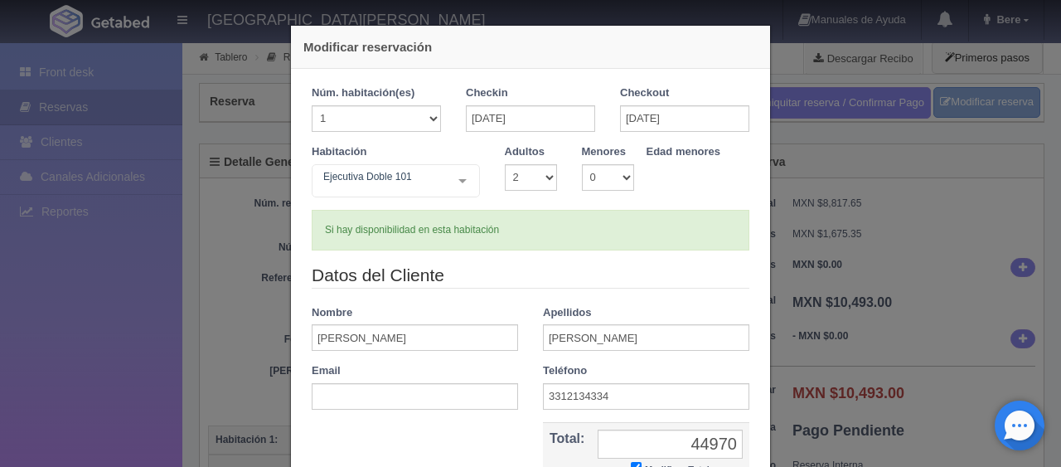
scroll to position [179, 0]
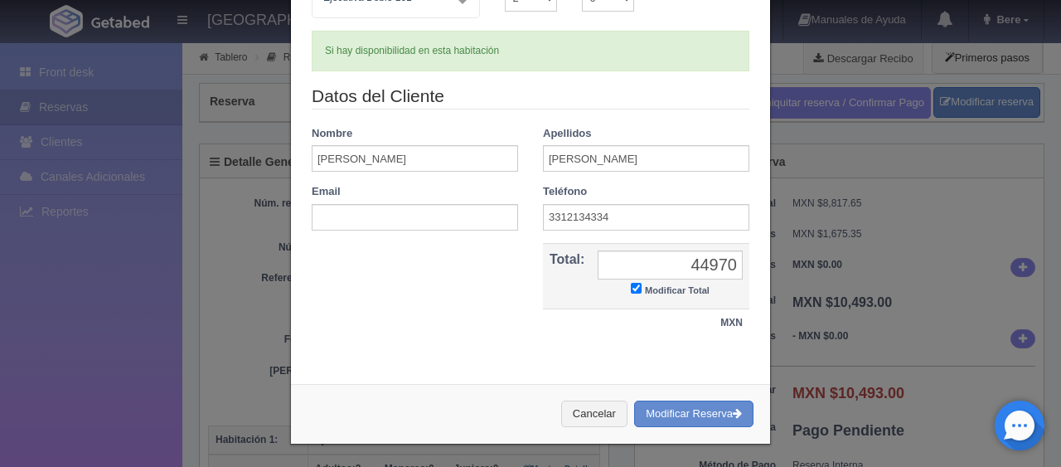
click at [871, 284] on div "Modificar reservación Núm. habitación(es) 1 2 3 4 5 6 7 8 9 10 11 12 13 14 15 1…" at bounding box center [530, 233] width 1061 height 467
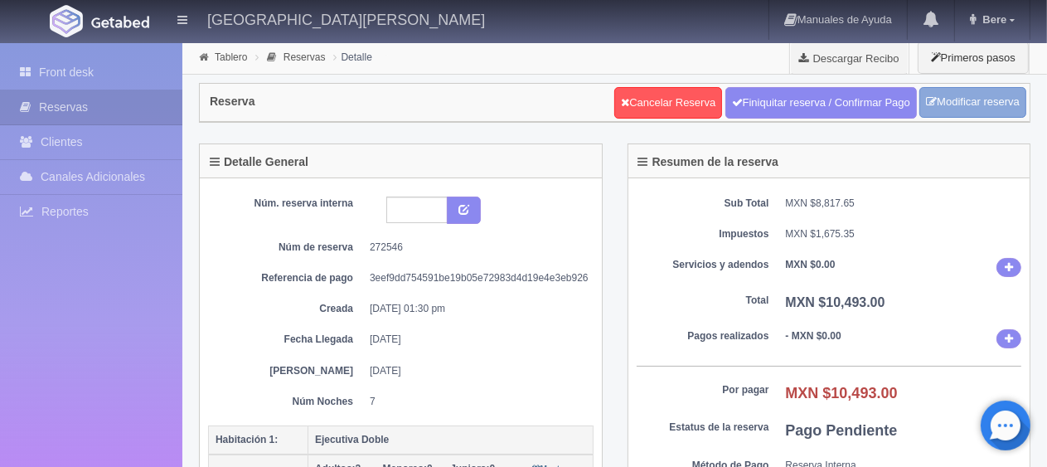
click at [952, 91] on link "Modificar reserva" at bounding box center [972, 102] width 107 height 31
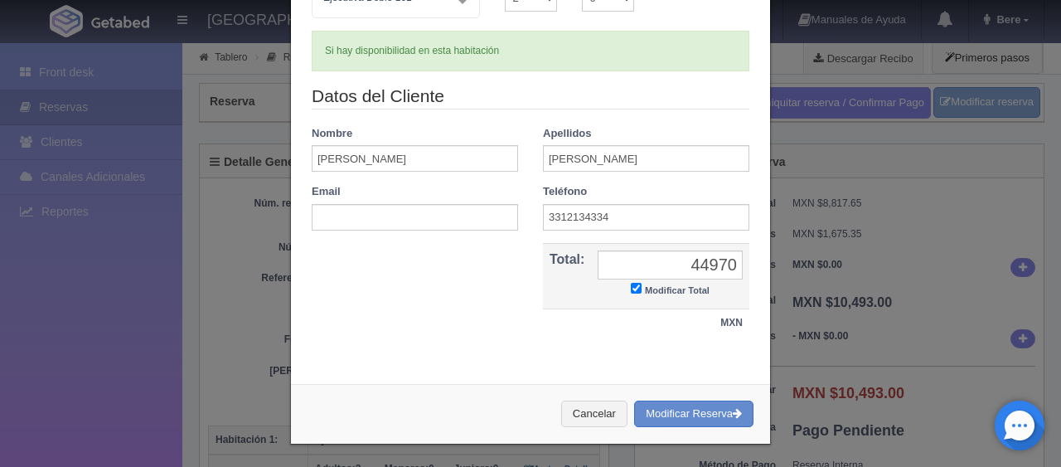
scroll to position [0, 0]
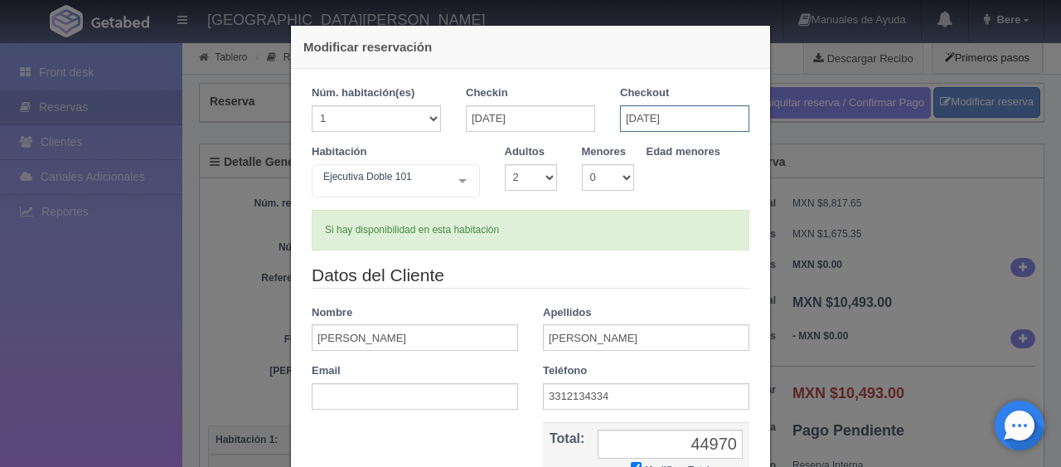
click at [700, 115] on input "14-09-2025" at bounding box center [684, 118] width 129 height 27
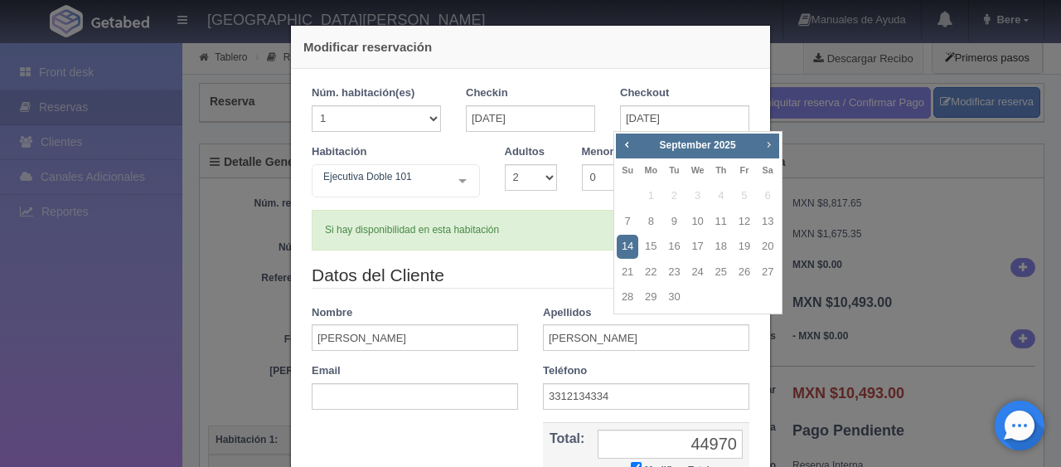
click at [776, 144] on link "Next" at bounding box center [769, 144] width 18 height 18
checkbox input "false"
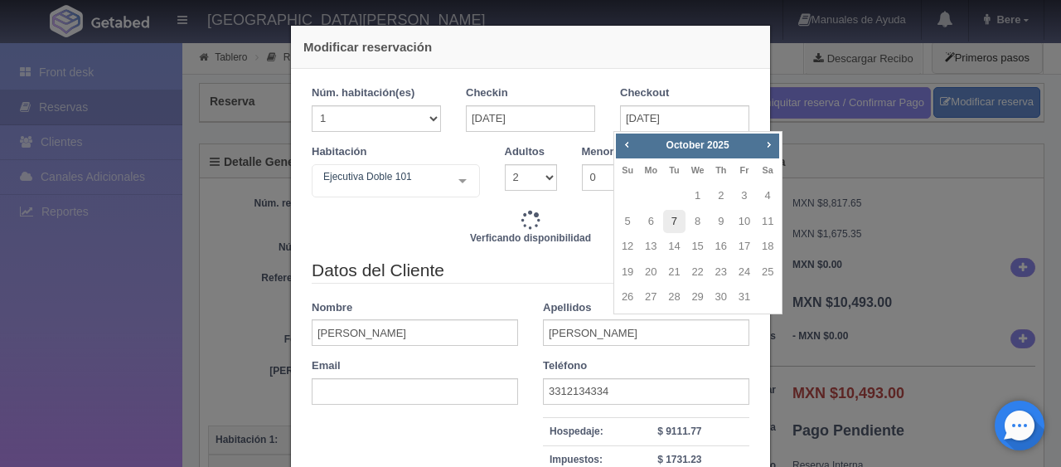
click at [666, 214] on link "7" at bounding box center [674, 222] width 22 height 24
type input "07-10-2025"
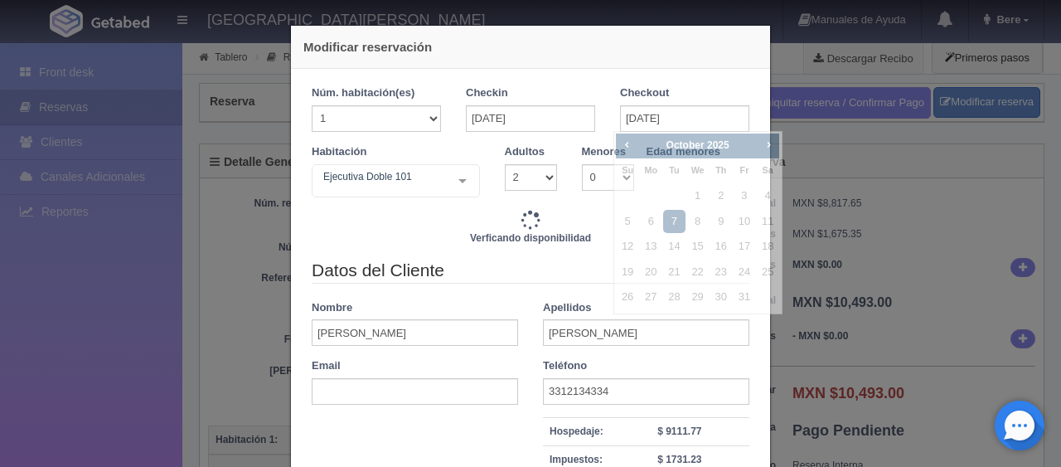
type input "10843.00"
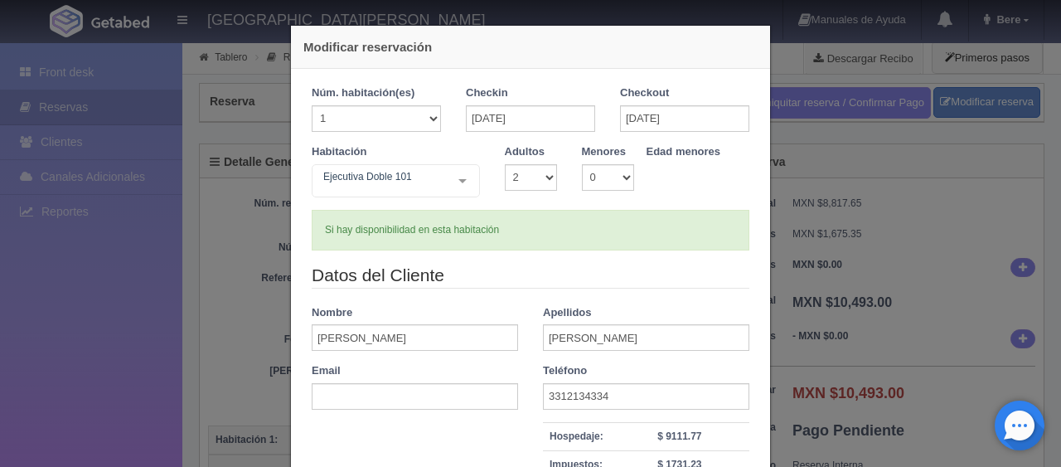
checkbox input "false"
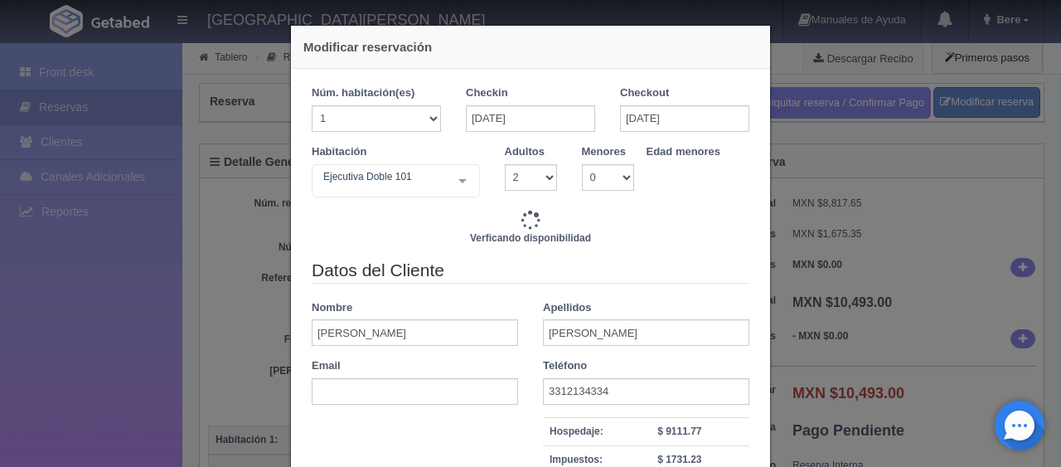
type input "46470.00"
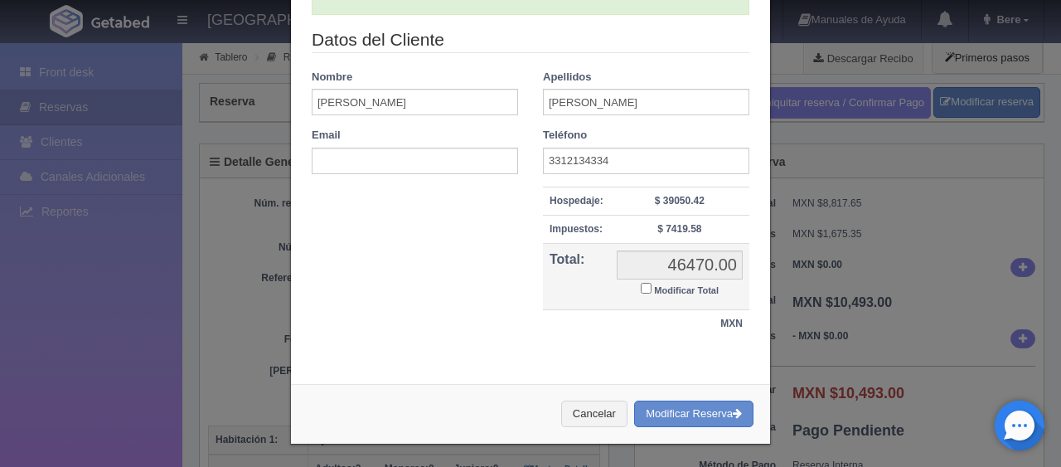
click at [688, 289] on small "Modificar Total" at bounding box center [686, 290] width 65 height 10
click at [652, 289] on input "Modificar Total" at bounding box center [646, 288] width 11 height 11
checkbox input "true"
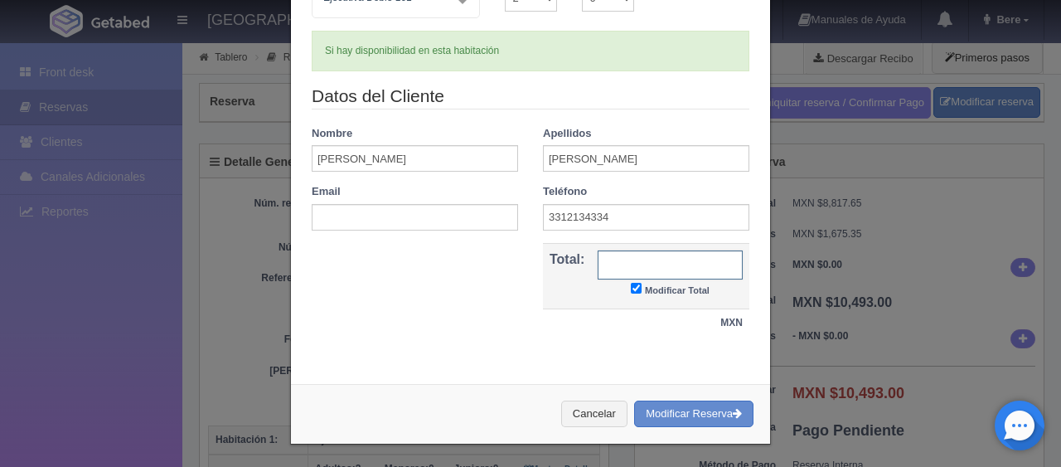
click at [619, 270] on input "text" at bounding box center [670, 264] width 145 height 29
type input "44970"
click at [710, 413] on button "Modificar Reserva" at bounding box center [693, 413] width 119 height 27
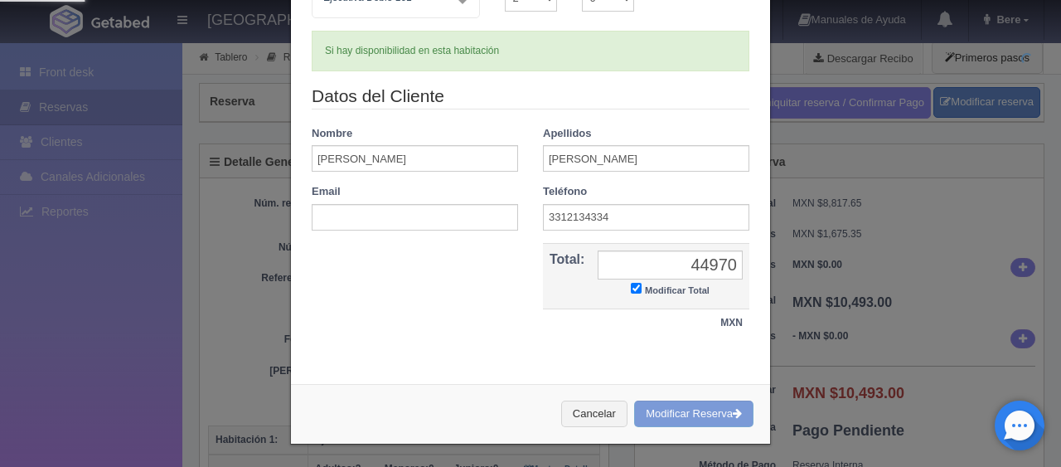
scroll to position [0, 0]
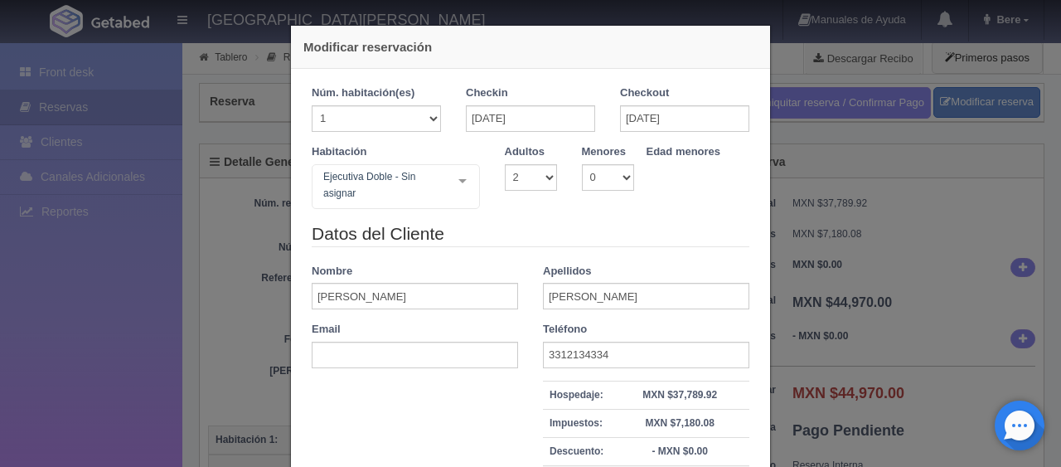
select select "2"
click at [932, 293] on div "Modificar reservación Núm. habitación(es) 1 2 3 4 5 6 7 8 9 10 11 12 13 14 15 1…" at bounding box center [530, 233] width 1061 height 467
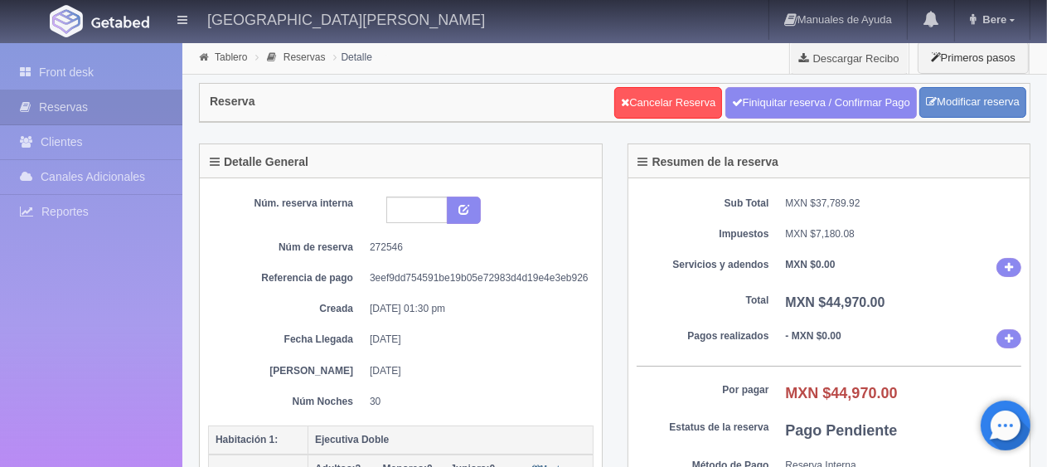
click at [918, 350] on div "Sub Total MXN $37,789.92 Impuestos MXN $7,180.08 Servicios y adendos MXN $0.00 …" at bounding box center [829, 356] width 402 height 356
click at [43, 75] on link "Front desk" at bounding box center [91, 73] width 182 height 34
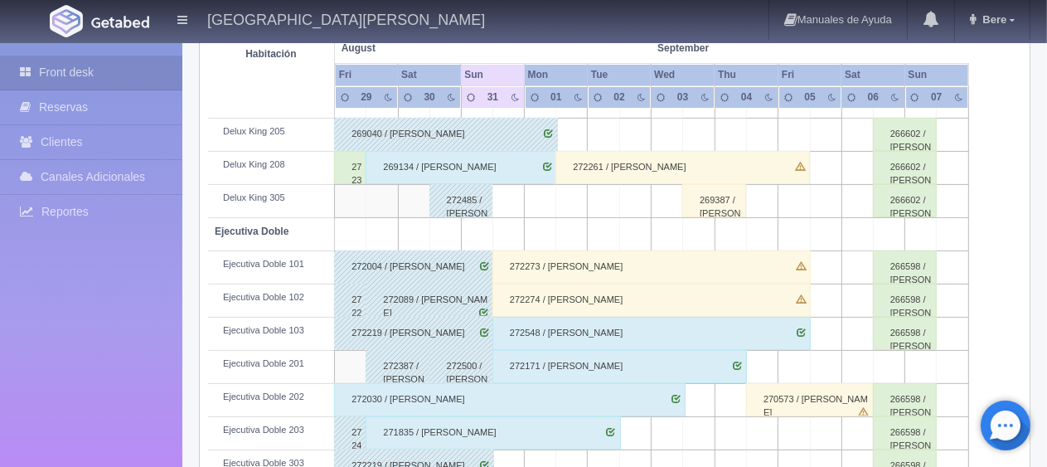
scroll to position [182, 0]
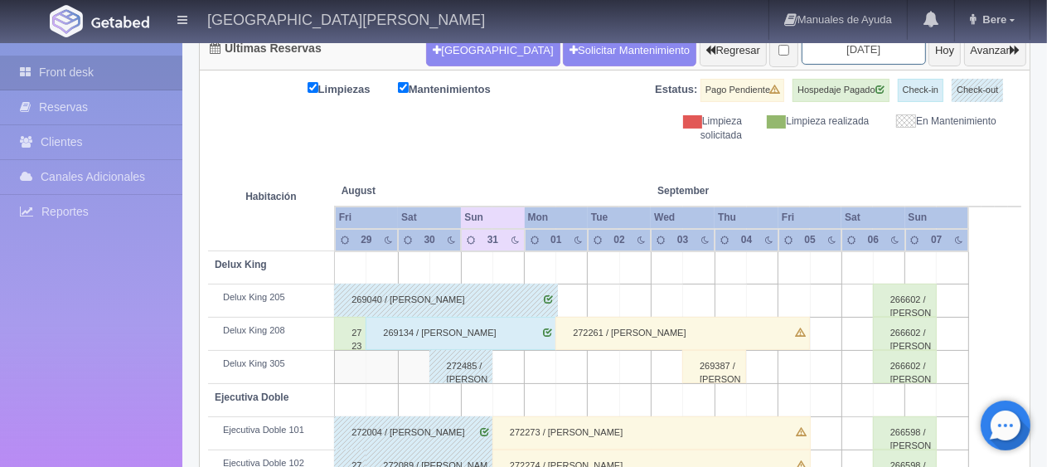
click at [856, 57] on input "2025-08-31" at bounding box center [864, 49] width 124 height 31
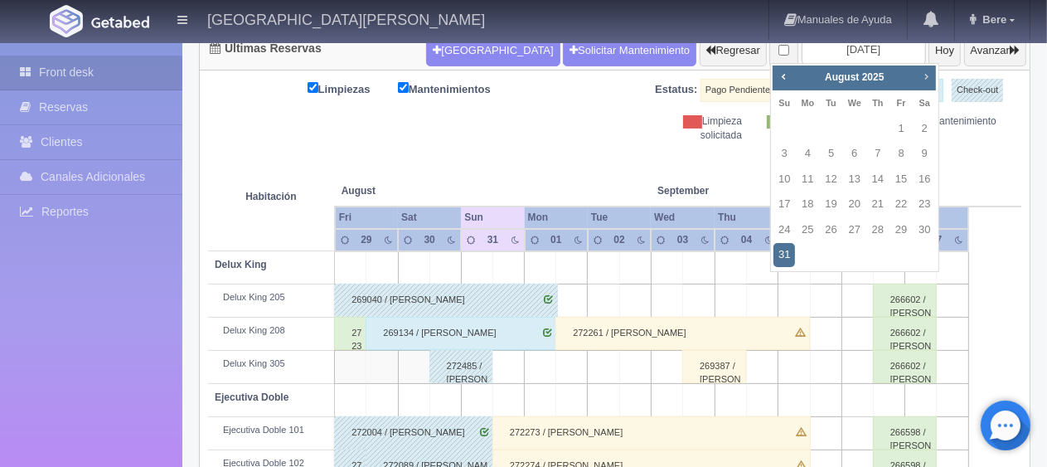
click at [932, 78] on span "Next" at bounding box center [925, 76] width 13 height 13
click at [783, 182] on link "14" at bounding box center [784, 179] width 22 height 24
type input "[DATE]"
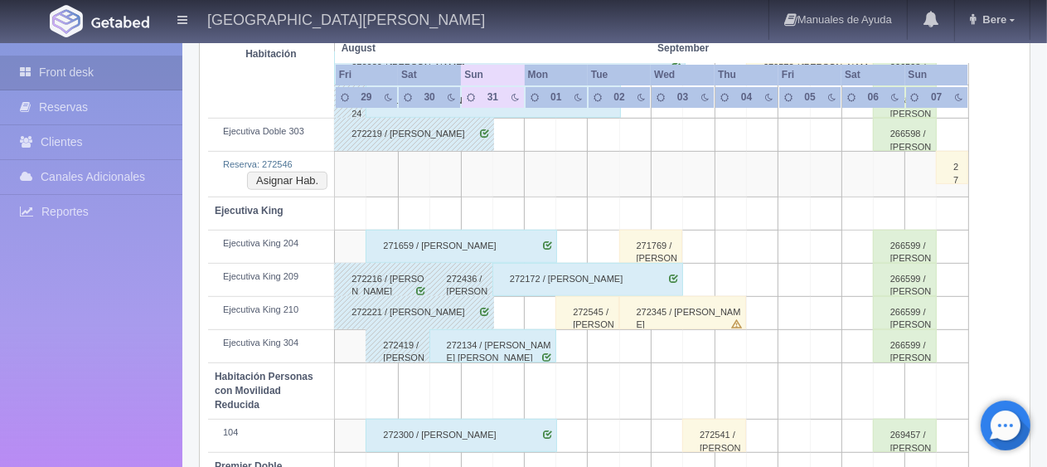
scroll to position [431, 0]
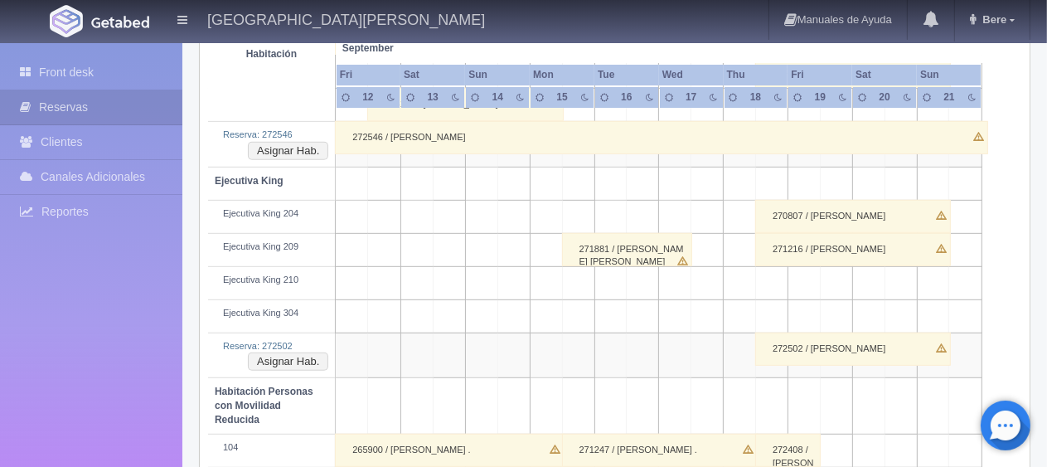
scroll to position [627, 0]
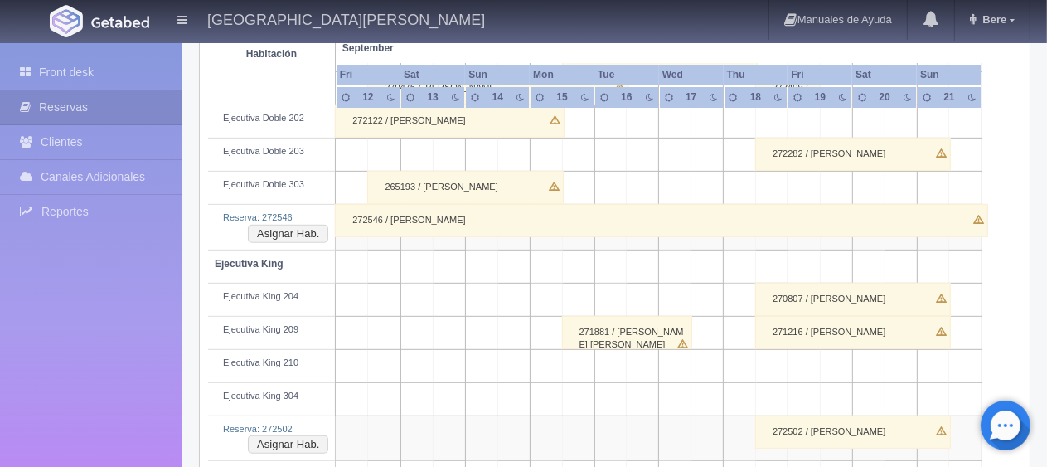
click at [429, 221] on div "272546 / [PERSON_NAME]" at bounding box center [661, 220] width 653 height 33
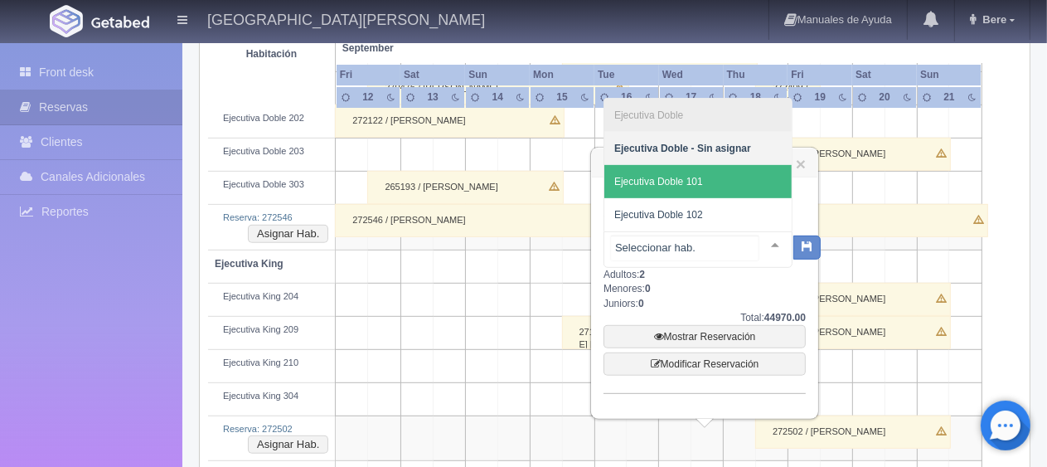
click at [710, 186] on span "Ejecutiva Doble 101" at bounding box center [697, 181] width 187 height 33
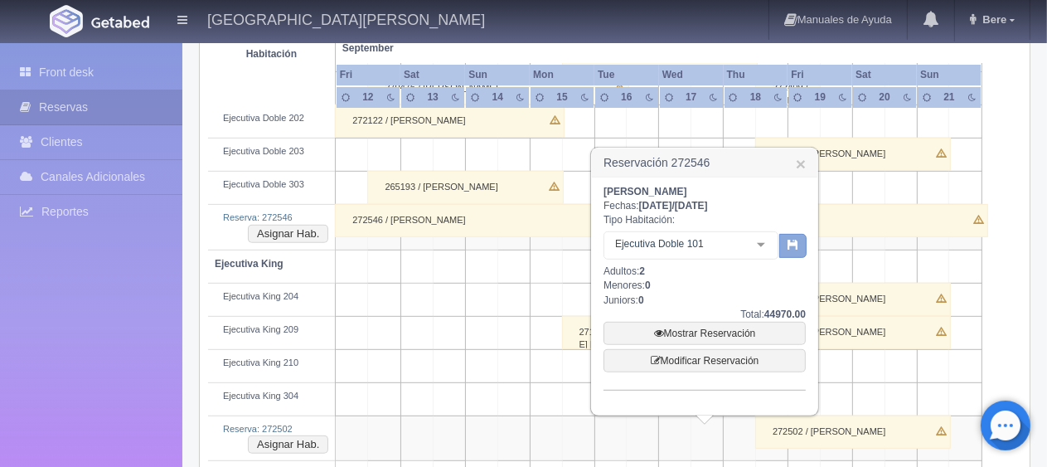
click at [786, 244] on button "button" at bounding box center [792, 246] width 27 height 25
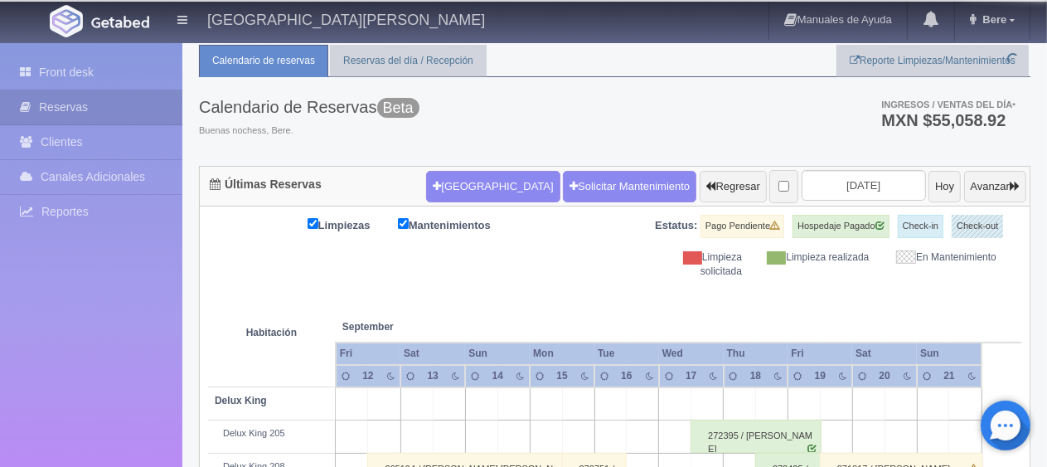
scroll to position [0, 0]
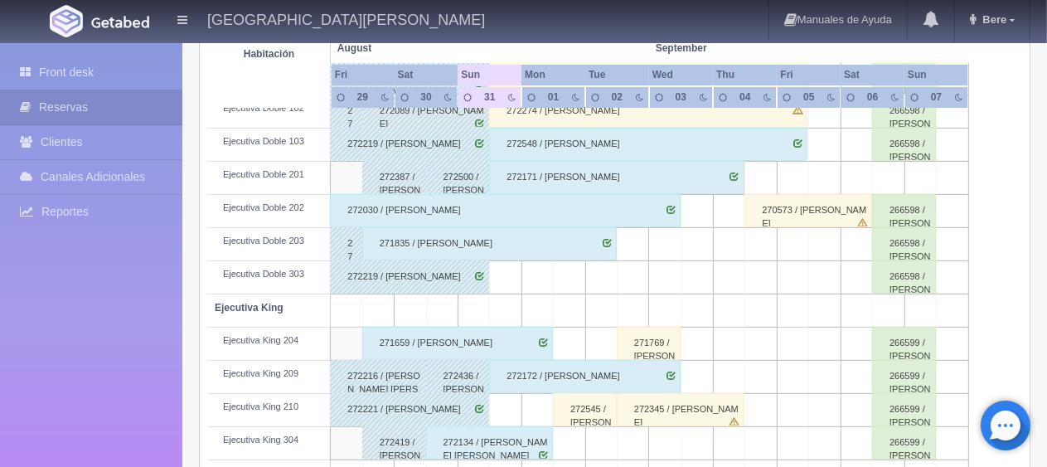
scroll to position [454, 0]
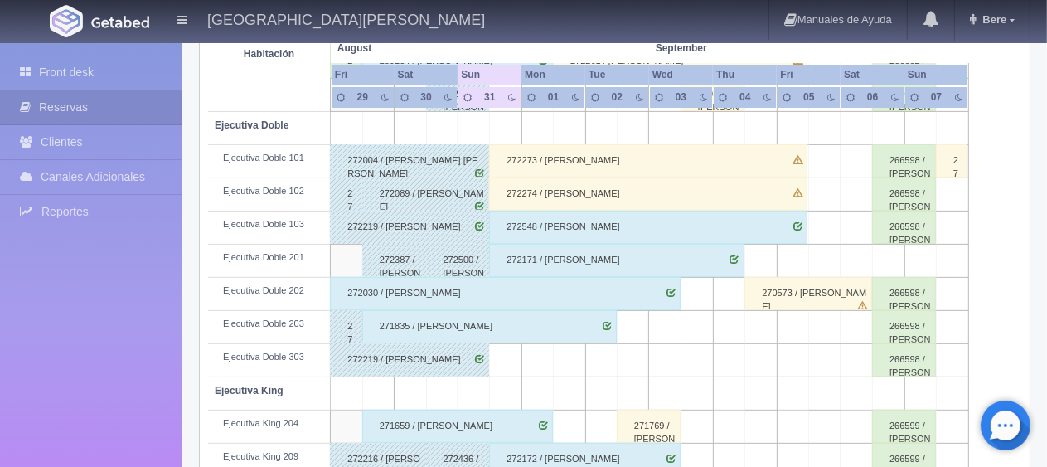
click at [650, 231] on div "272548 / [PERSON_NAME]" at bounding box center [648, 227] width 318 height 33
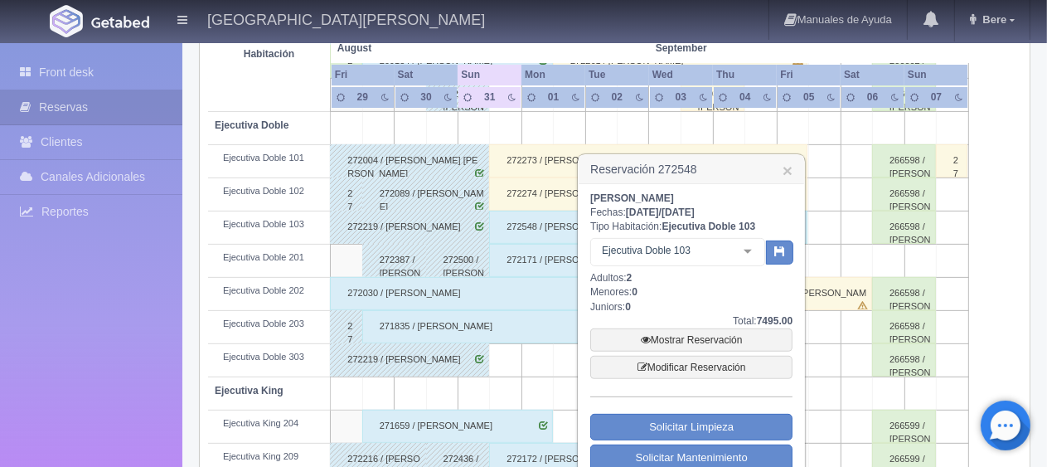
click at [779, 170] on h3 "Reservación 272548 ×" at bounding box center [691, 169] width 225 height 29
click at [787, 172] on link "×" at bounding box center [787, 170] width 10 height 17
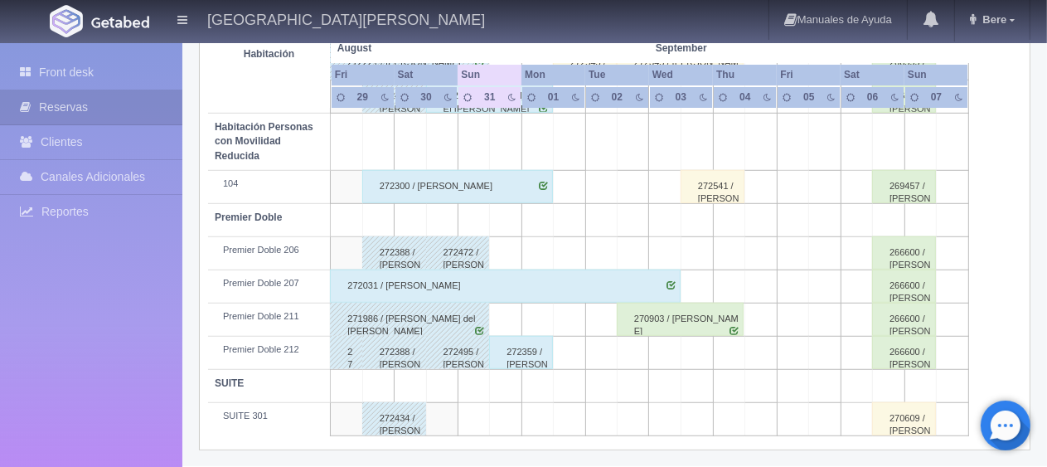
scroll to position [469, 0]
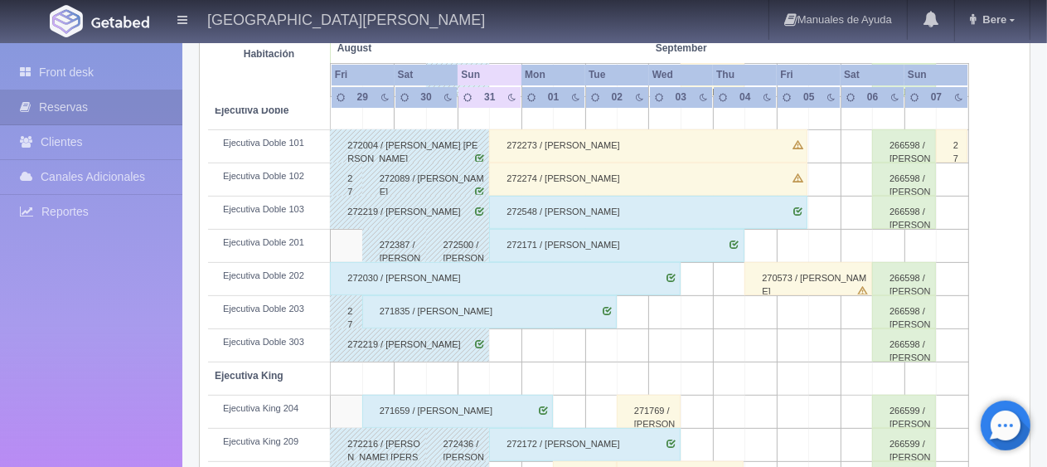
click at [187, 403] on div "Últimas Reservas [GEOGRAPHIC_DATA] Solicitar Mantenimiento Regresar [DATE] [DAT…" at bounding box center [614, 303] width 856 height 1121
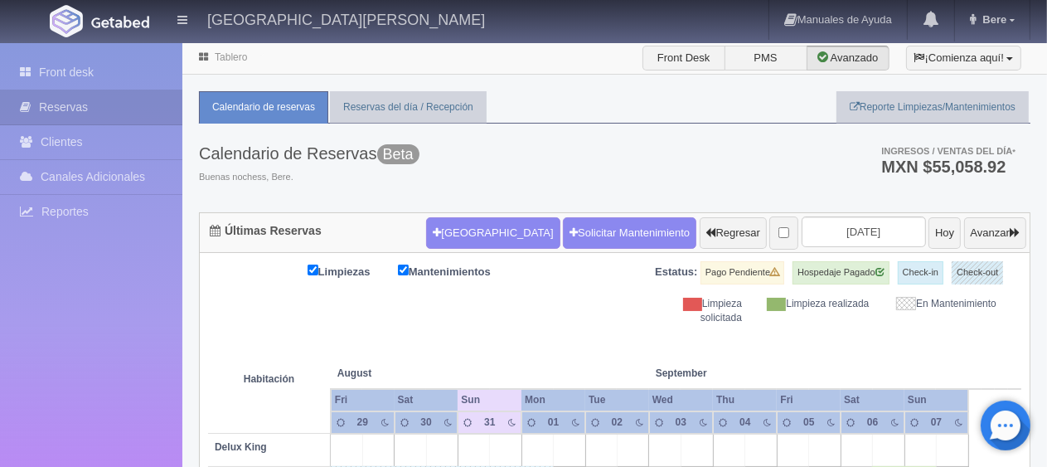
drag, startPoint x: 455, startPoint y: 359, endPoint x: 214, endPoint y: 88, distance: 362.8
click at [443, 162] on div "Calendario de Reservas Beta Buenas nochess, Bere. Ingresos / Ventas del día * M…" at bounding box center [614, 168] width 831 height 89
click at [561, 325] on th at bounding box center [601, 356] width 95 height 63
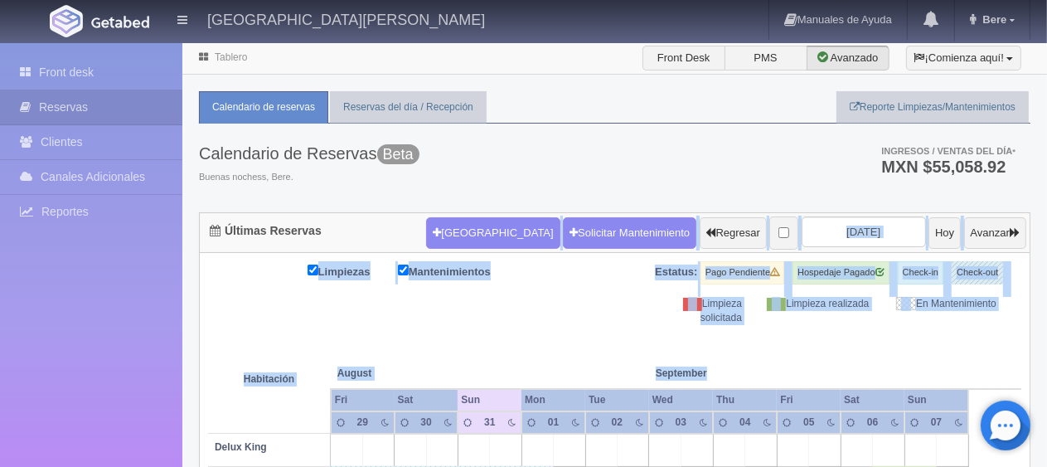
drag, startPoint x: 969, startPoint y: 334, endPoint x: 388, endPoint y: 241, distance: 588.4
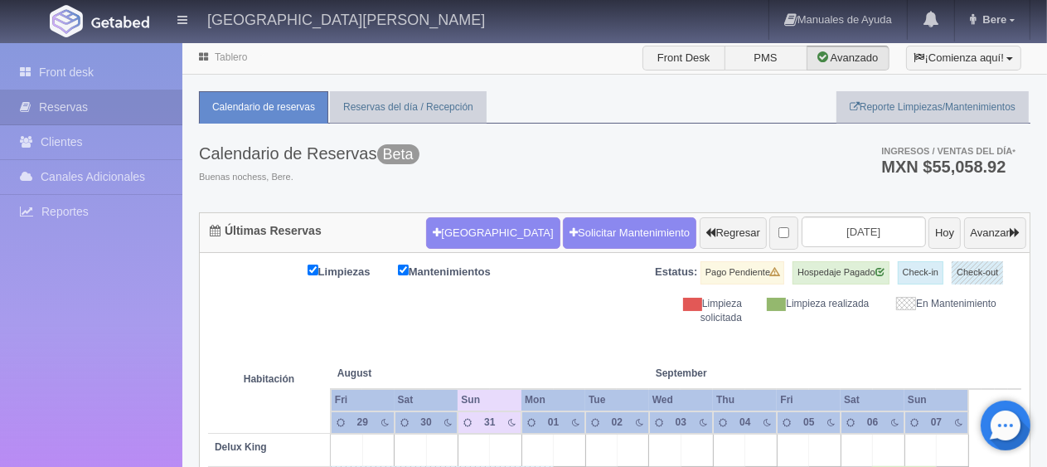
click at [729, 194] on div "Calendario de Reservas Beta Buenas nochess, Bere. Ingresos / Ventas del día * M…" at bounding box center [614, 168] width 831 height 89
drag, startPoint x: 1018, startPoint y: 312, endPoint x: 606, endPoint y: 264, distance: 414.8
click at [606, 264] on div "Limpiezas Mantenimientos Estatus: Pago Pendiente Hospedaje Pagado Check-in Chec…" at bounding box center [614, 293] width 813 height 64
click at [729, 178] on div "Calendario de Reservas Beta Buenas nochess, Bere. Ingresos / Ventas del día * M…" at bounding box center [614, 168] width 831 height 89
drag, startPoint x: 1003, startPoint y: 289, endPoint x: 460, endPoint y: 203, distance: 549.7
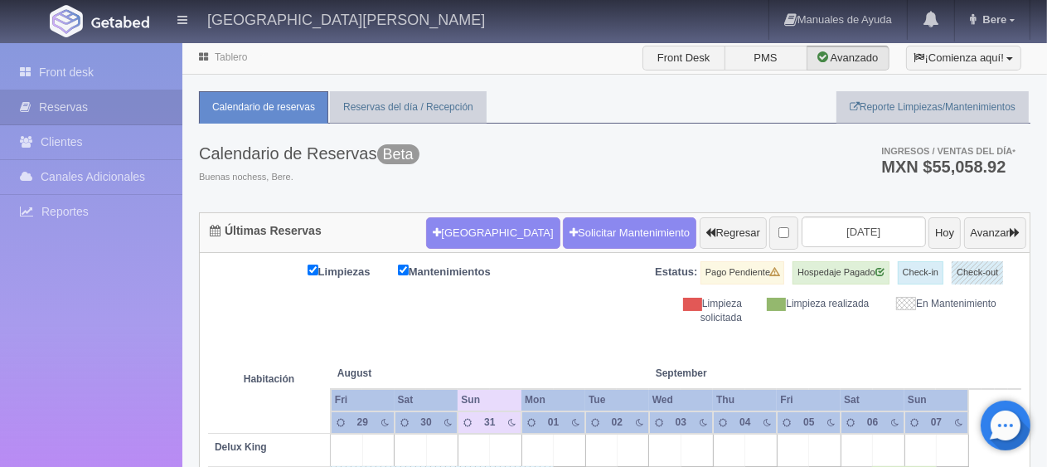
click at [636, 161] on div "Calendario de Reservas Beta Buenas nochess, Bere. Ingresos / Ventas del día * M…" at bounding box center [614, 168] width 831 height 89
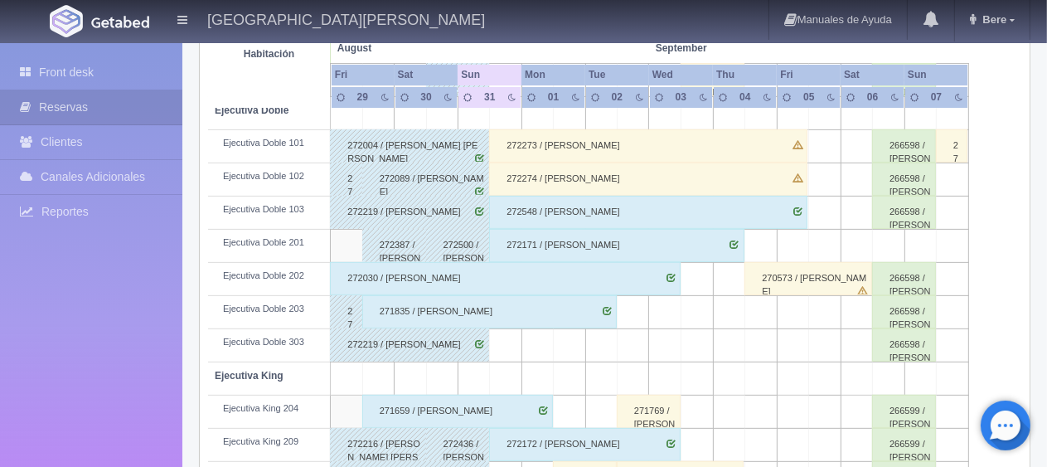
scroll to position [884, 0]
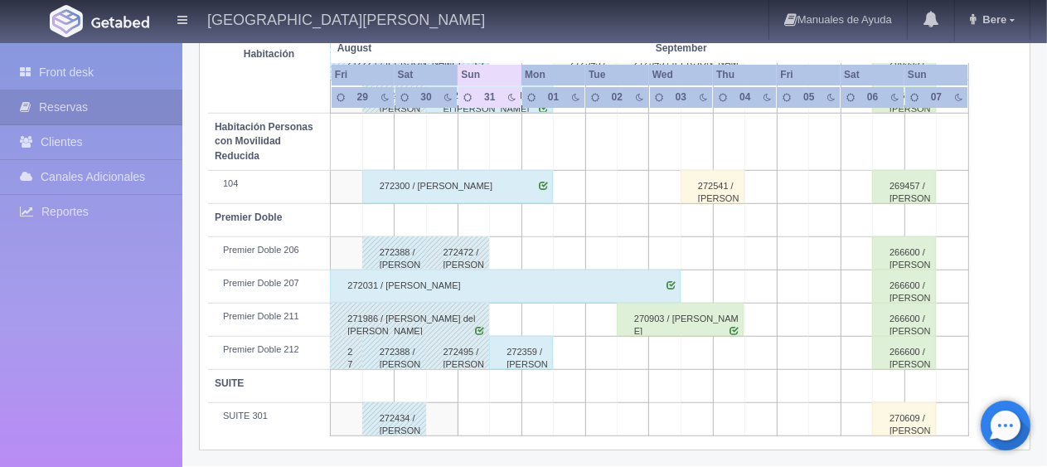
click at [676, 317] on div "270903 / [PERSON_NAME]" at bounding box center [681, 319] width 128 height 33
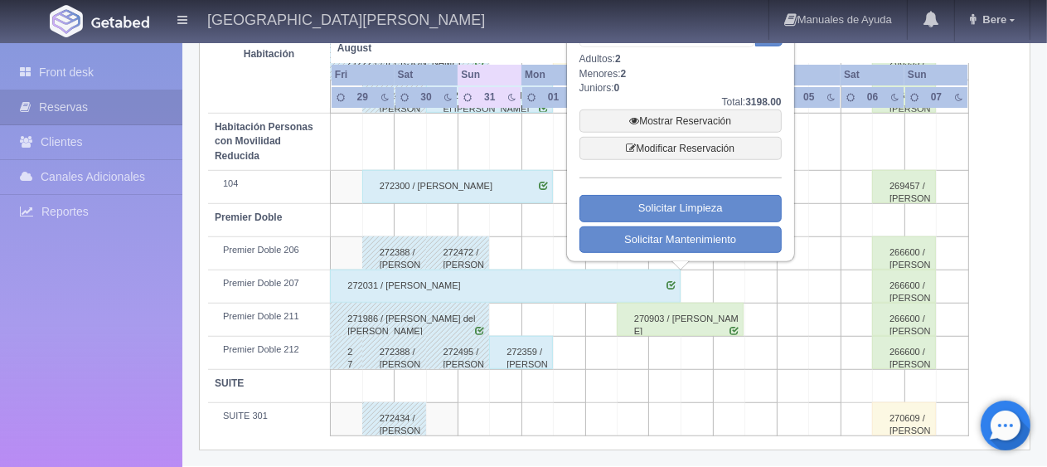
scroll to position [635, 0]
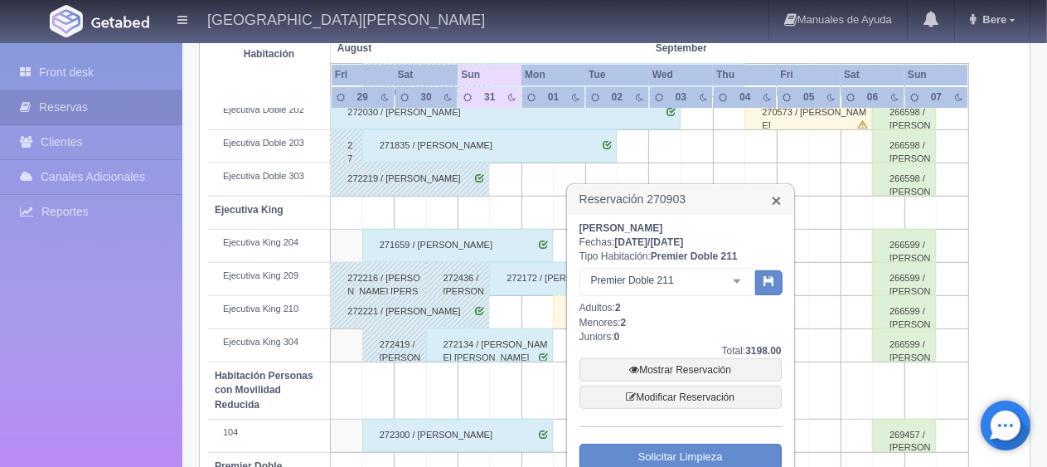
click at [774, 197] on link "×" at bounding box center [776, 199] width 10 height 17
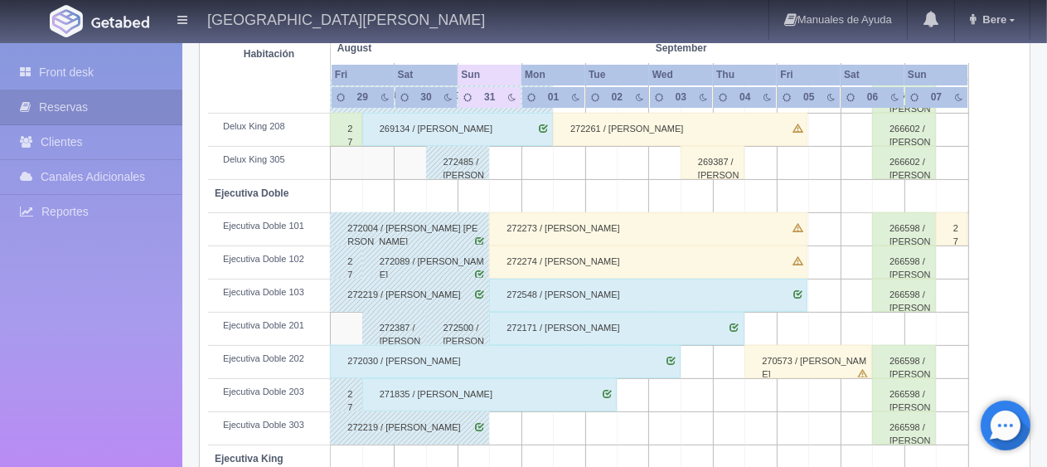
scroll to position [55, 0]
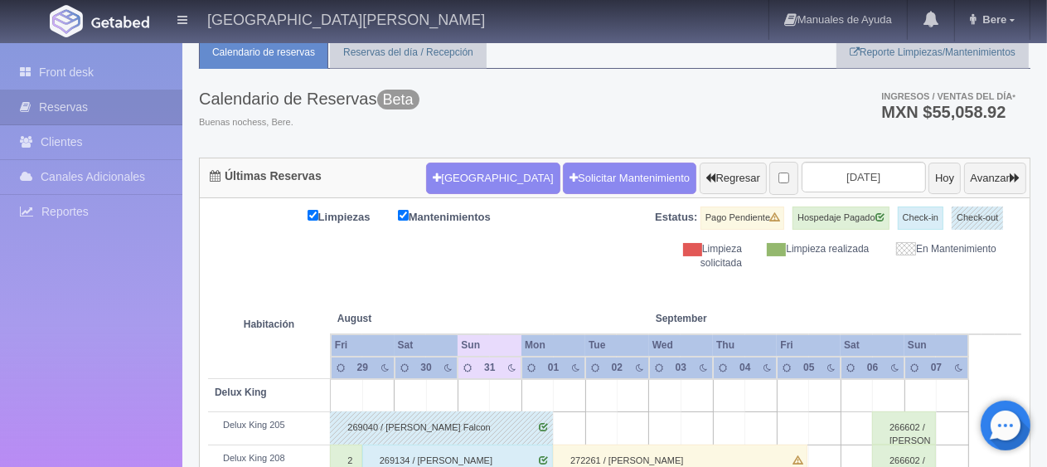
click at [875, 151] on div "Calendario de Reservas Beta Buenas nochess, Bere. Ingresos / Ventas del día * M…" at bounding box center [614, 113] width 831 height 89
click at [876, 163] on input "2025-08-31" at bounding box center [864, 177] width 124 height 31
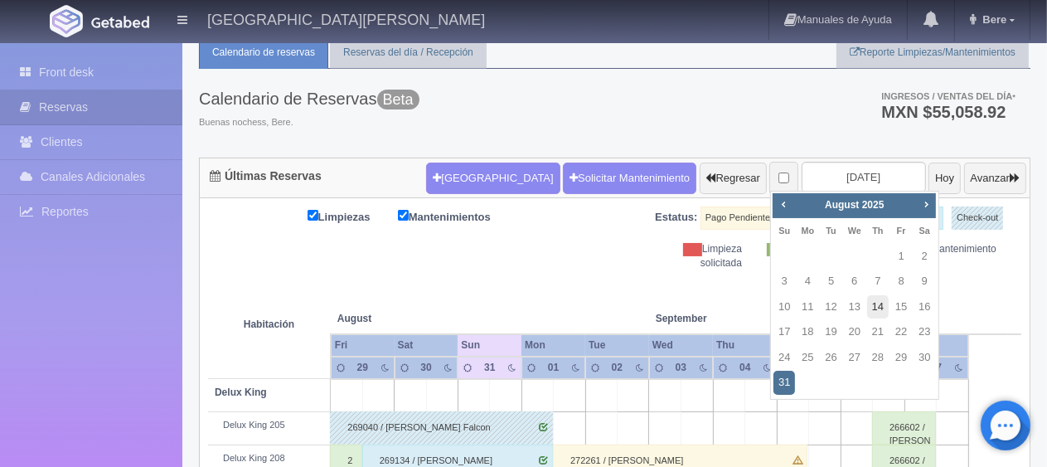
click at [881, 313] on link "14" at bounding box center [878, 307] width 22 height 24
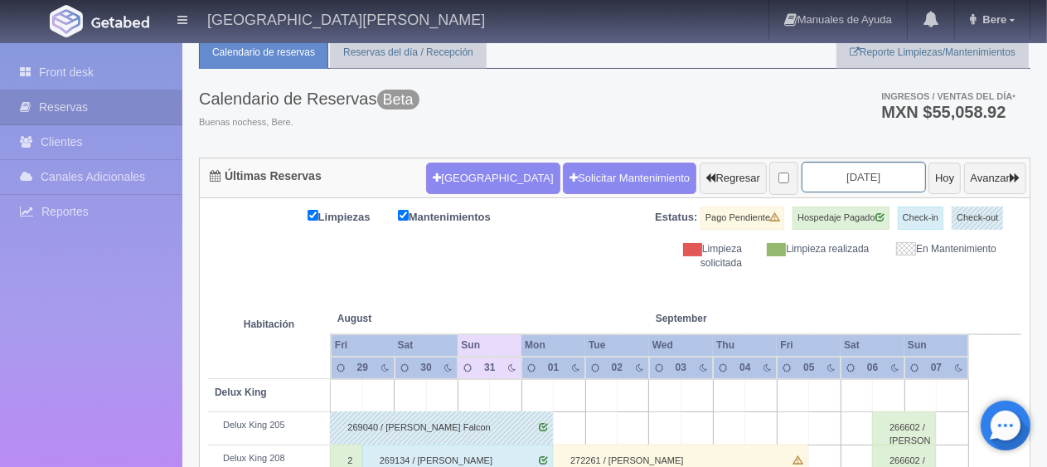
click at [872, 174] on input "2025-08-14" at bounding box center [864, 177] width 124 height 31
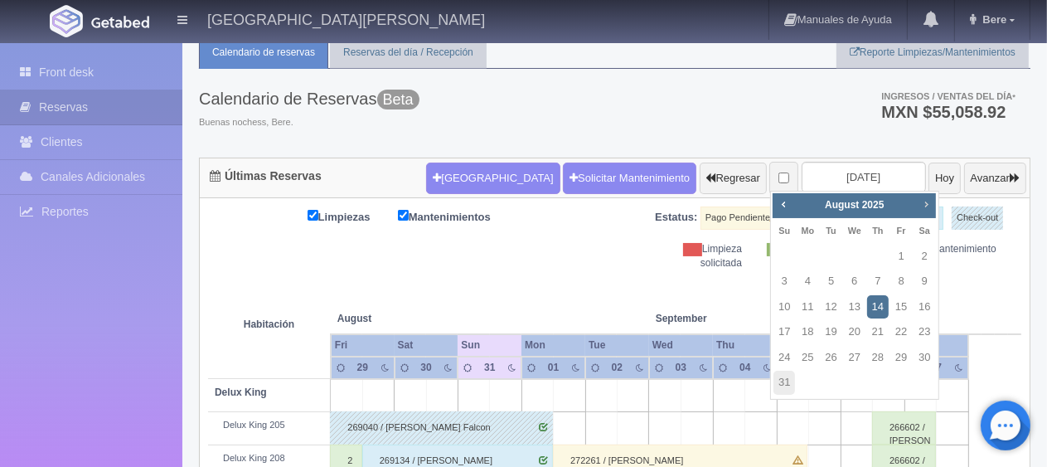
click at [932, 207] on span "Next" at bounding box center [925, 203] width 13 height 13
click at [792, 308] on link "14" at bounding box center [784, 307] width 22 height 24
type input "2025-09-14"
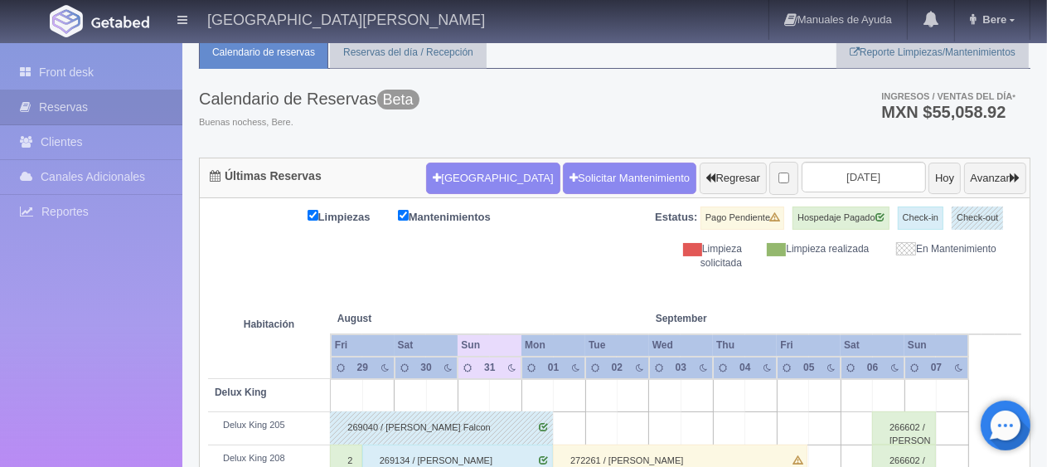
scroll to position [0, 0]
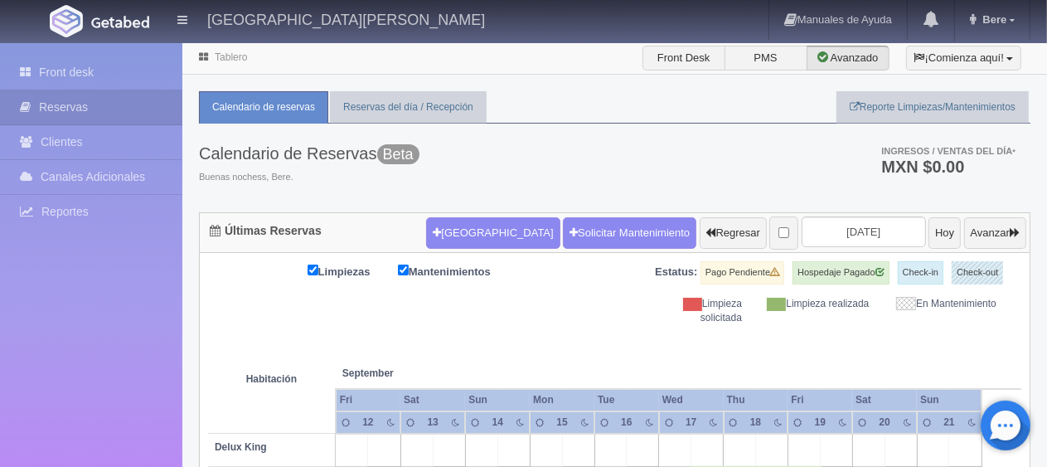
click at [501, 164] on div "Calendario de Reservas Beta Buenas nochess, Bere. Ingresos / Ventas del día * M…" at bounding box center [614, 168] width 831 height 89
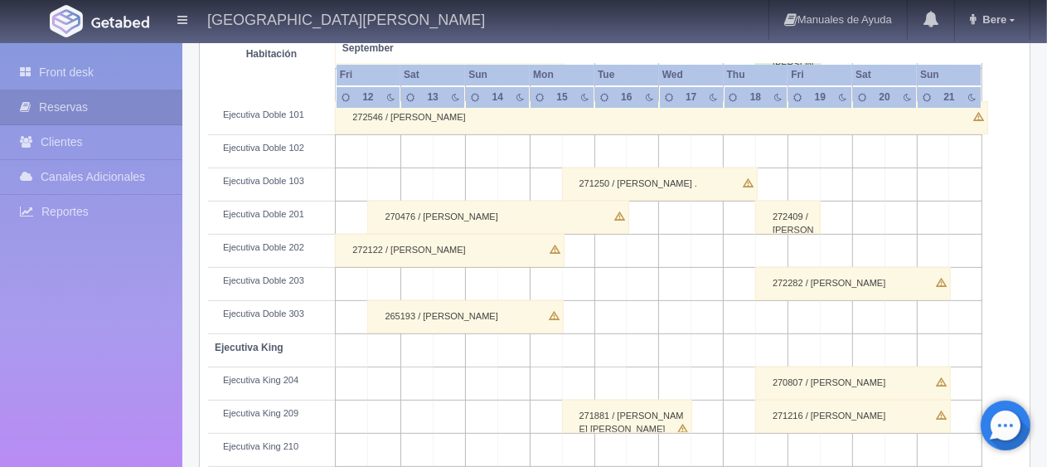
scroll to position [414, 0]
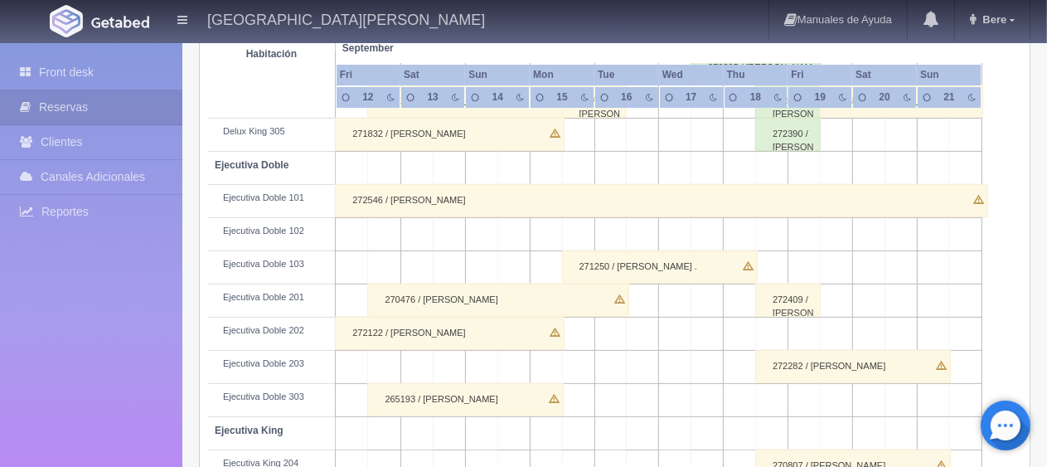
click at [626, 205] on div "272546 / Adolfo Marquez" at bounding box center [661, 200] width 653 height 33
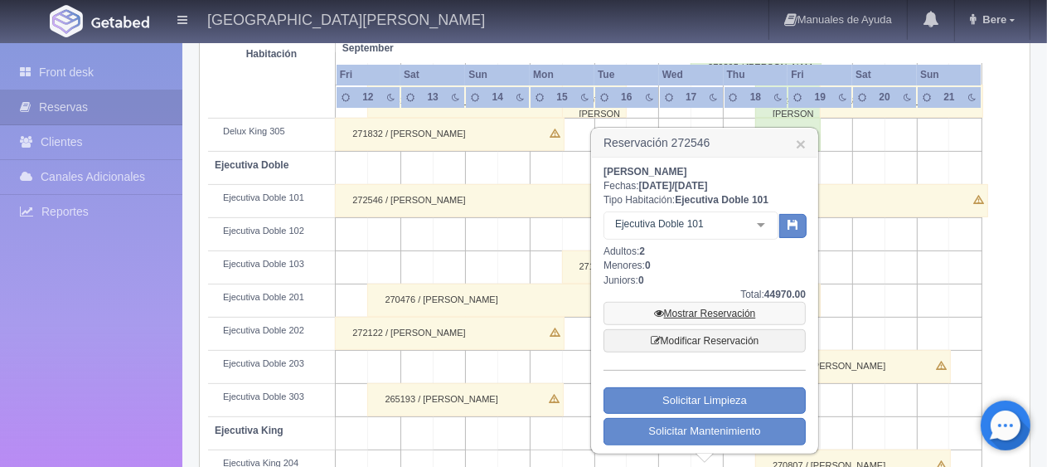
click at [786, 318] on link "Mostrar Reservación" at bounding box center [704, 313] width 202 height 23
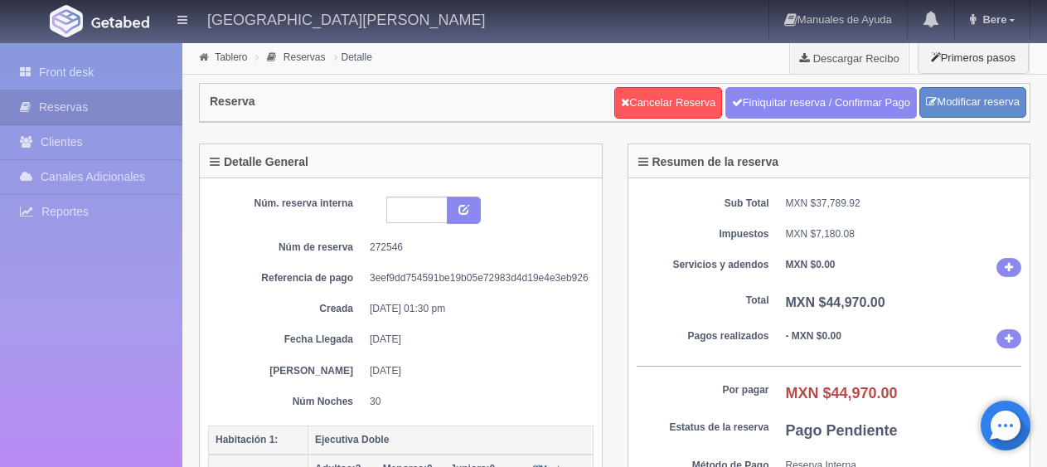
select select "2"
click at [981, 95] on link "Modificar reserva" at bounding box center [972, 102] width 107 height 31
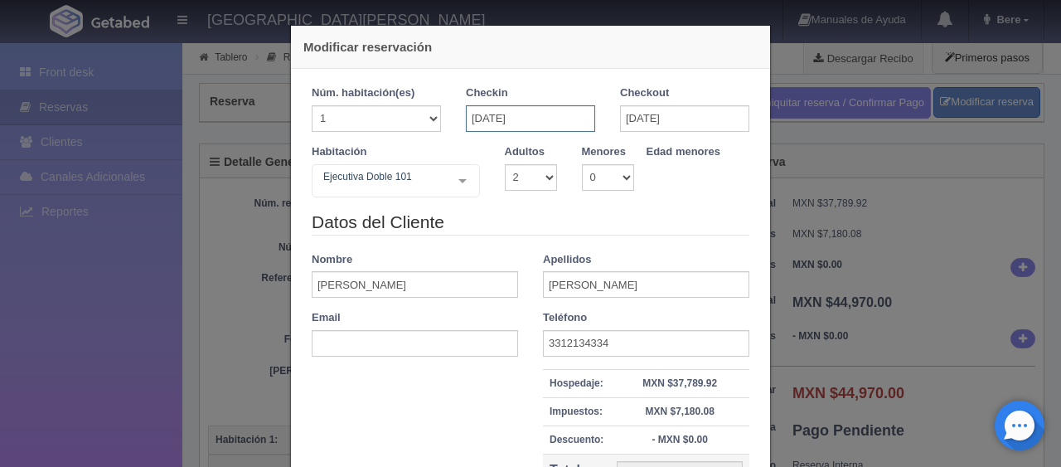
click at [541, 123] on input "[DATE]" at bounding box center [530, 118] width 129 height 27
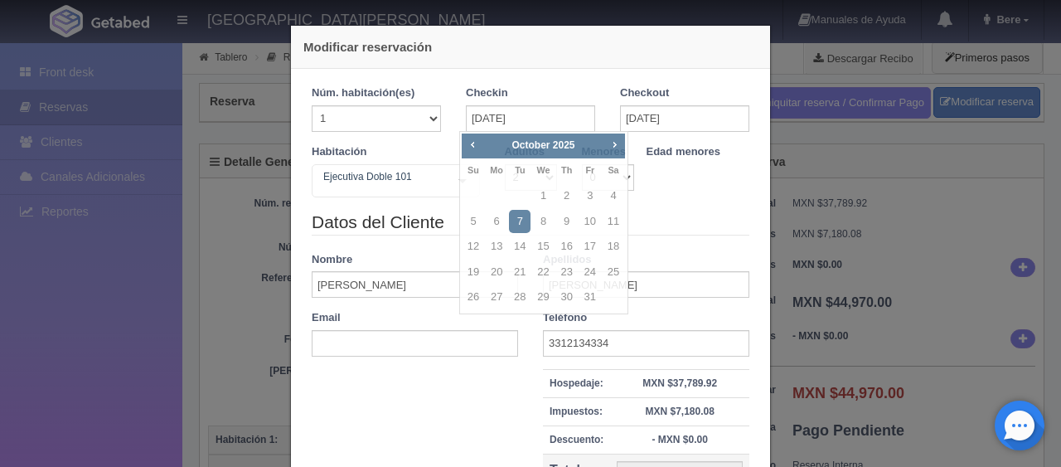
click at [723, 203] on div "Habitación Ejecutiva Doble 101 SUITE SUITE - Sin asignar SUITE 301 Habitación P…" at bounding box center [530, 176] width 463 height 65
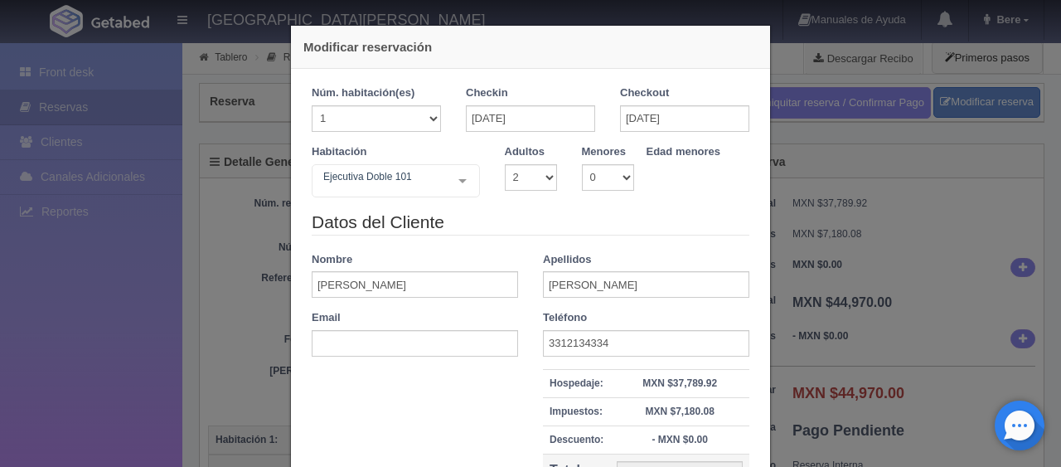
checkbox input "false"
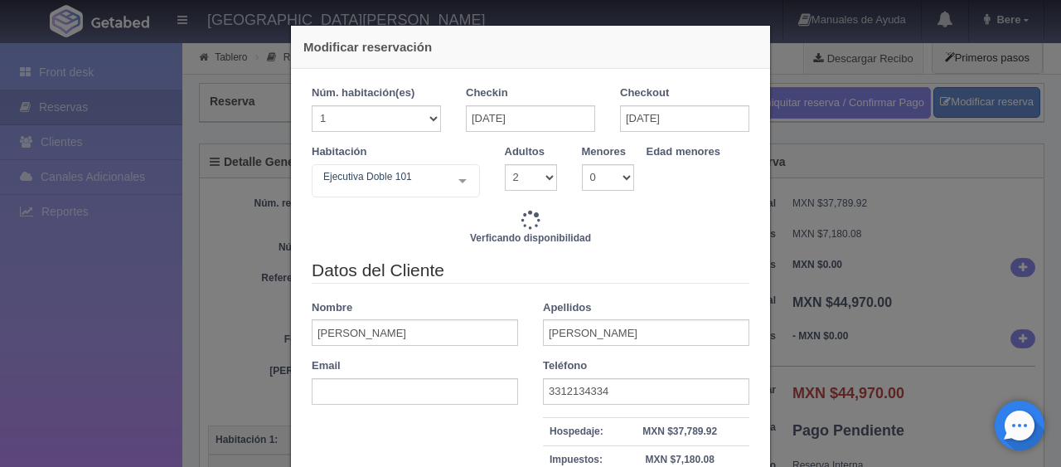
click at [676, 101] on div "Checkout [DATE]" at bounding box center [684, 108] width 129 height 46
click at [678, 112] on input "[DATE]" at bounding box center [684, 118] width 129 height 27
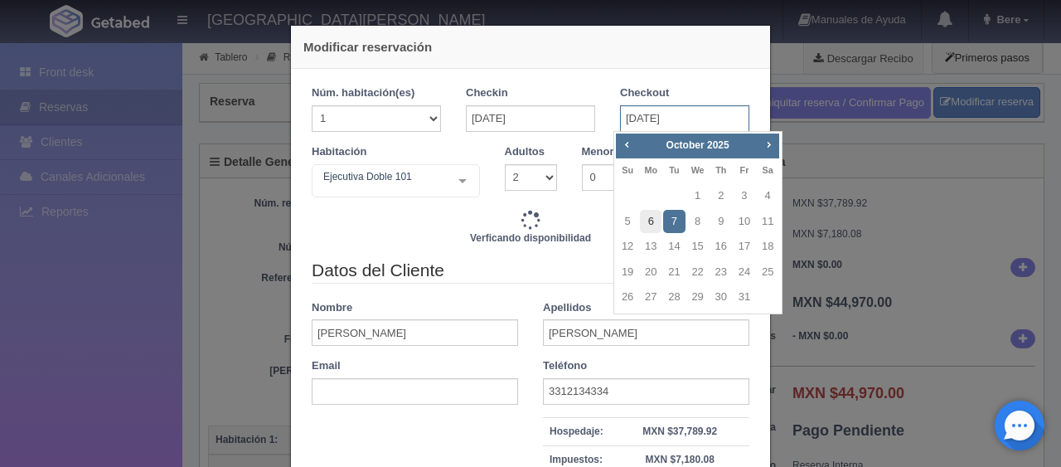
type input "46470.00"
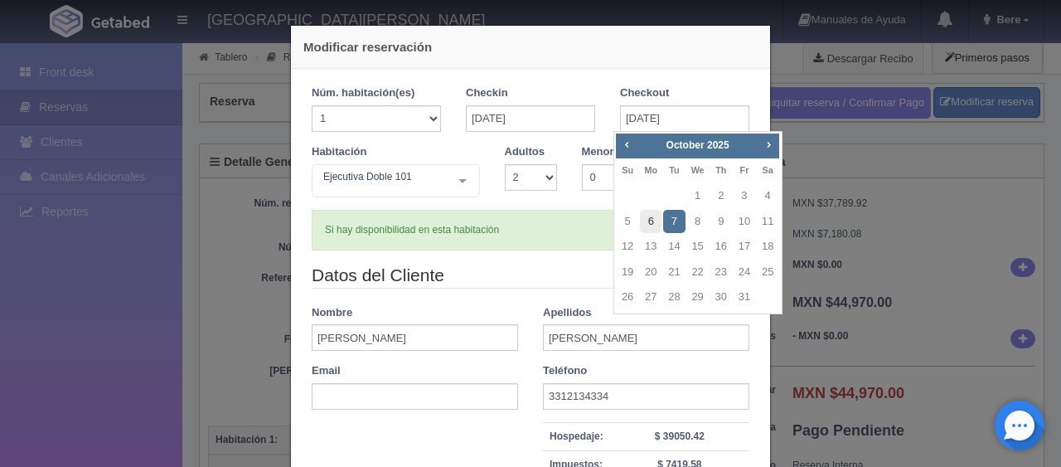
click at [653, 224] on link "6" at bounding box center [651, 222] width 22 height 24
type input "[DATE]"
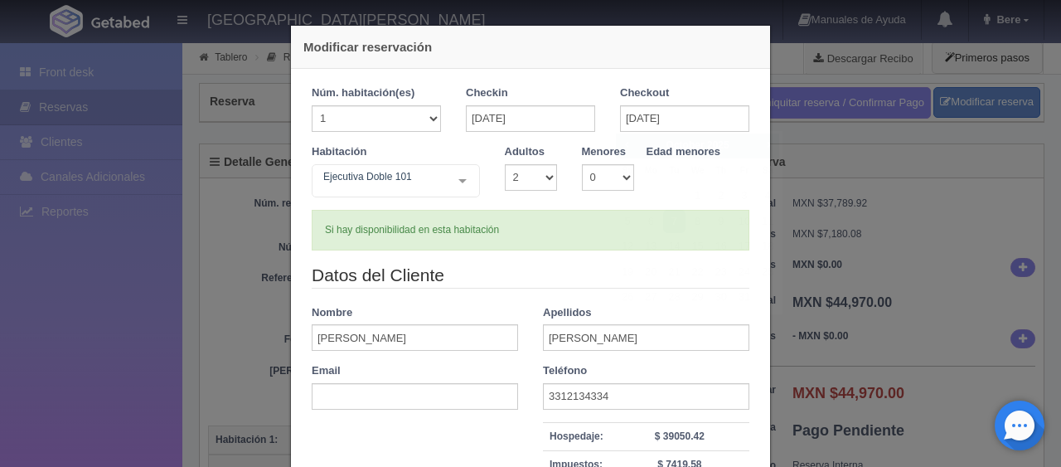
checkbox input "false"
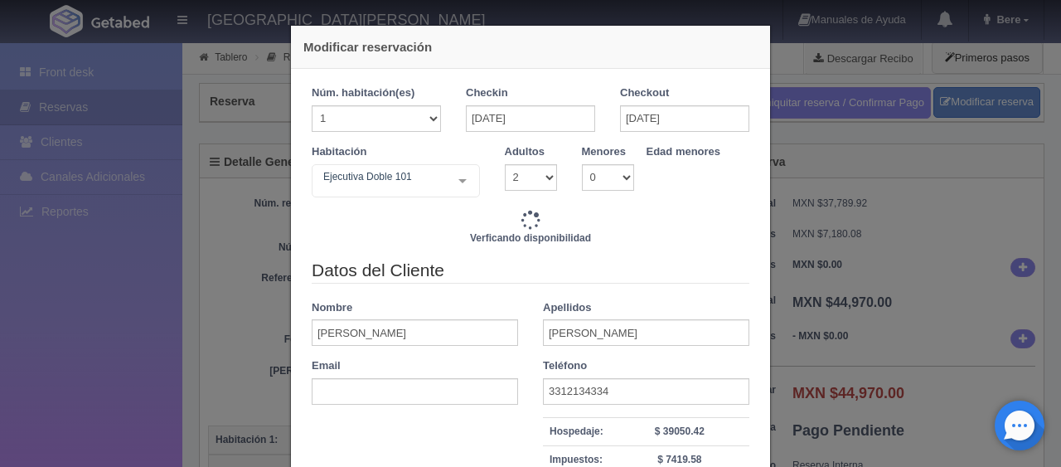
type input "44921.00"
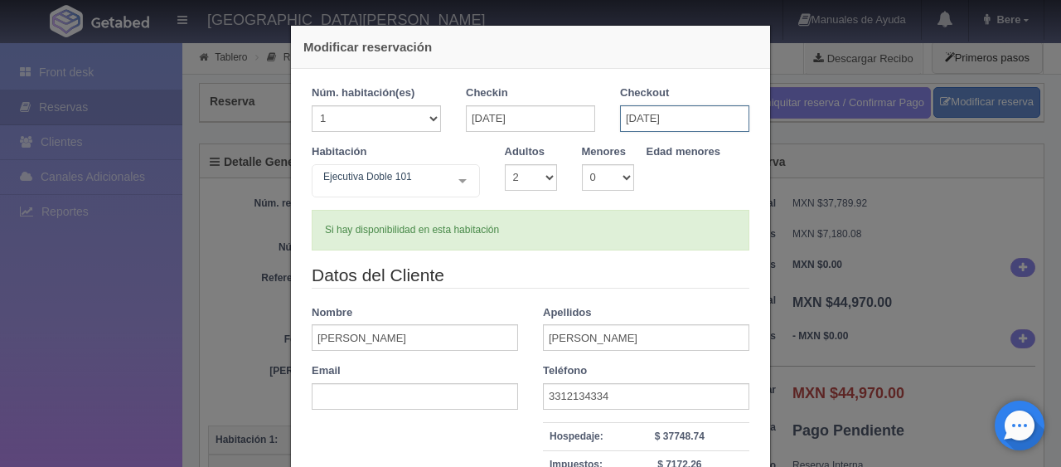
click at [676, 128] on input "[DATE]" at bounding box center [684, 118] width 129 height 27
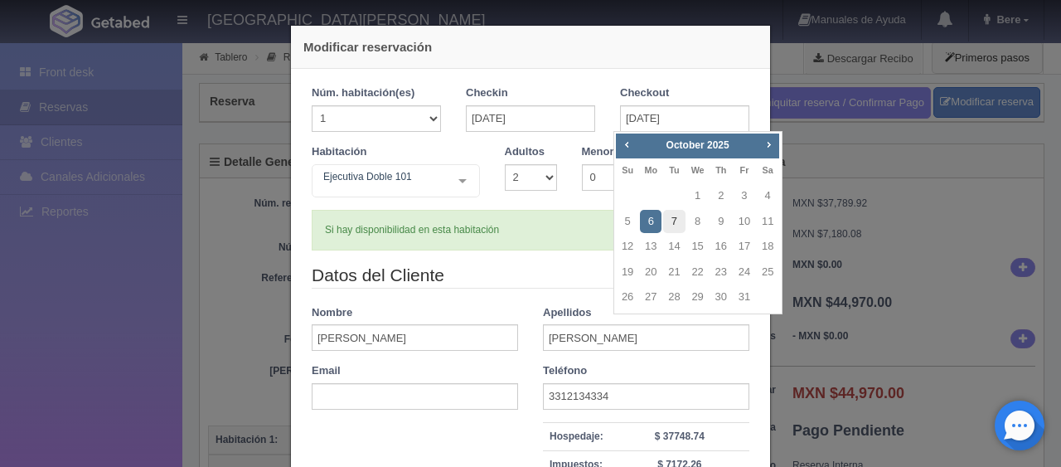
click at [671, 224] on link "7" at bounding box center [674, 222] width 22 height 24
type input "[DATE]"
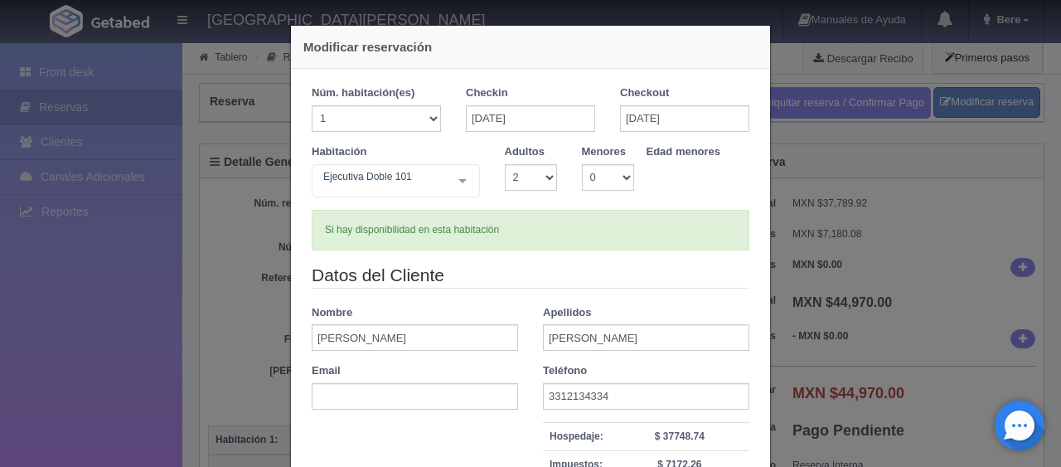
checkbox input "false"
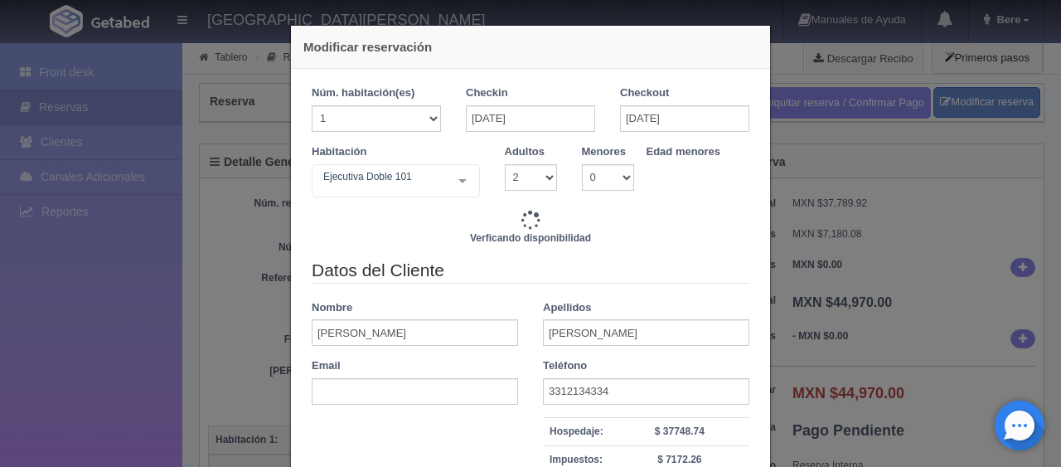
type input "46470.00"
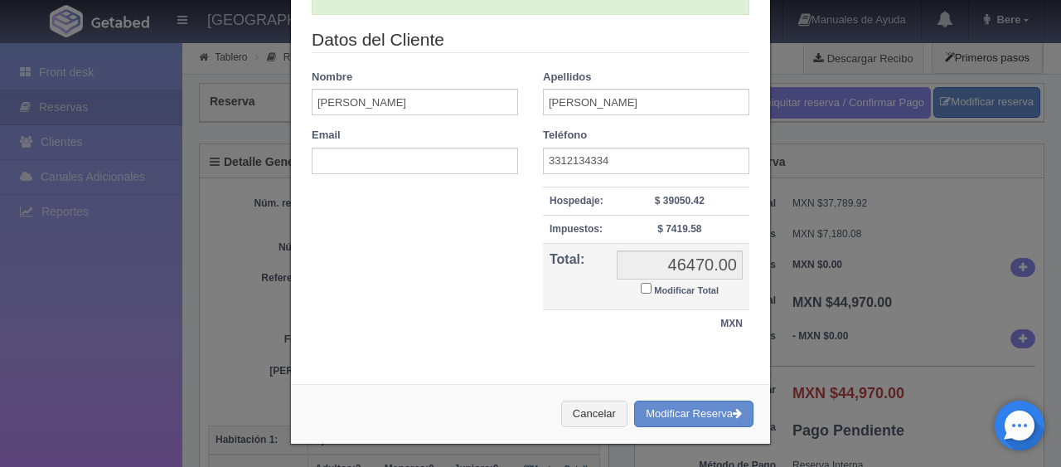
click at [688, 291] on small "Modificar Total" at bounding box center [686, 290] width 65 height 10
click at [652, 291] on input "Modificar Total" at bounding box center [646, 288] width 11 height 11
checkbox input "true"
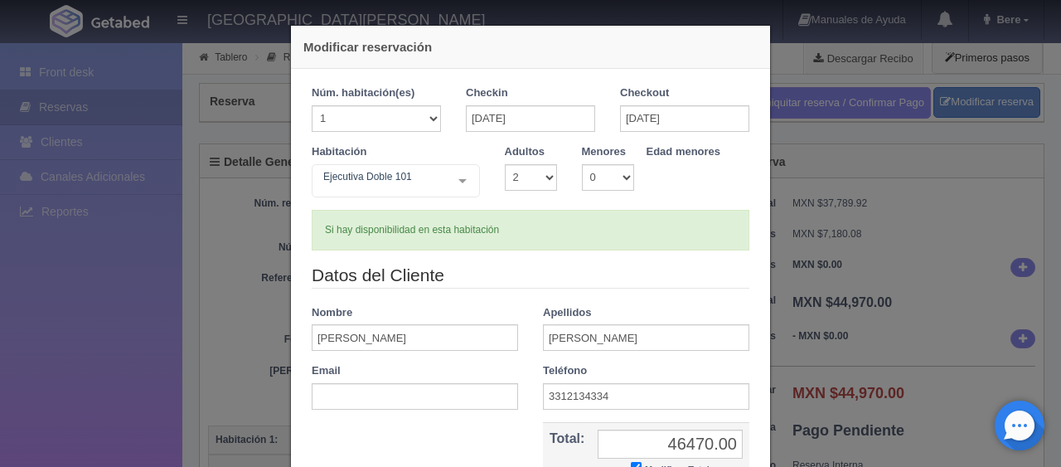
click at [849, 330] on div "Modificar reservación Núm. habitación(es) 1 2 3 4 5 6 7 8 9 10 11 12 13 14 15 1…" at bounding box center [530, 233] width 1061 height 467
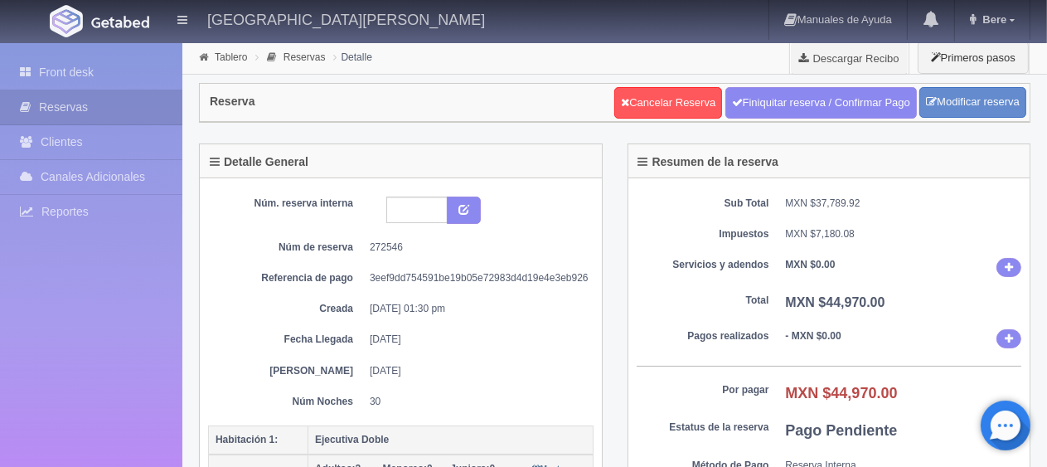
scroll to position [166, 0]
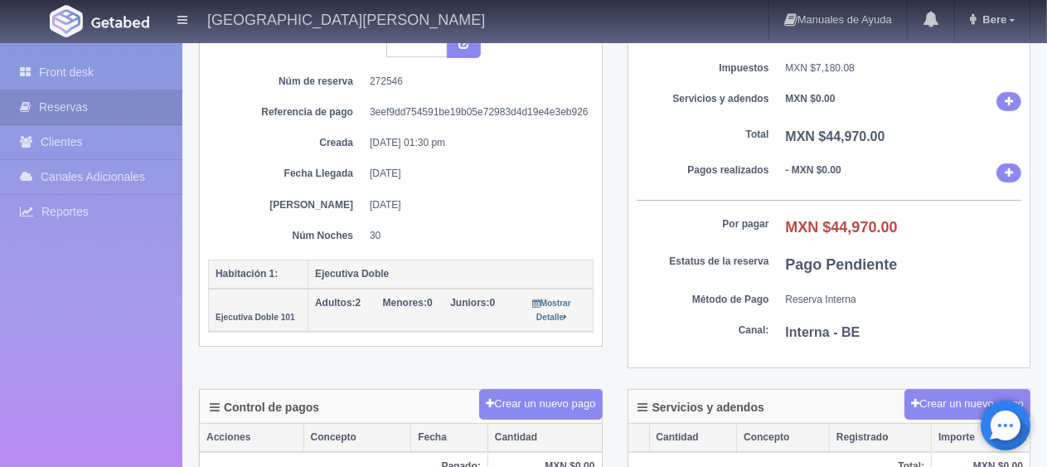
click at [769, 254] on dl "Estatus de la reserva Pago Pendiente" at bounding box center [829, 265] width 385 height 22
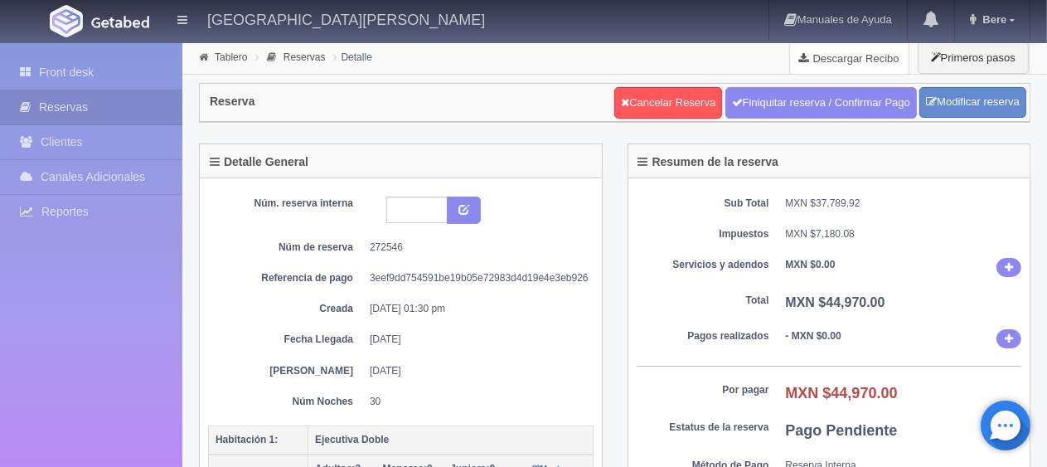
click at [821, 56] on link "Descargar Recibo" at bounding box center [849, 57] width 119 height 33
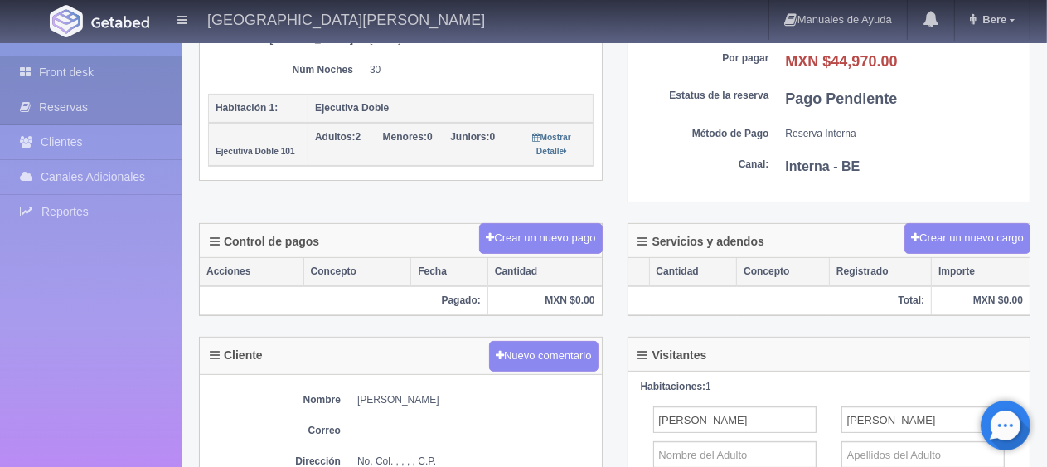
click at [147, 78] on link "Front desk" at bounding box center [91, 73] width 182 height 34
